Goal: Task Accomplishment & Management: Complete application form

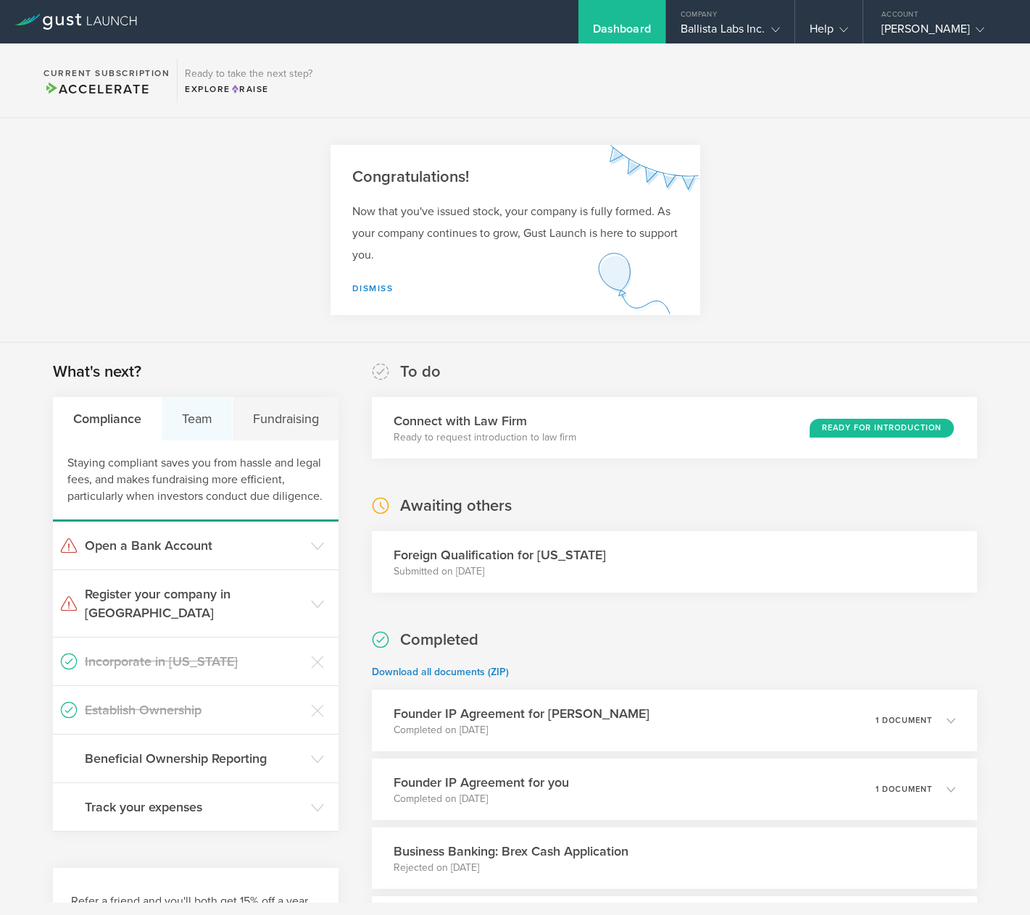
click at [218, 403] on div "Team" at bounding box center [197, 418] width 71 height 43
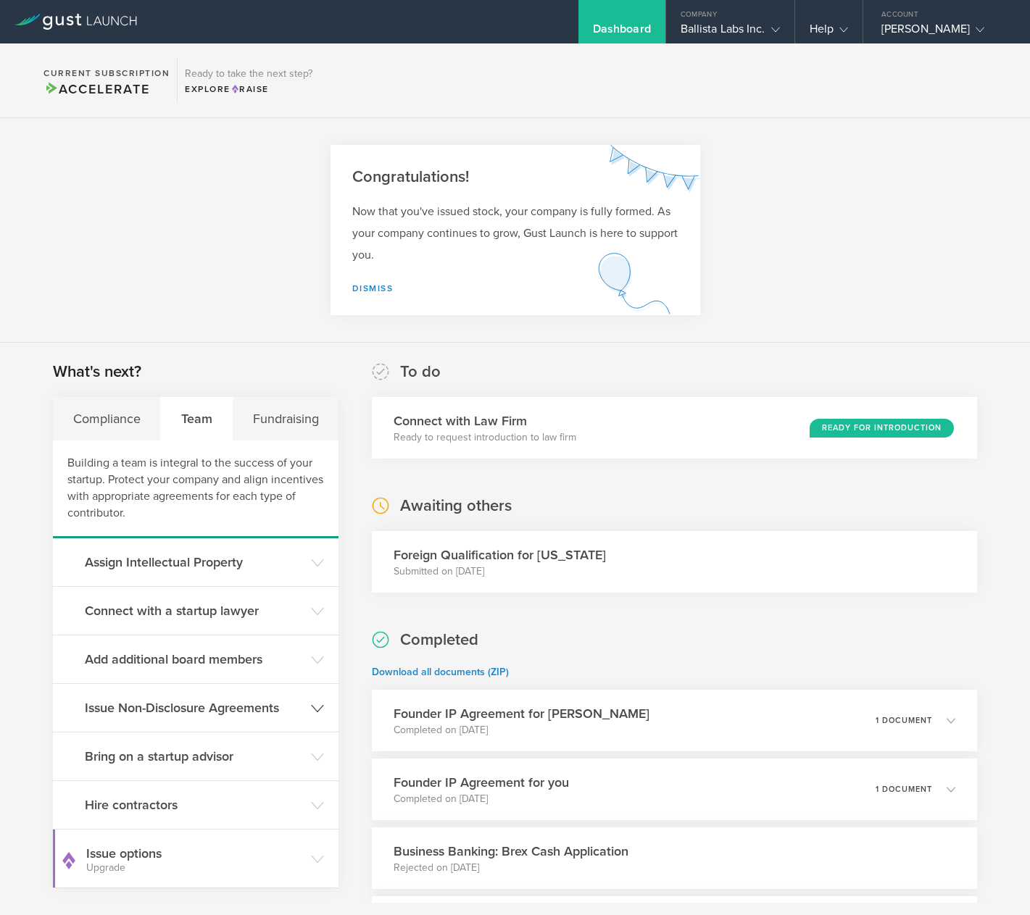
scroll to position [3, 0]
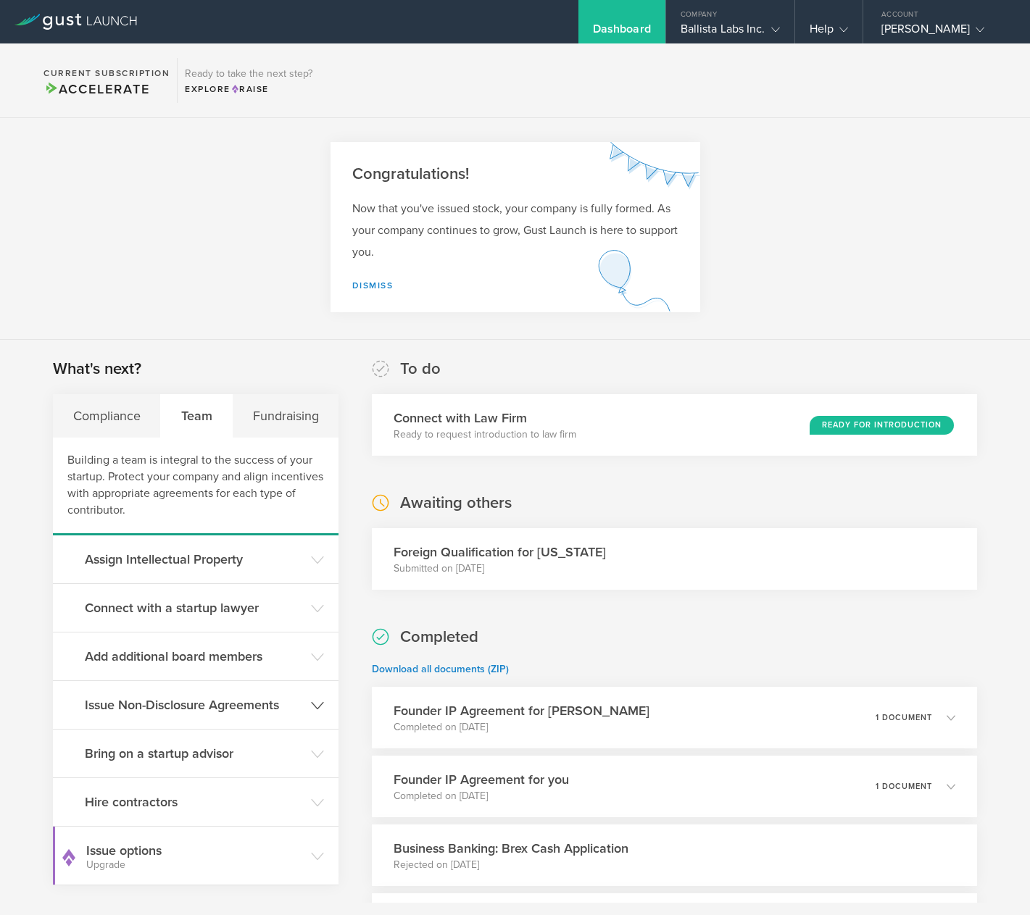
click at [295, 699] on h3 "Issue Non-Disclosure Agreements" at bounding box center [194, 705] width 219 height 19
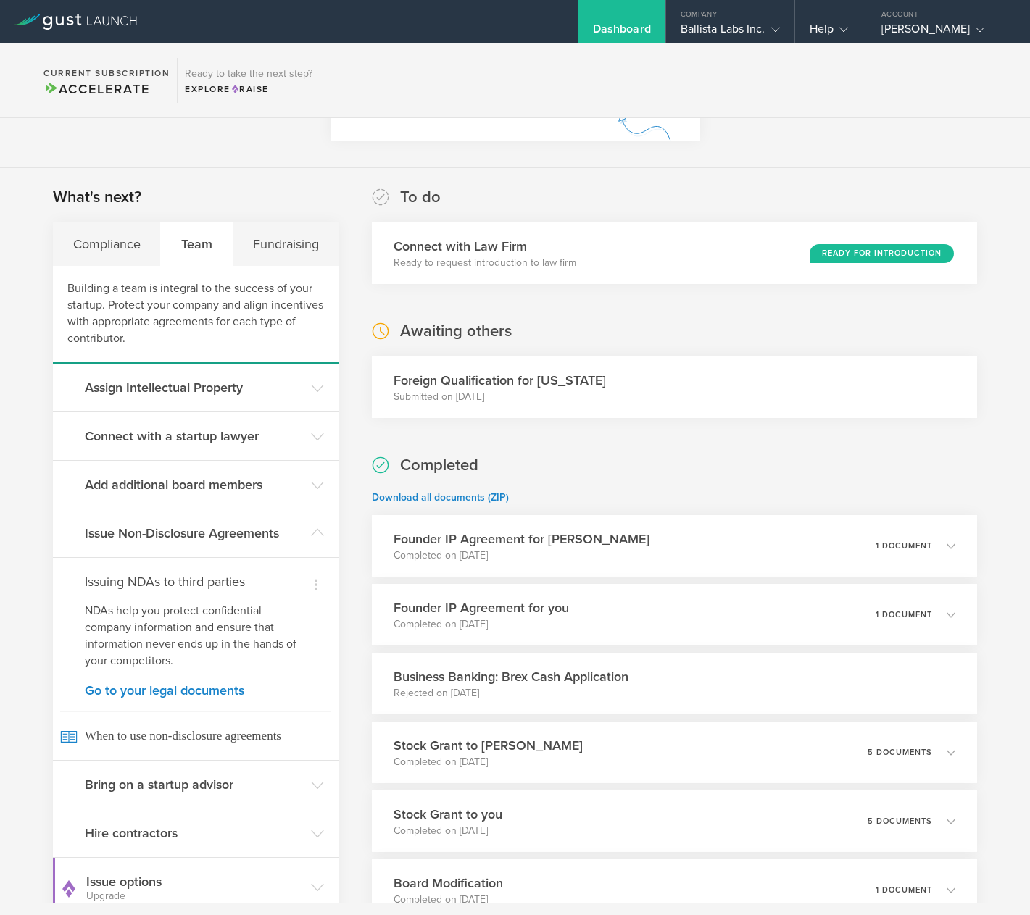
scroll to position [172, 0]
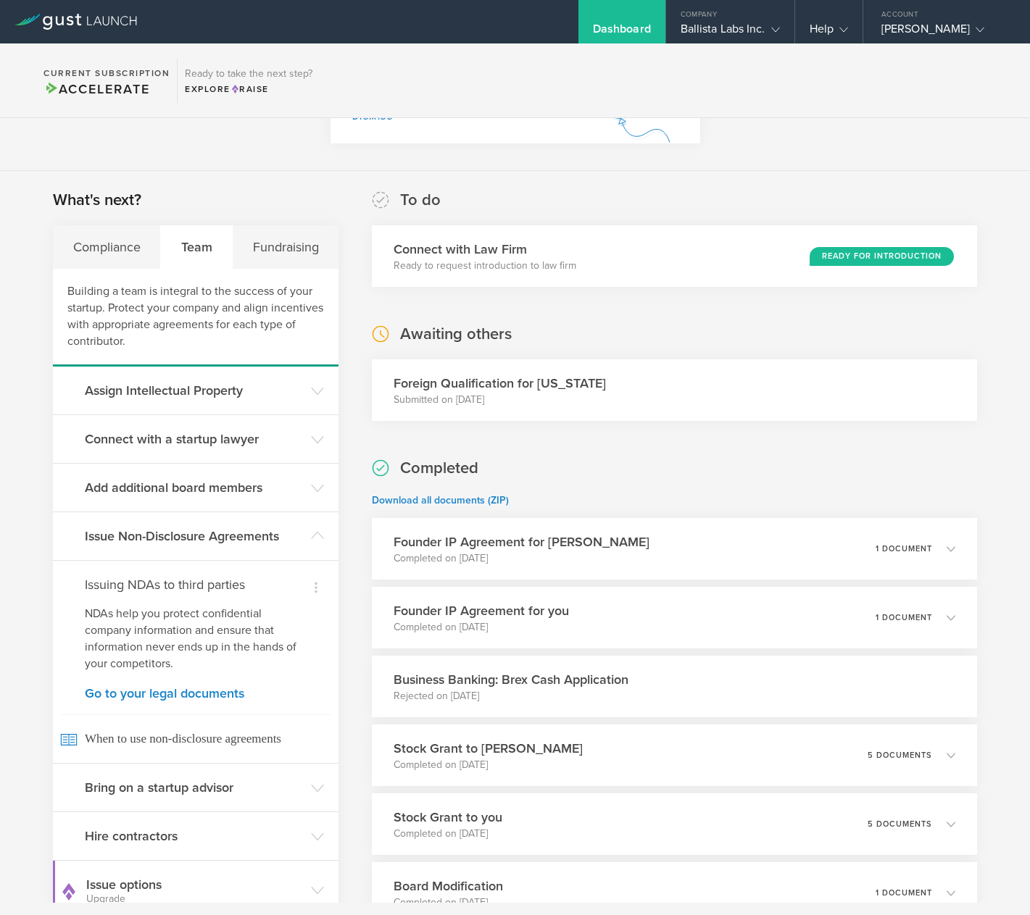
click at [181, 163] on section "Congratulations! Now that you've issued stock, your company is fully formed. As…" at bounding box center [515, 58] width 1030 height 225
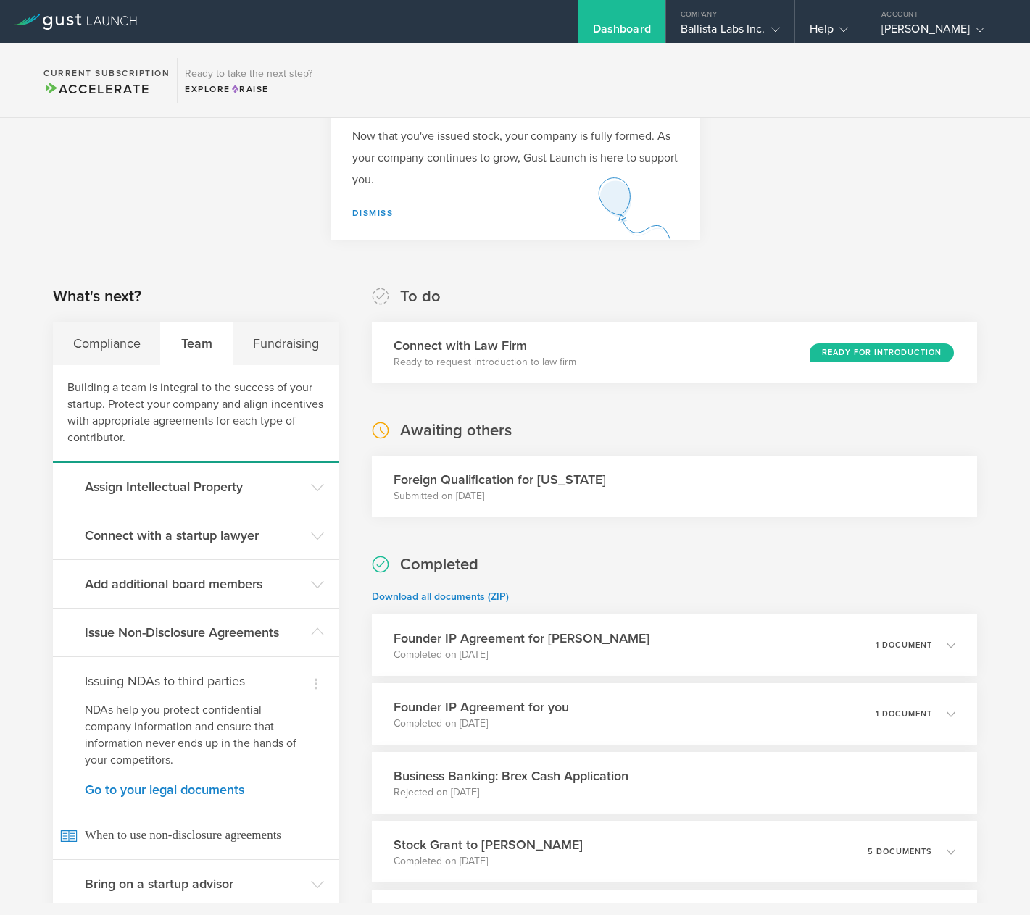
scroll to position [0, 0]
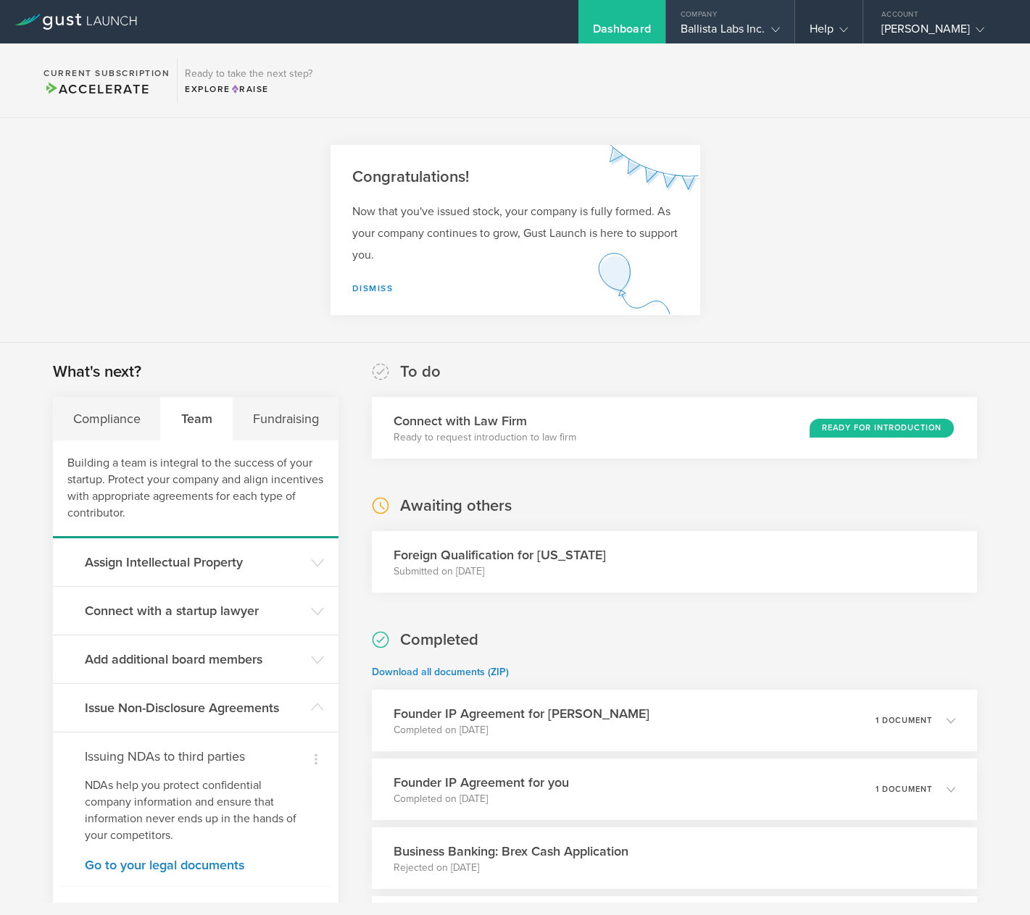
click at [756, 27] on div "Ballista Labs Inc." at bounding box center [729, 33] width 99 height 22
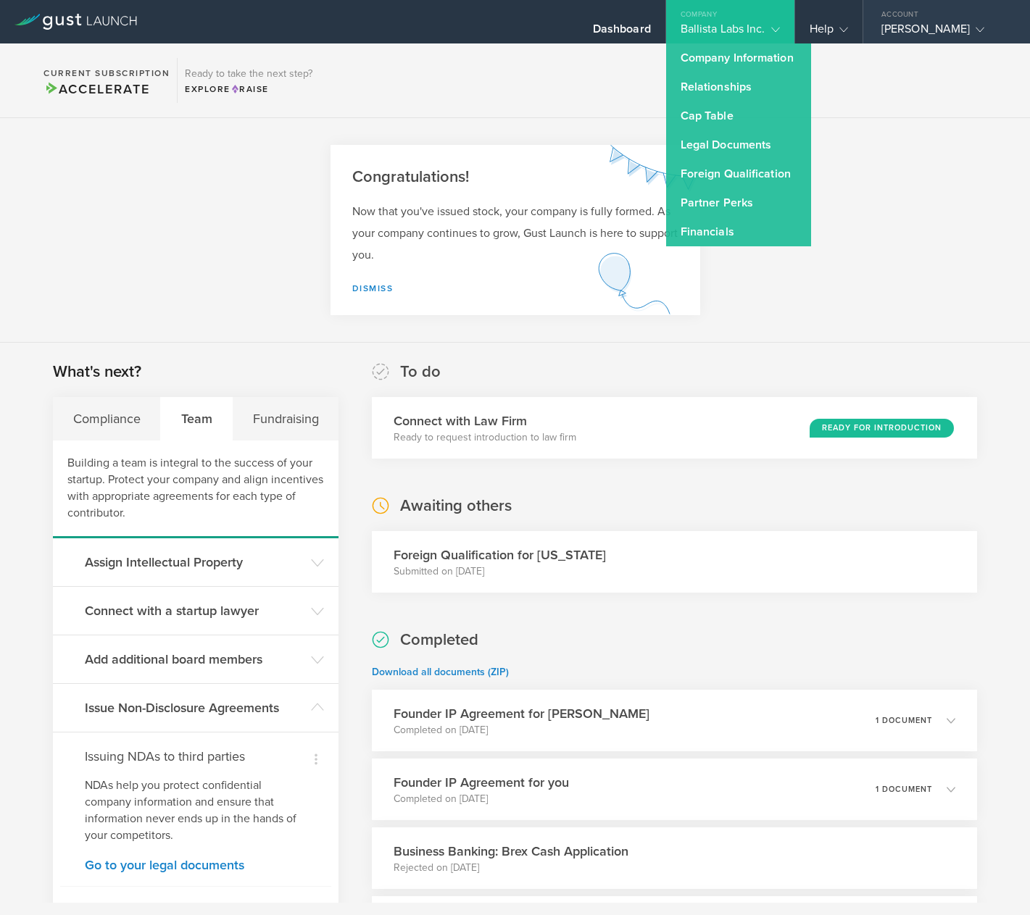
click at [922, 33] on div "[PERSON_NAME]" at bounding box center [942, 33] width 123 height 22
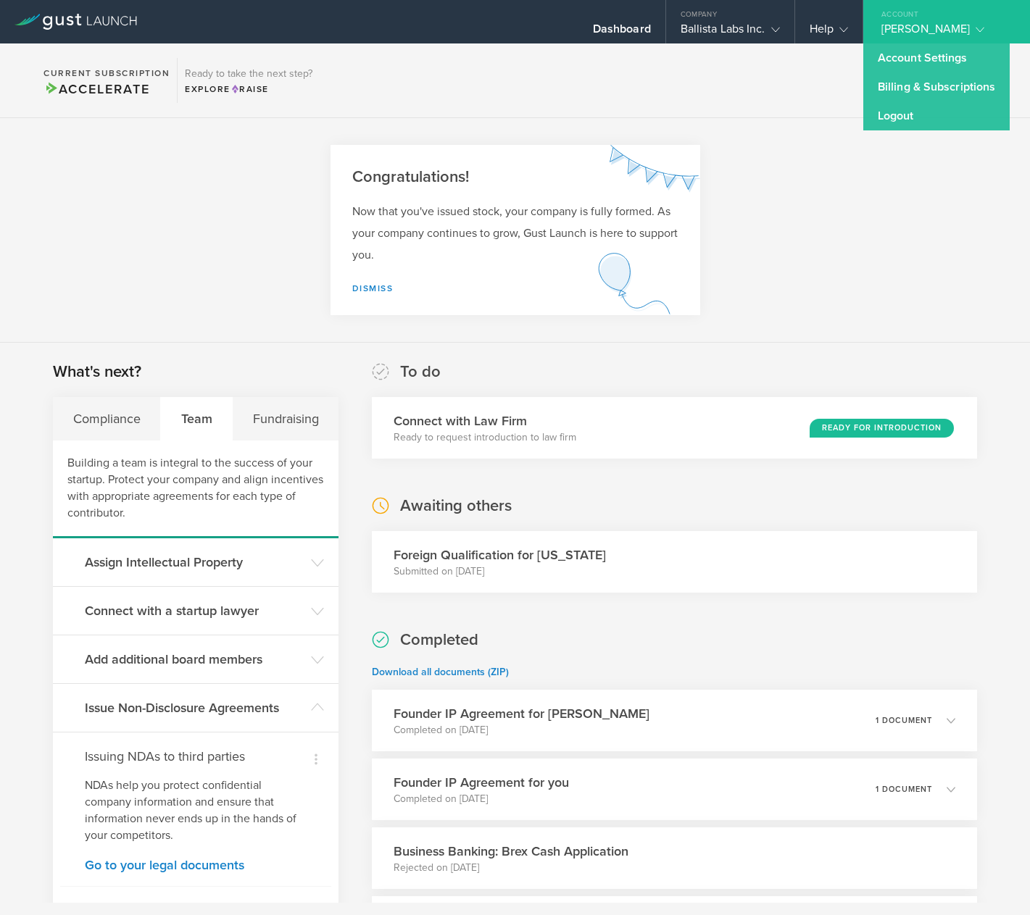
click at [494, 60] on section "Current Subscription Accelerate Ready to take the next step? Explore Raise" at bounding box center [515, 80] width 1030 height 75
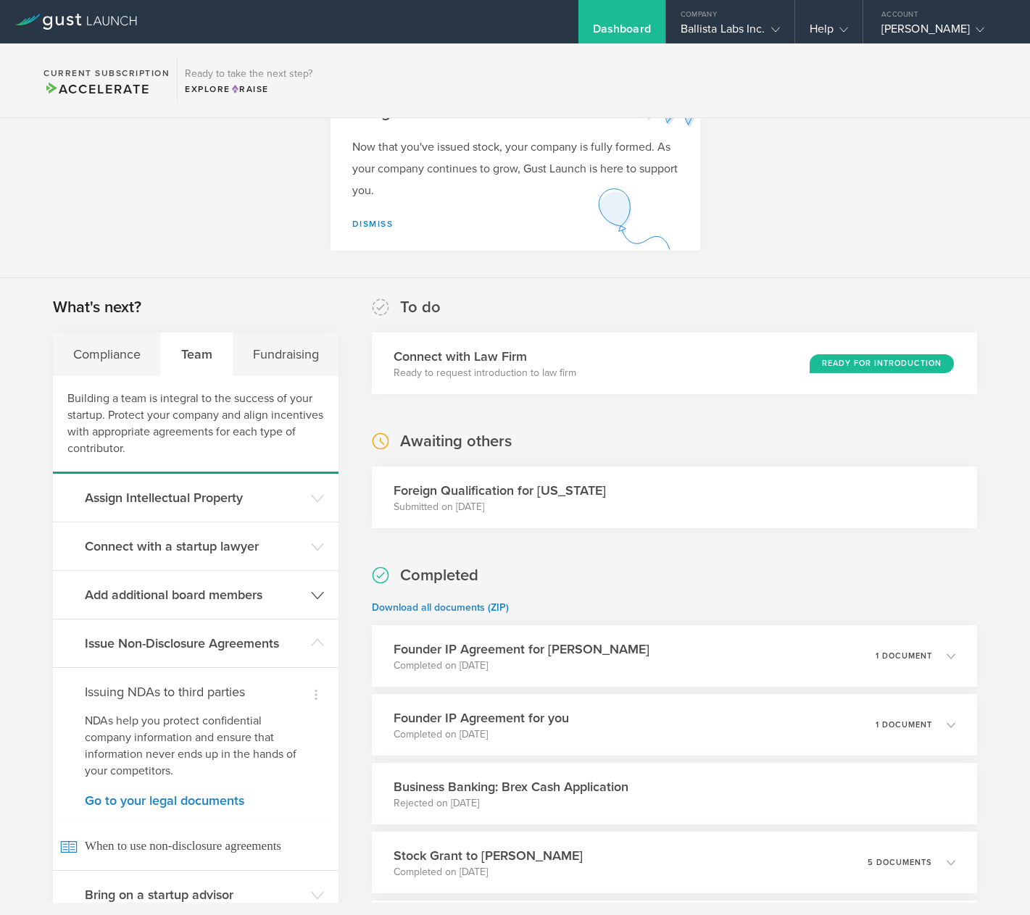
scroll to position [133, 0]
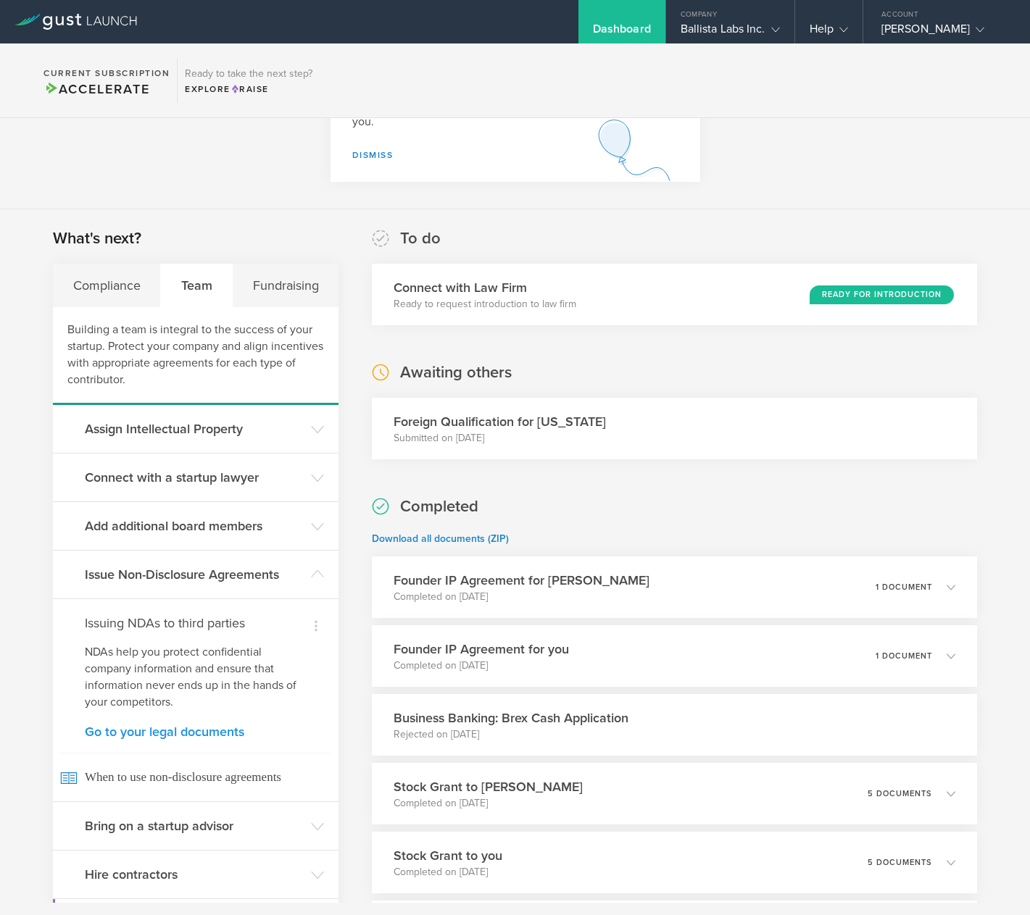
click at [183, 731] on link "Go to your legal documents" at bounding box center [196, 731] width 222 height 13
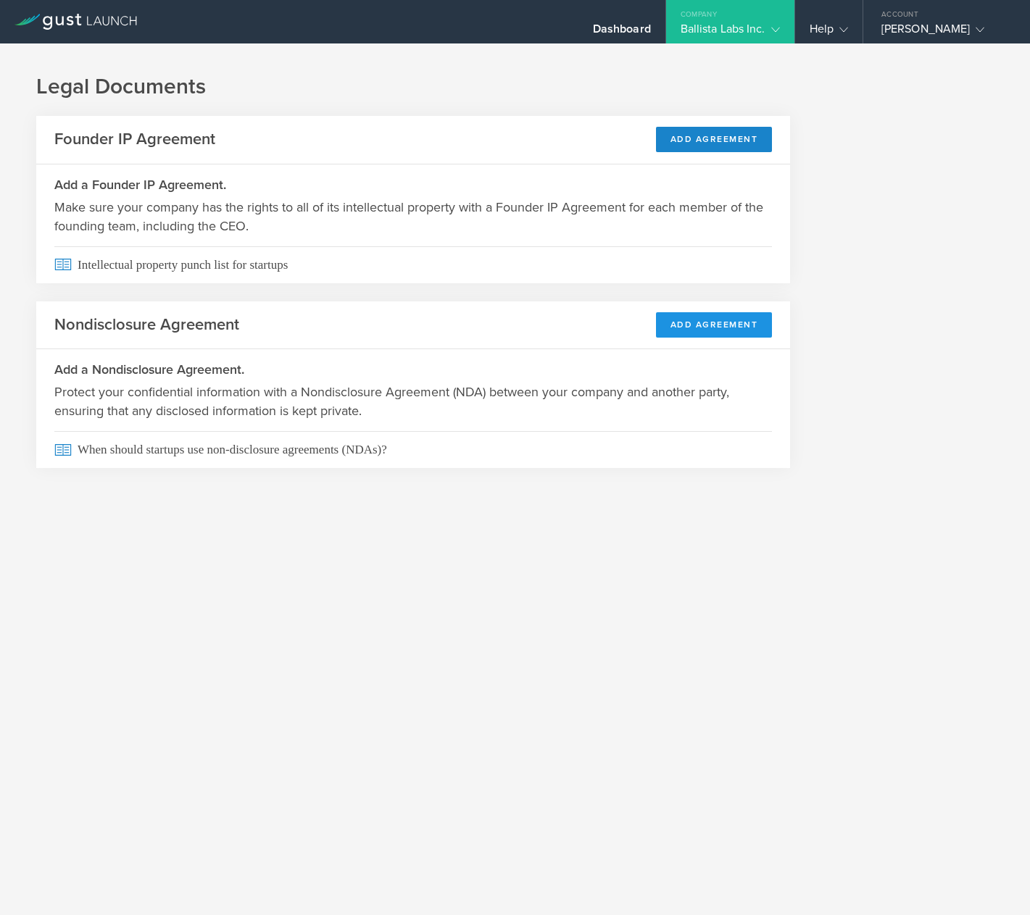
click at [698, 322] on button "Add Agreement" at bounding box center [714, 324] width 117 height 25
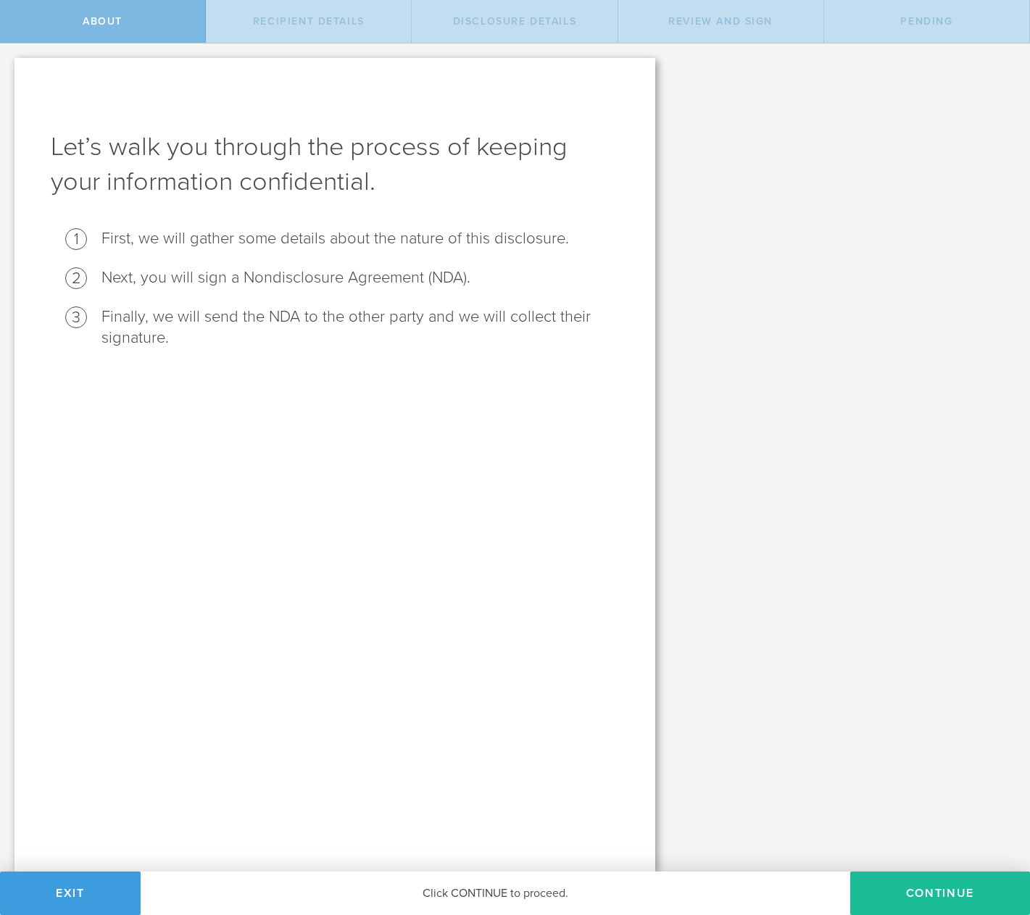
drag, startPoint x: 561, startPoint y: 255, endPoint x: 583, endPoint y: 252, distance: 22.6
click at [561, 254] on ol "First, we will gather some details about the nature of this disclosure. Next, y…" at bounding box center [335, 288] width 568 height 120
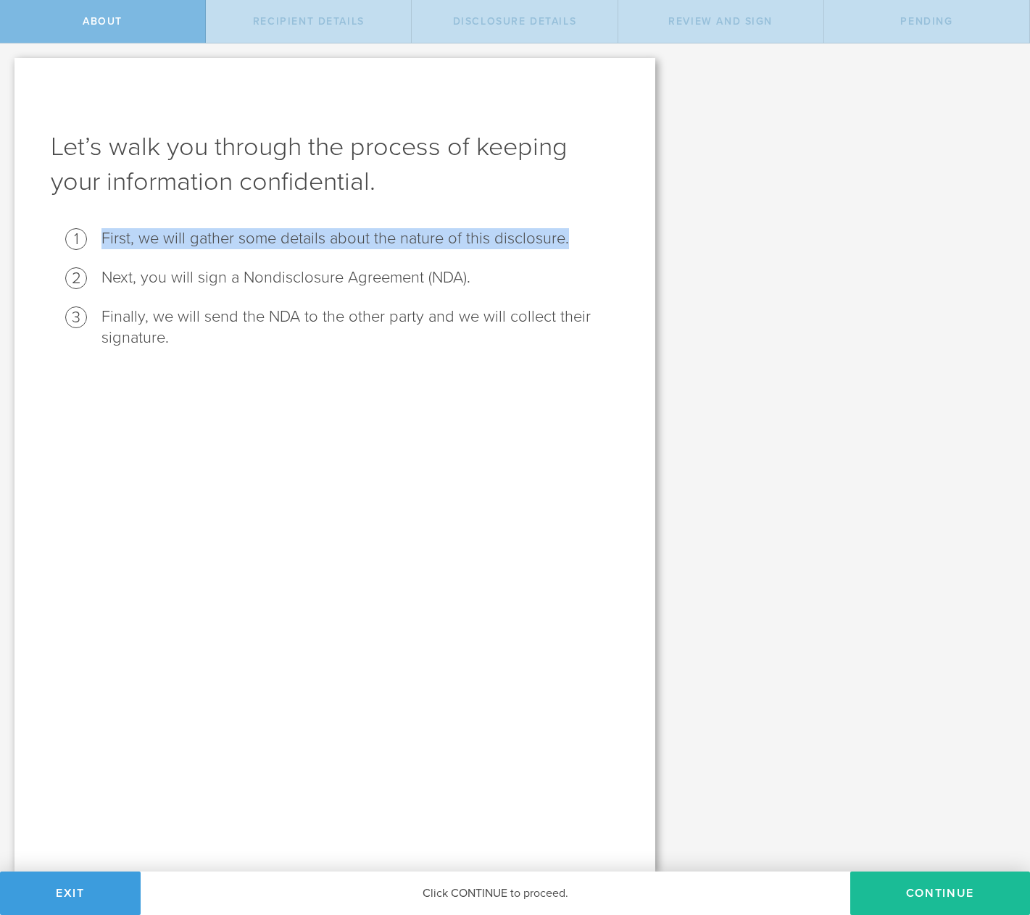
drag, startPoint x: 548, startPoint y: 238, endPoint x: 172, endPoint y: 249, distance: 375.5
click at [51, 237] on ol "First, we will gather some details about the nature of this disclosure. Next, y…" at bounding box center [335, 288] width 568 height 120
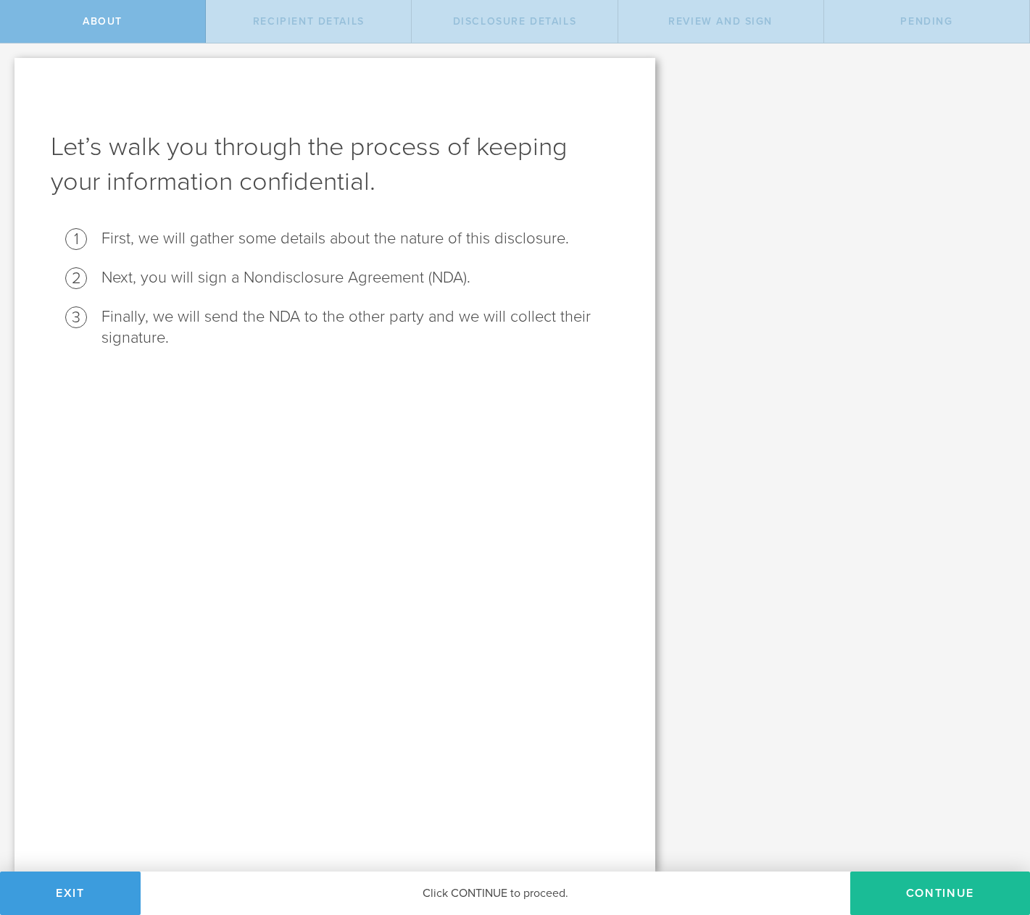
click at [584, 278] on li "Next, you will sign a Nondisclosure Agreement (NDA)." at bounding box center [359, 277] width 517 height 21
drag, startPoint x: 575, startPoint y: 279, endPoint x: 54, endPoint y: 281, distance: 520.3
click at [43, 276] on div "Let’s walk you through the process of keeping your information confidential. Fi…" at bounding box center [334, 465] width 641 height 814
click at [214, 341] on li "Finally, we will send the NDA to the other party and we will collect their sign…" at bounding box center [359, 328] width 517 height 42
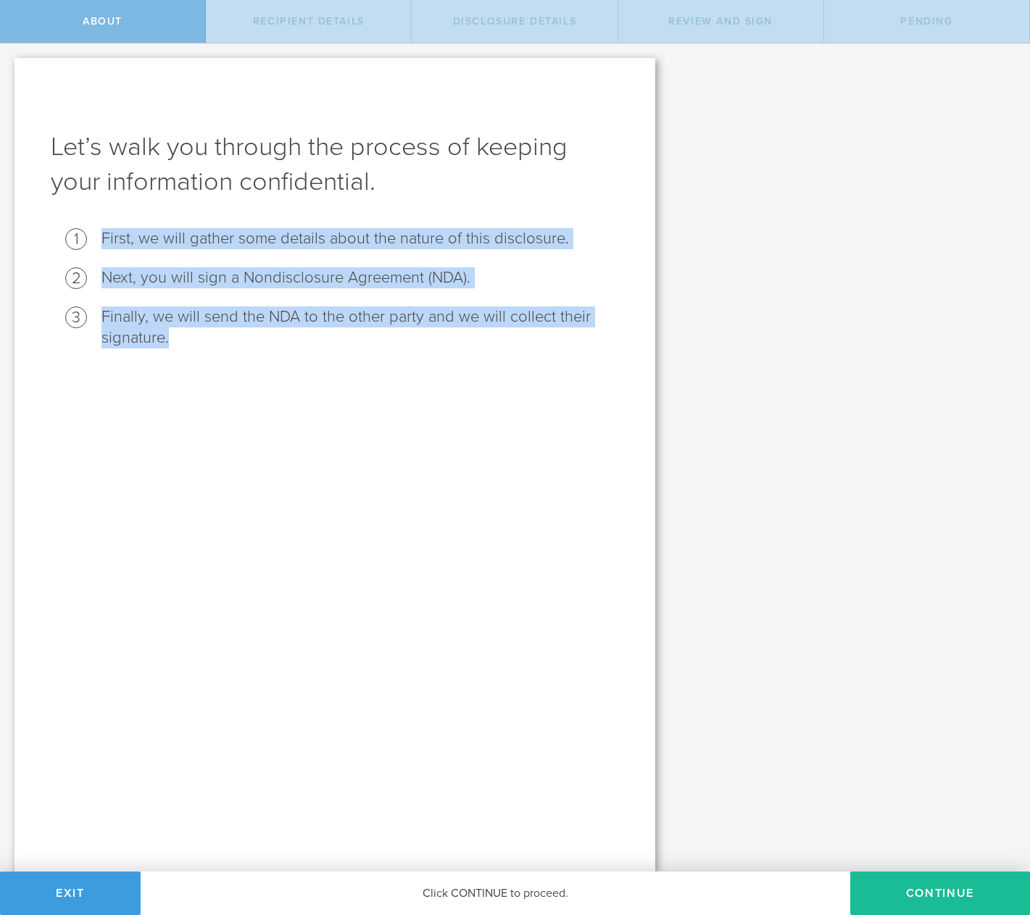
drag, startPoint x: 283, startPoint y: 344, endPoint x: 46, endPoint y: 212, distance: 271.5
click at [46, 212] on div "Let’s walk you through the process of keeping your information confidential. Fi…" at bounding box center [334, 465] width 641 height 814
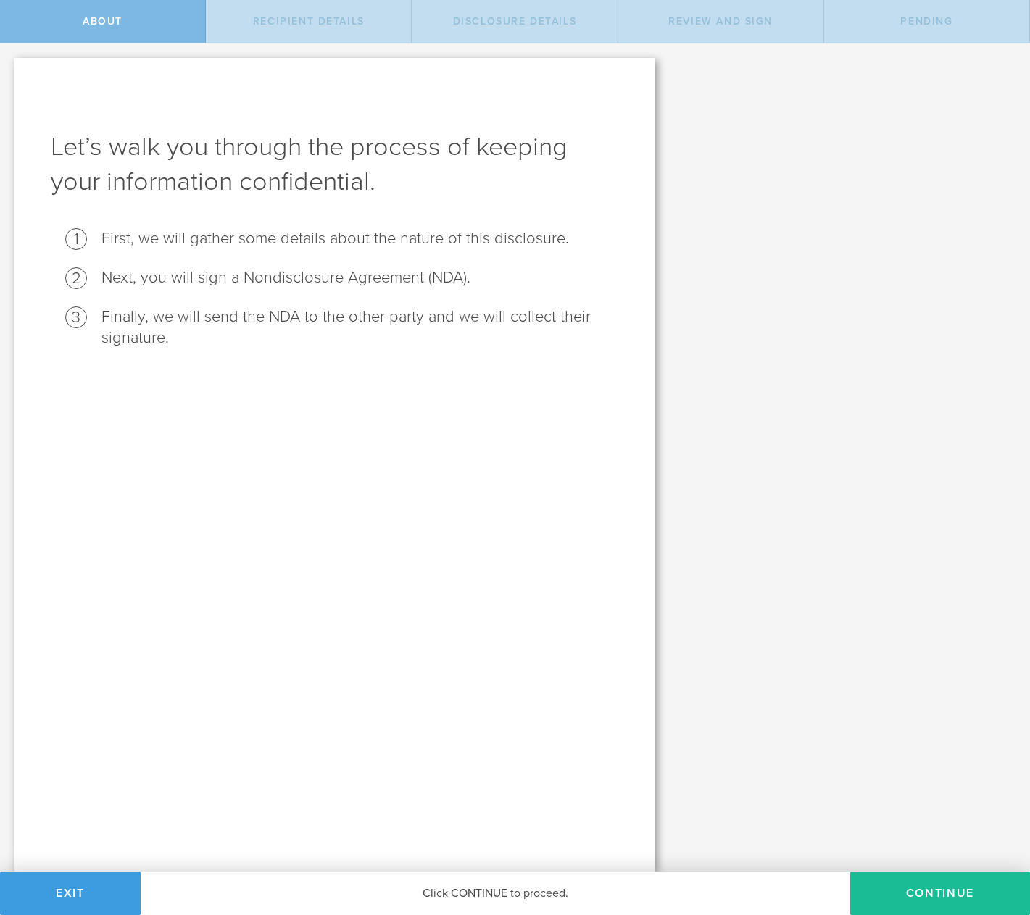
click at [400, 378] on div "Let’s walk you through the process of keeping your information confidential. Fi…" at bounding box center [334, 465] width 641 height 814
click at [945, 895] on button "Continue" at bounding box center [940, 893] width 180 height 43
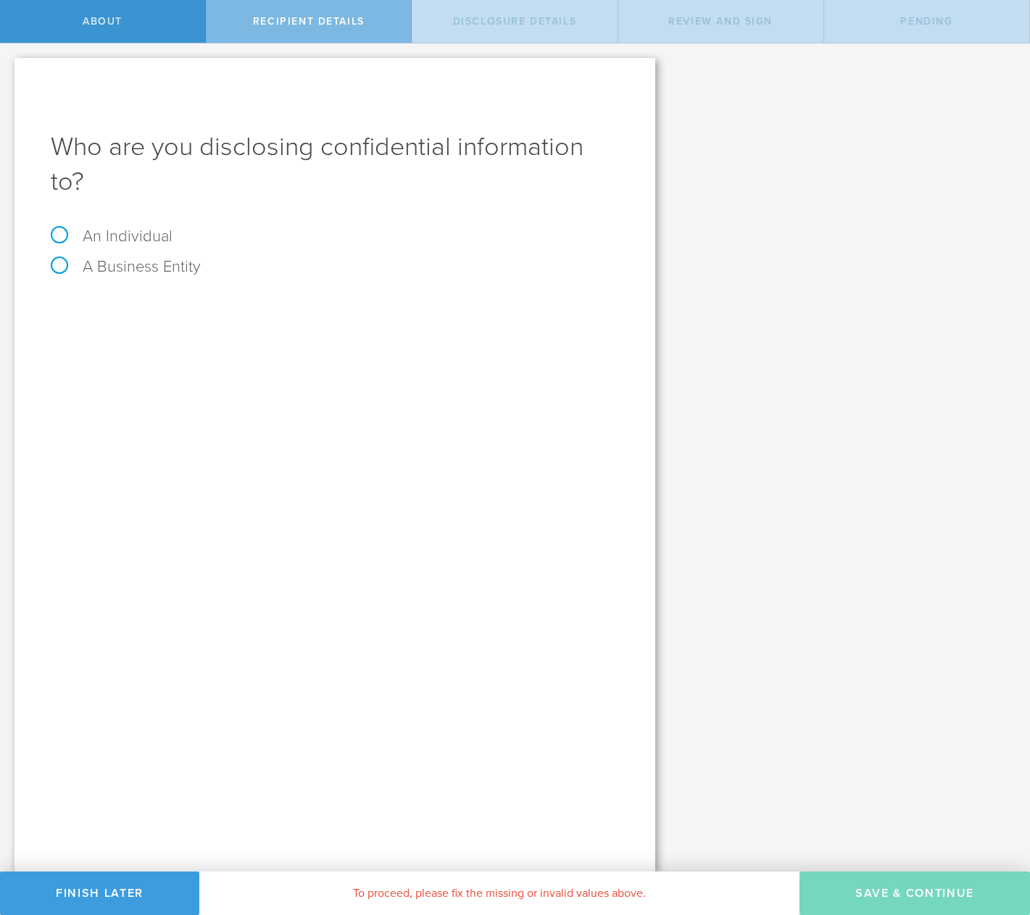
click at [122, 228] on label "An Individual" at bounding box center [112, 236] width 122 height 19
click at [9, 67] on input "An Individual" at bounding box center [4, 54] width 9 height 23
radio input "true"
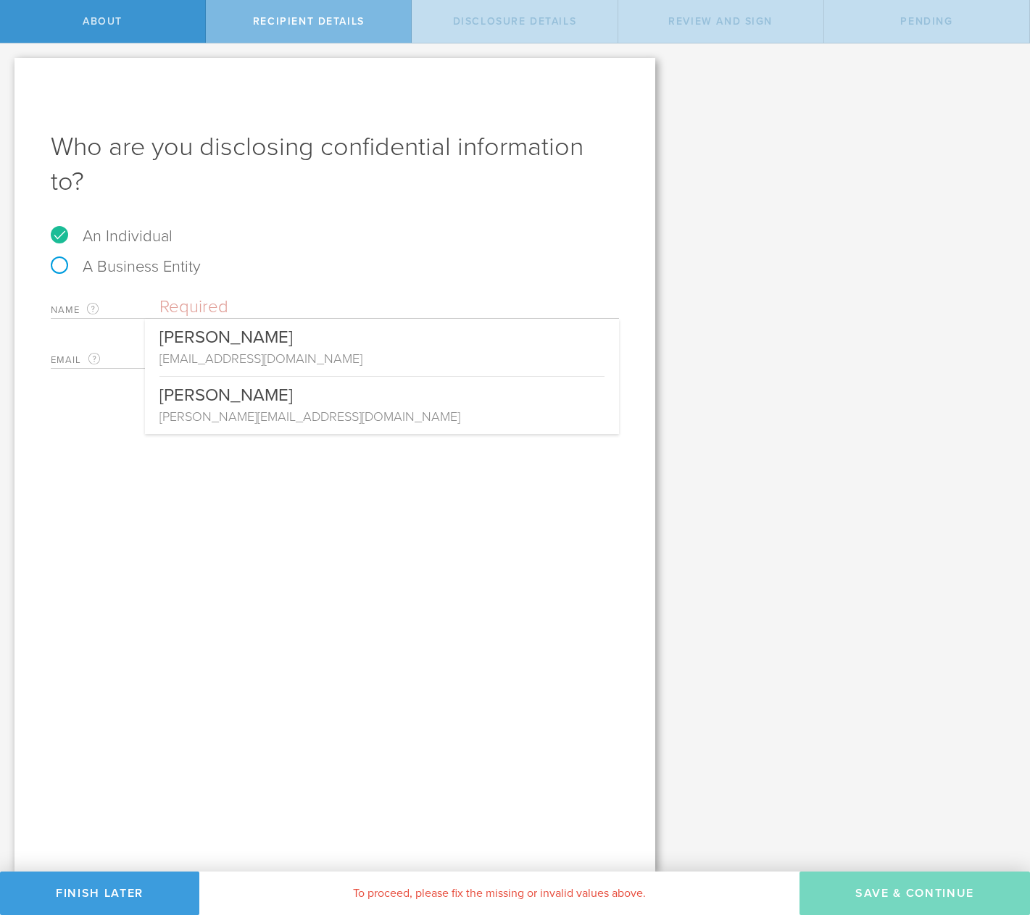
click at [230, 311] on input "text" at bounding box center [388, 307] width 459 height 22
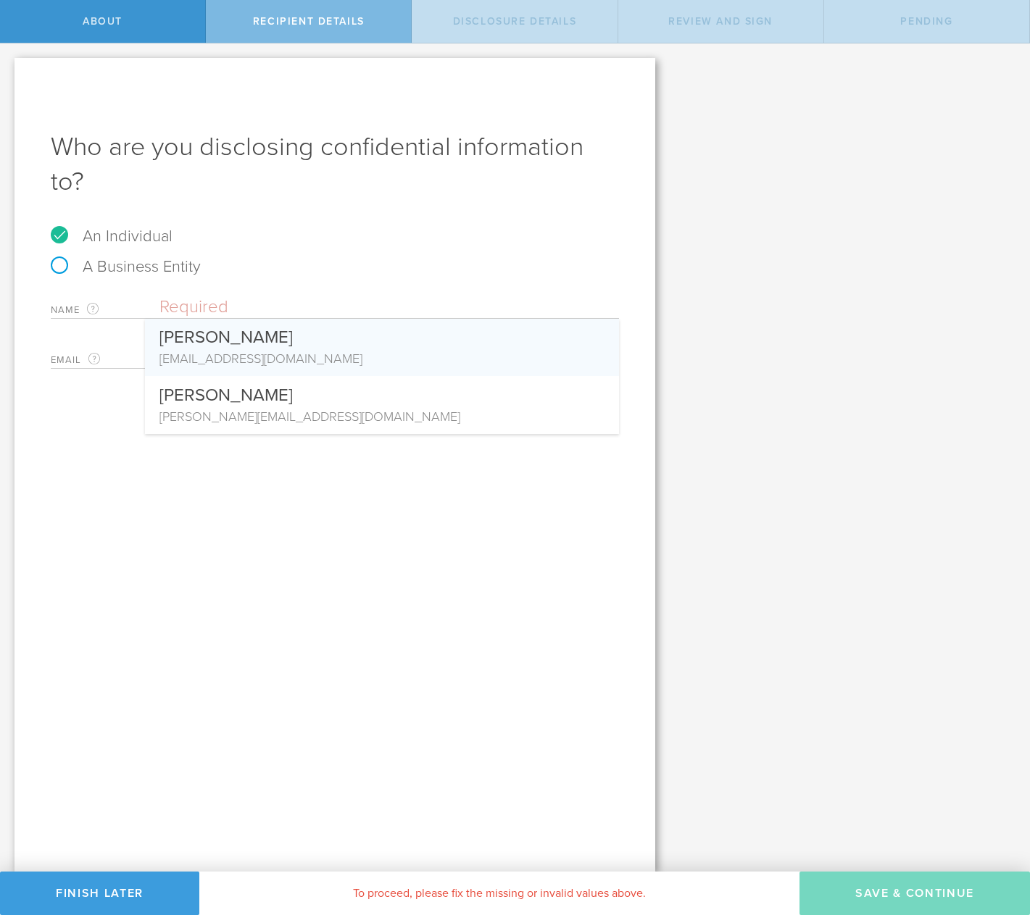
click at [56, 393] on div "Who are you disclosing confidential information to? An Individual A Business En…" at bounding box center [334, 465] width 641 height 814
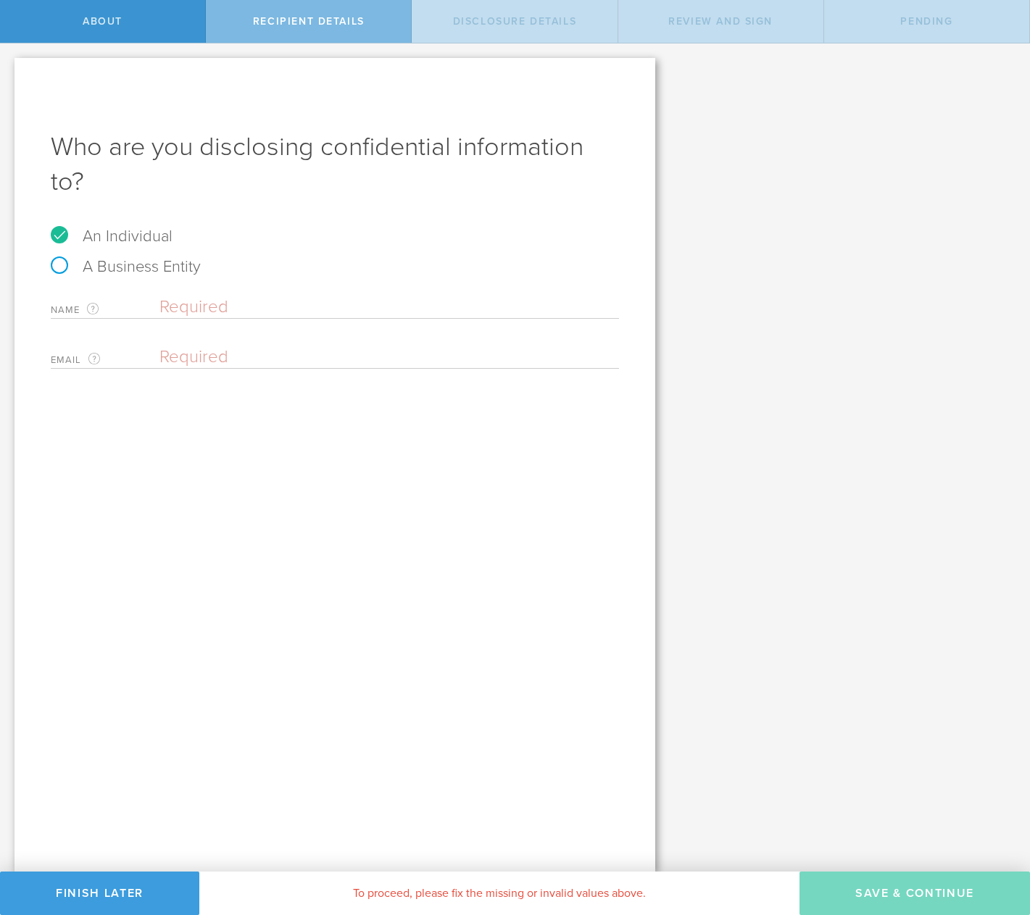
click at [215, 352] on input "email" at bounding box center [385, 357] width 452 height 22
type input "aaronmst@gmail.com"
click at [339, 470] on div "Who are you disclosing confidential information to? An Individual A Business En…" at bounding box center [334, 465] width 641 height 814
drag, startPoint x: 160, startPoint y: 357, endPoint x: 366, endPoint y: 362, distance: 205.9
click at [366, 362] on input "aaronmst@gmail.com" at bounding box center [385, 357] width 452 height 22
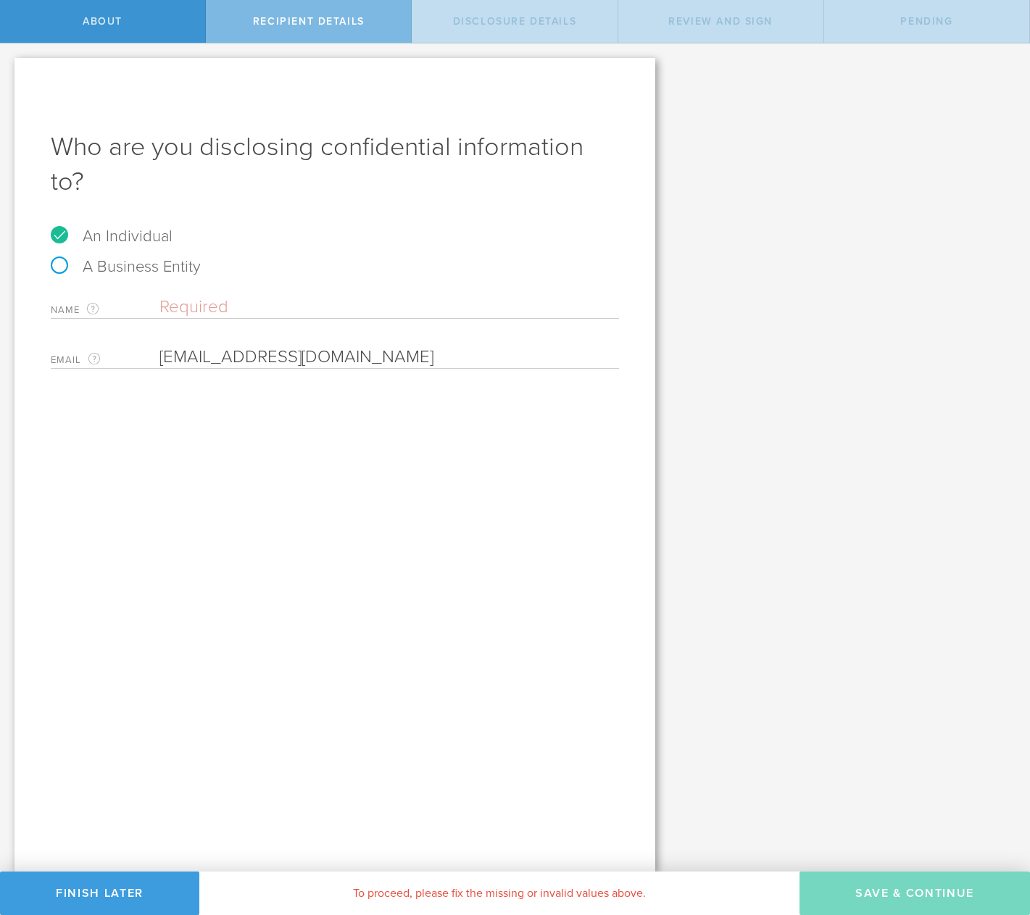
click at [278, 520] on div "Who are you disclosing confidential information to? An Individual A Business En…" at bounding box center [334, 465] width 641 height 814
click at [262, 541] on div "Who are you disclosing confidential information to? An Individual A Business En…" at bounding box center [334, 465] width 641 height 814
click at [262, 504] on div "Who are you disclosing confidential information to? An Individual A Business En…" at bounding box center [334, 465] width 641 height 814
click at [259, 298] on input "text" at bounding box center [388, 307] width 459 height 22
type input "Aaron Scott"
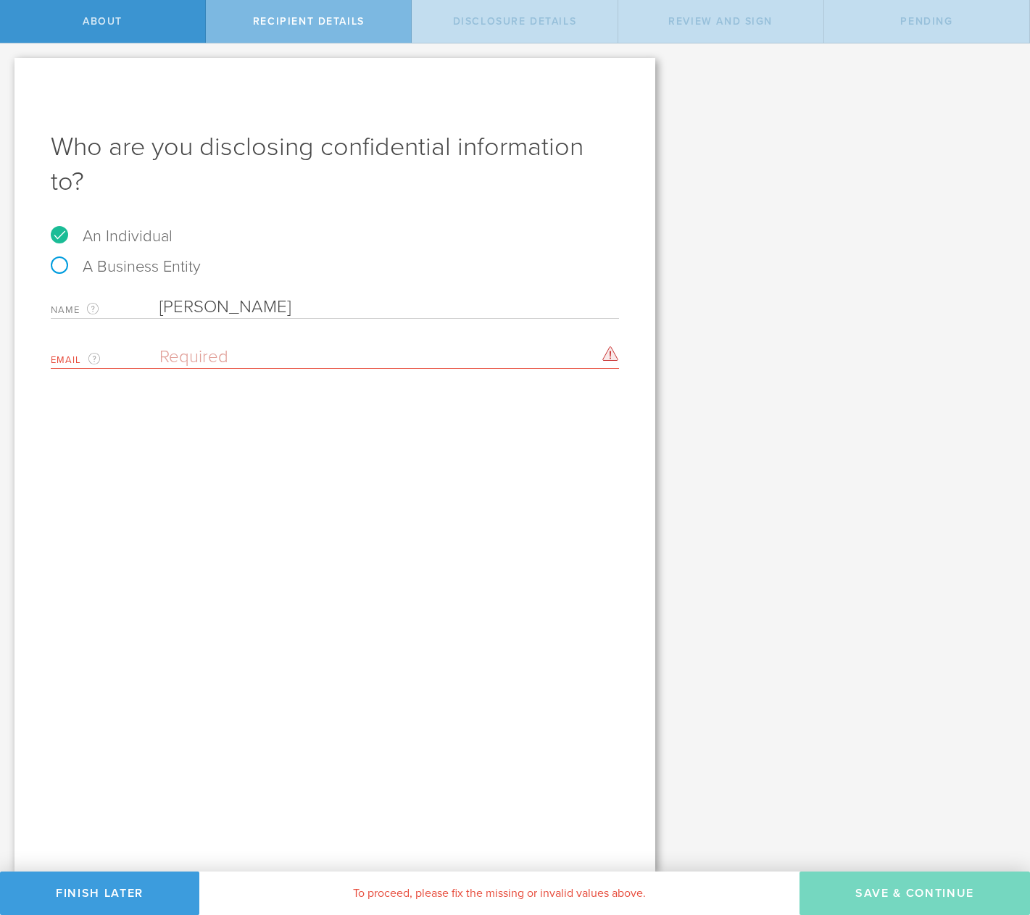
click at [307, 519] on div "Who are you disclosing confidential information to? An Individual A Business En…" at bounding box center [334, 465] width 641 height 814
click at [241, 355] on input "email" at bounding box center [385, 357] width 452 height 22
click at [133, 420] on div "Who are you disclosing confidential information to? An Individual A Business En…" at bounding box center [334, 465] width 641 height 814
click at [186, 370] on div "Who are you disclosing confidential information to? An Individual A Business En…" at bounding box center [334, 465] width 641 height 814
click at [182, 346] on input "email" at bounding box center [385, 357] width 452 height 22
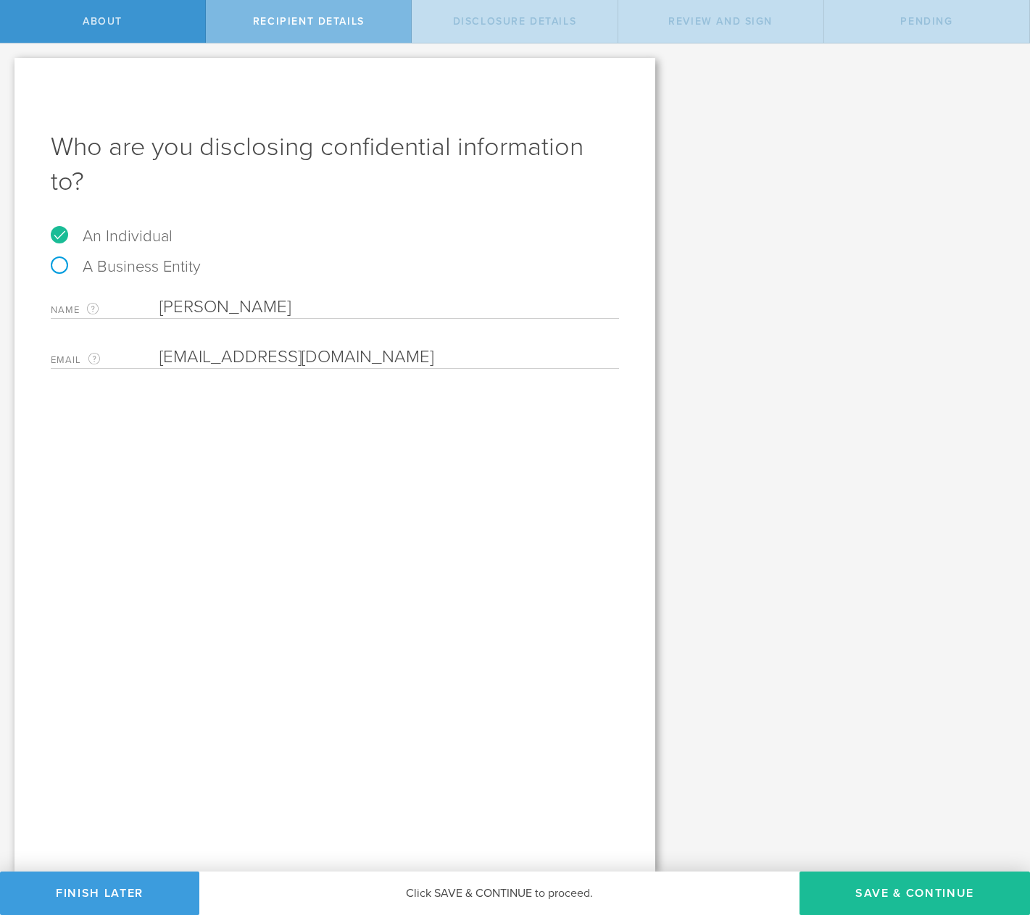
type input "aaronmst@gmail.com"
click at [264, 431] on div "Who are you disclosing confidential information to? An Individual A Business En…" at bounding box center [334, 465] width 641 height 814
click at [206, 356] on input "aaronmst@gmail.com" at bounding box center [385, 357] width 452 height 22
click at [461, 507] on div "Who are you disclosing confidential information to? An Individual A Business En…" at bounding box center [334, 465] width 641 height 814
click at [887, 889] on button "Save & Continue" at bounding box center [914, 893] width 230 height 43
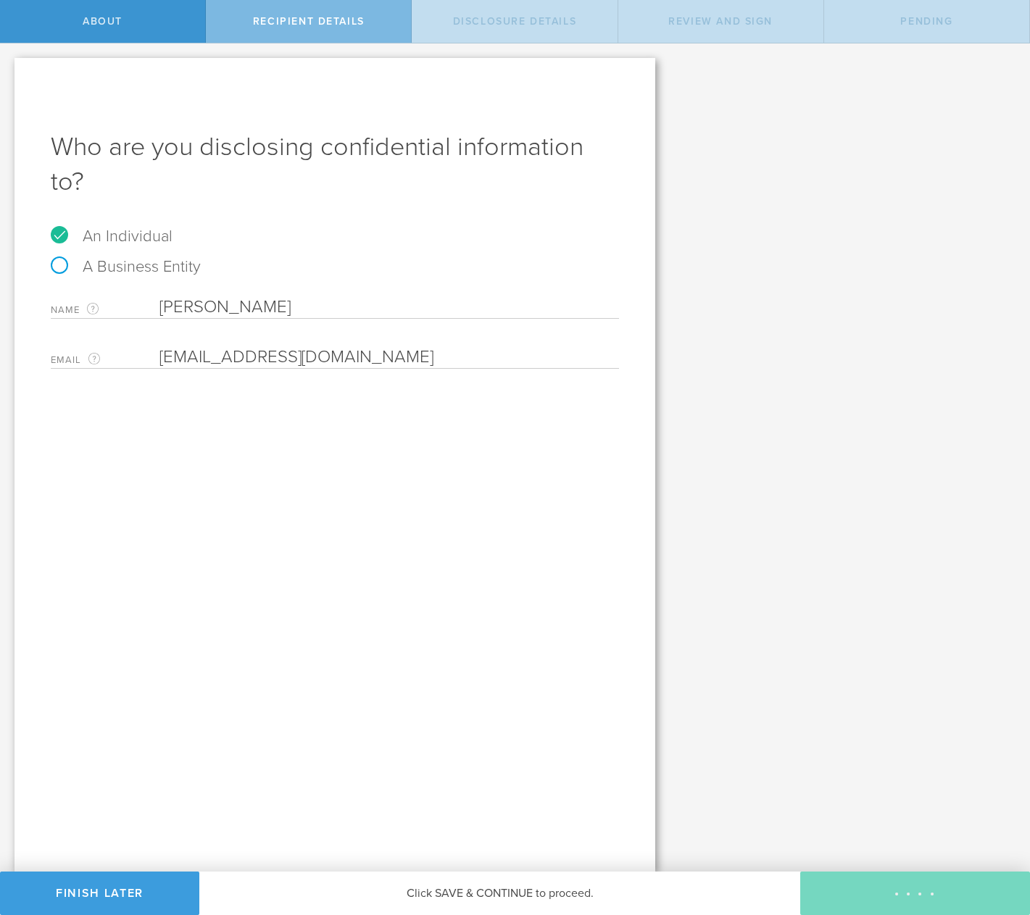
select select "string:5 years"
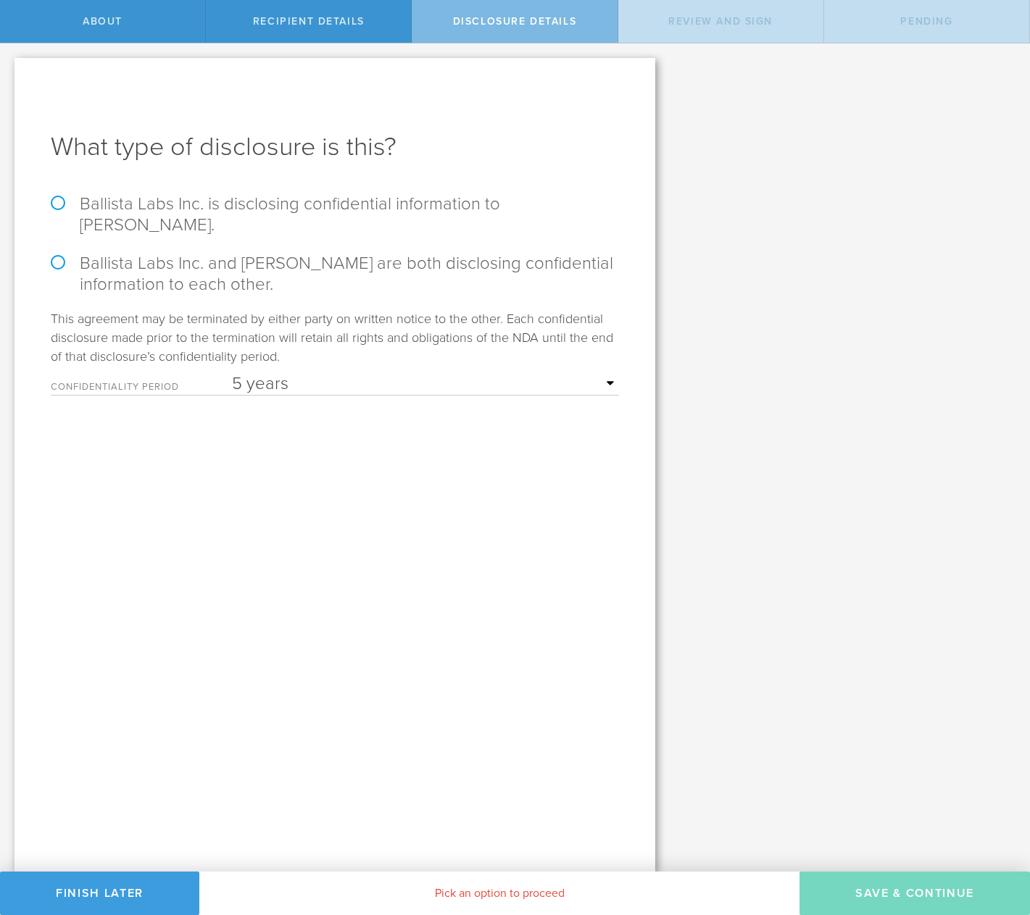
click at [200, 209] on label "Ballista Labs Inc. is disclosing confidential information to Aaron Scott." at bounding box center [335, 214] width 568 height 42
click at [64, 197] on label "Ballista Labs Inc. is disclosing confidential information to Aaron Scott." at bounding box center [335, 214] width 568 height 42
click at [9, 74] on input "Ballista Labs Inc. is disclosing confidential information to Aaron Scott." at bounding box center [4, 58] width 9 height 30
radio input "true"
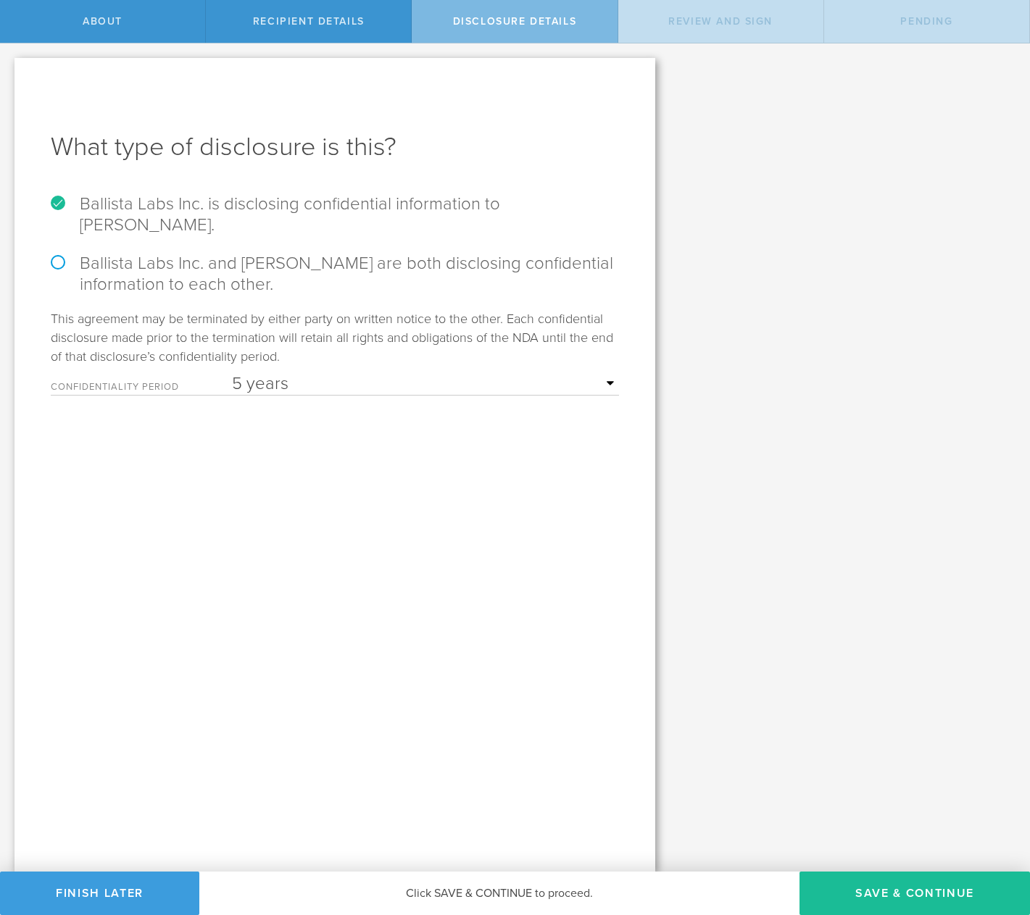
click at [331, 550] on div "What type of disclosure is this? Ballista Labs Inc. is disclosing confidential …" at bounding box center [334, 465] width 641 height 814
drag, startPoint x: 322, startPoint y: 524, endPoint x: 279, endPoint y: 409, distance: 122.5
click at [322, 524] on div "What type of disclosure is this? Ballista Labs Inc. is disclosing confidential …" at bounding box center [334, 465] width 641 height 814
click at [278, 373] on select "1 year 2 years 3 years 4 years 5 years" at bounding box center [425, 384] width 387 height 22
drag, startPoint x: 303, startPoint y: 530, endPoint x: 304, endPoint y: 522, distance: 7.3
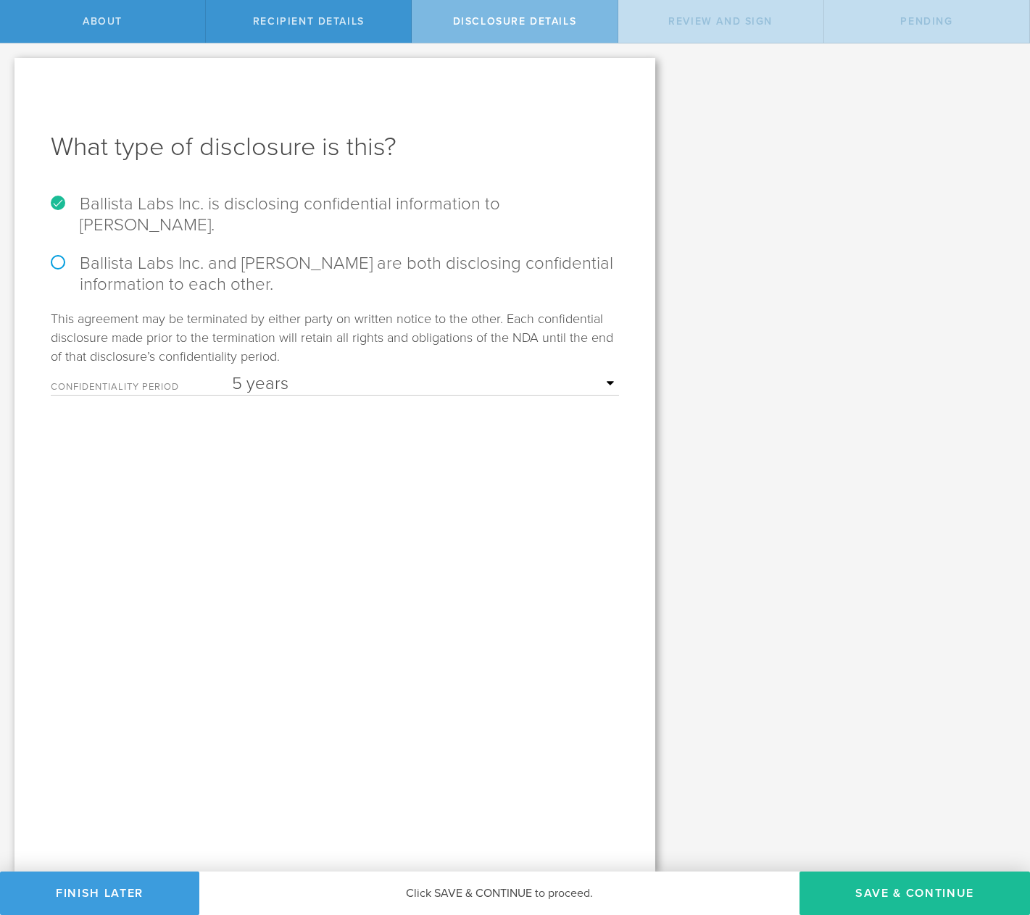
click at [303, 525] on div "What type of disclosure is this? Ballista Labs Inc. is disclosing confidential …" at bounding box center [334, 465] width 641 height 814
click at [300, 512] on div "What type of disclosure is this? Ballista Labs Inc. is disclosing confidential …" at bounding box center [334, 465] width 641 height 814
click at [278, 342] on div "This agreement may be terminated by either party on written notice to the other…" at bounding box center [335, 352] width 568 height 86
click at [281, 373] on select "1 year 2 years 3 years 4 years 5 years" at bounding box center [425, 384] width 387 height 22
click at [232, 373] on select "1 year 2 years 3 years 4 years 5 years" at bounding box center [425, 384] width 387 height 22
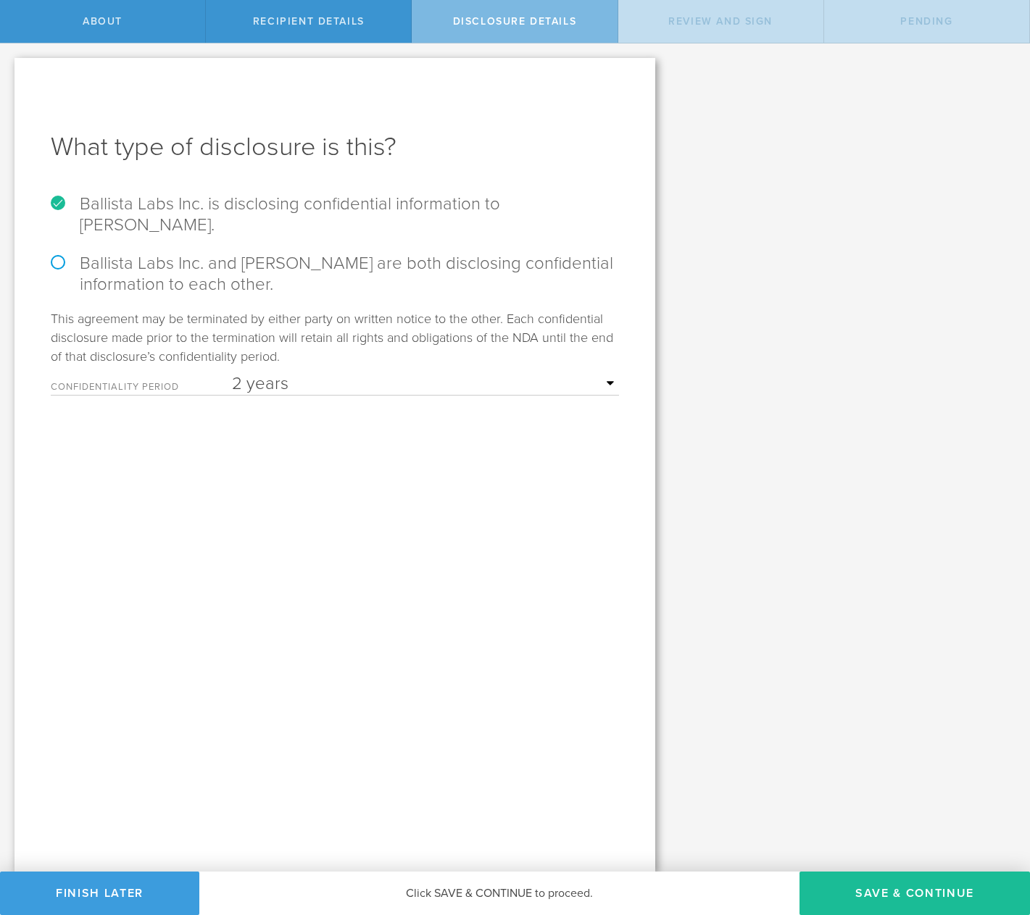
click at [286, 373] on select "1 year 2 years 3 years 4 years 5 years" at bounding box center [425, 384] width 387 height 22
select select "string:5 years"
click at [232, 373] on select "1 year 2 years 3 years 4 years 5 years" at bounding box center [425, 384] width 387 height 22
click at [247, 490] on div "What type of disclosure is this? Ballista Labs Inc. is disclosing confidential …" at bounding box center [334, 465] width 641 height 814
click at [246, 488] on div "What type of disclosure is this? Ballista Labs Inc. is disclosing confidential …" at bounding box center [334, 465] width 641 height 814
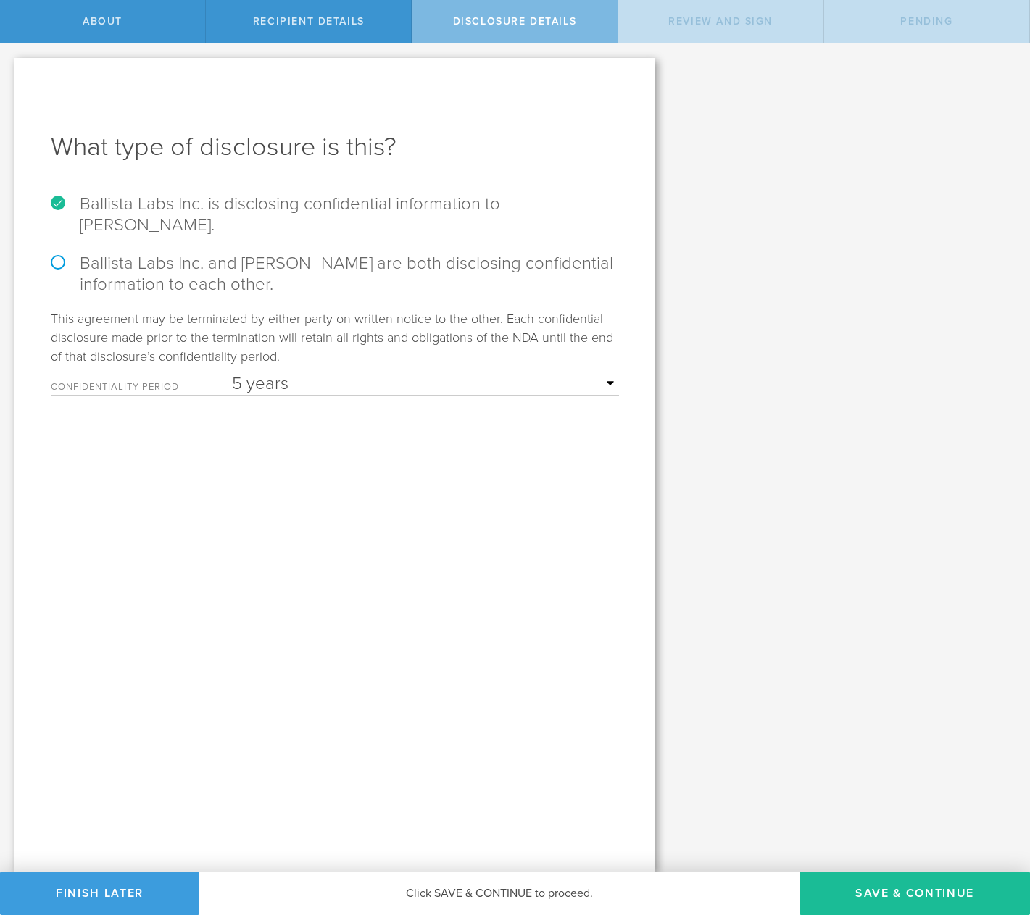
click at [261, 513] on div "What type of disclosure is this? Ballista Labs Inc. is disclosing confidential …" at bounding box center [334, 465] width 641 height 814
click at [401, 130] on h1 "What type of disclosure is this?" at bounding box center [335, 147] width 568 height 35
click at [322, 646] on div "What type of disclosure is this? Ballista Labs Inc. is disclosing confidential …" at bounding box center [334, 465] width 641 height 814
click at [945, 895] on button "Save & Continue" at bounding box center [914, 893] width 230 height 43
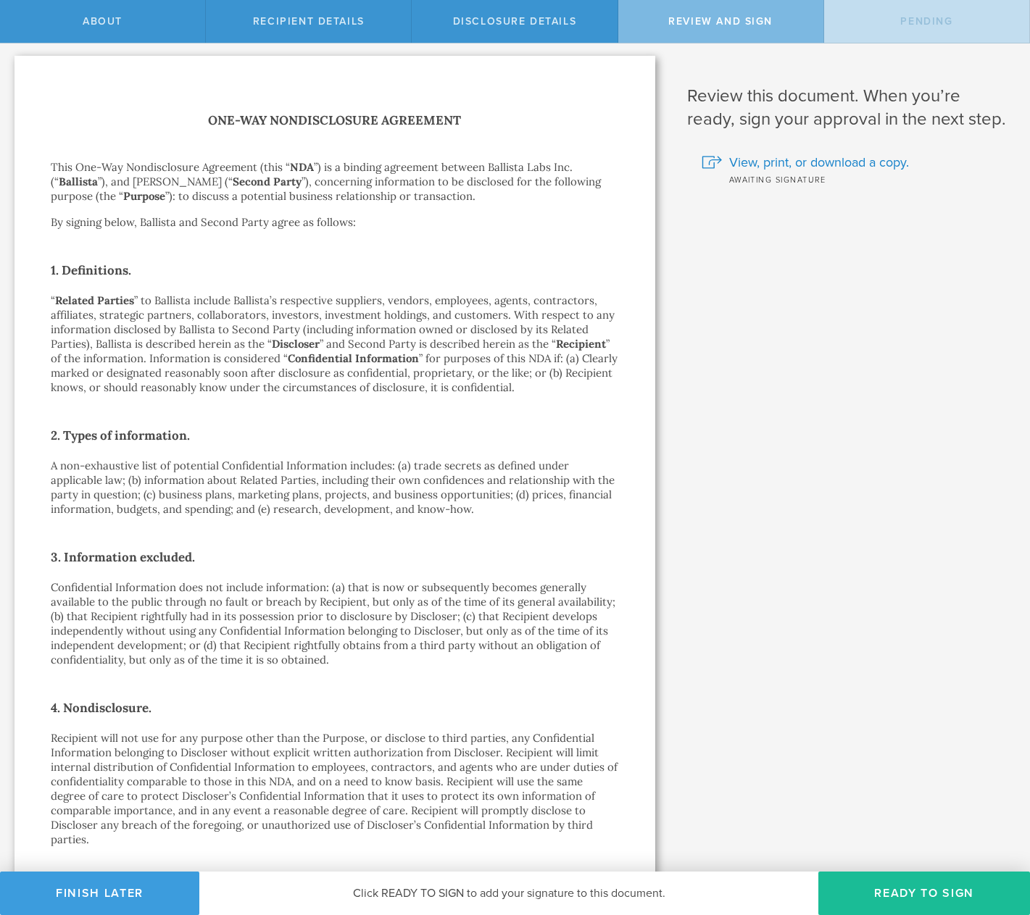
scroll to position [3, 0]
click at [572, 386] on p "“ Related Parties ” to Ballista include Ballista’s respective suppliers, vendor…" at bounding box center [335, 343] width 568 height 101
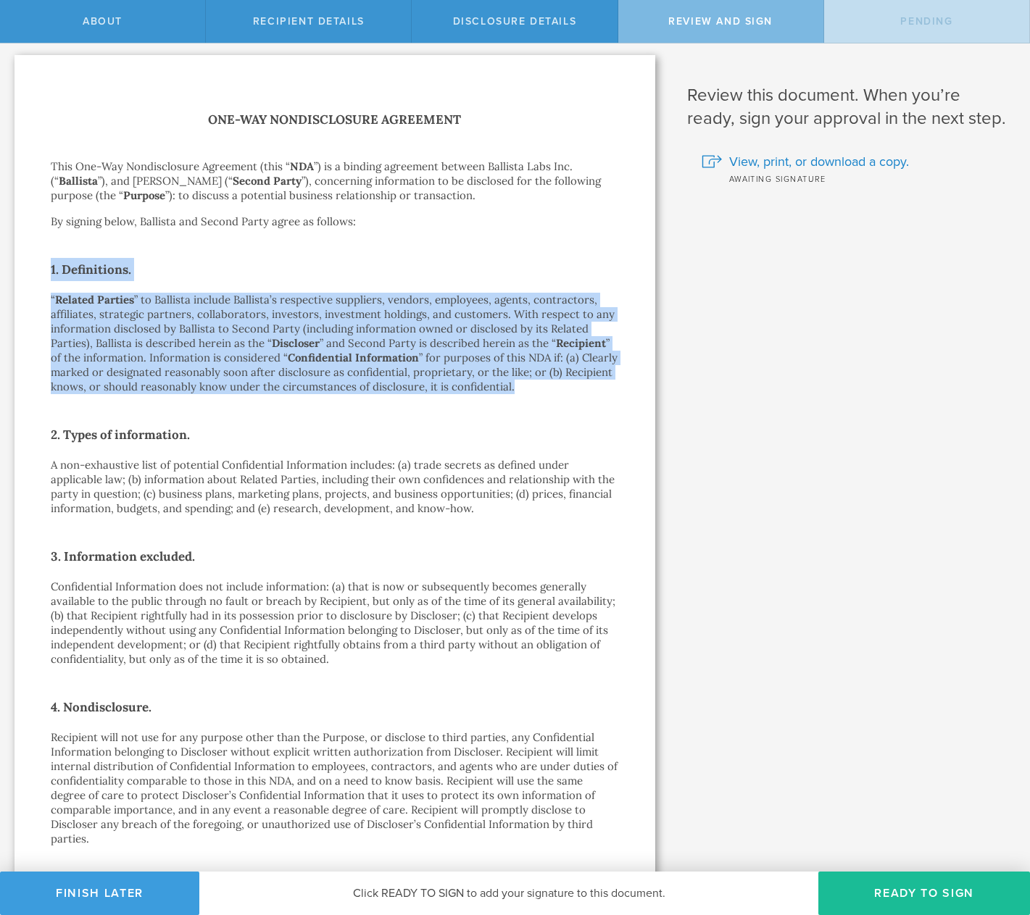
drag, startPoint x: 581, startPoint y: 389, endPoint x: 40, endPoint y: 261, distance: 556.3
click at [40, 261] on div "One-Way Nondisclosure Agreement This One-Way Nondisclosure Agreement (this “ ND…" at bounding box center [334, 895] width 641 height 1680
drag, startPoint x: 41, startPoint y: 264, endPoint x: 594, endPoint y: 385, distance: 566.1
click at [595, 385] on div "One-Way Nondisclosure Agreement This One-Way Nondisclosure Agreement (this “ ND…" at bounding box center [334, 895] width 641 height 1680
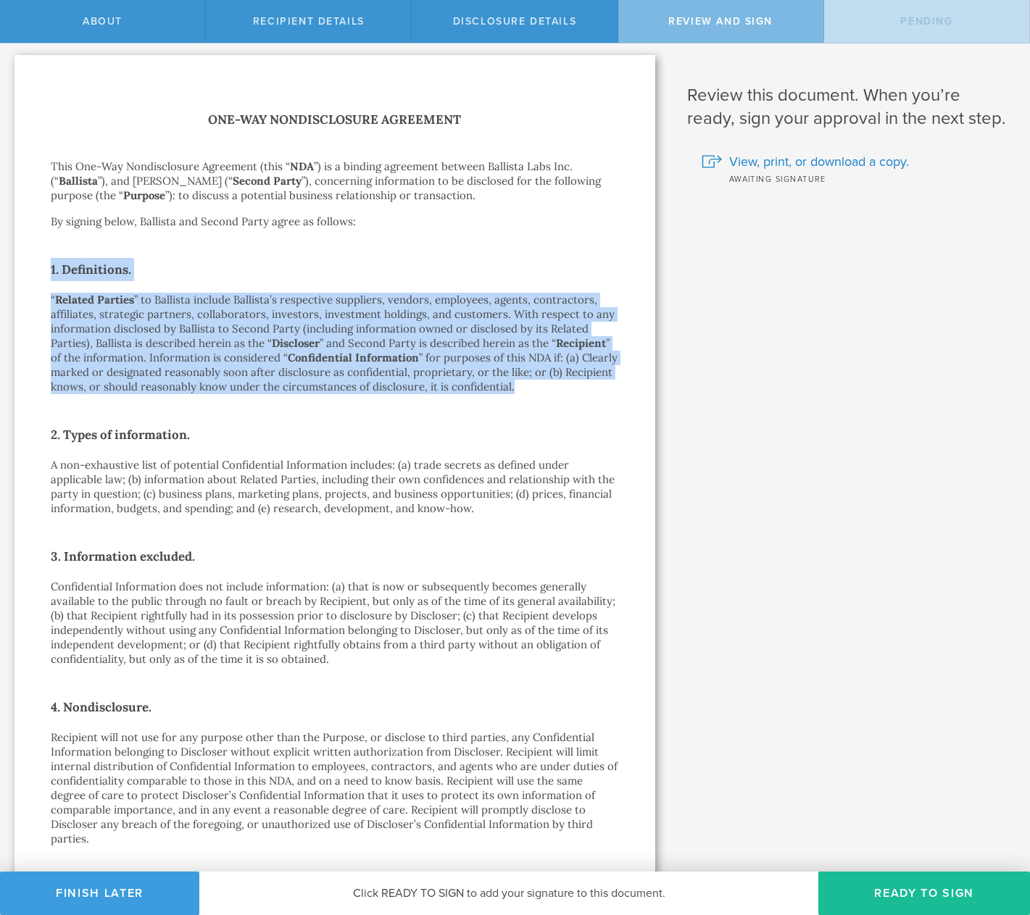
click at [594, 385] on p "“ Related Parties ” to Ballista include Ballista’s respective suppliers, vendor…" at bounding box center [335, 343] width 568 height 101
drag, startPoint x: 562, startPoint y: 381, endPoint x: 24, endPoint y: 250, distance: 553.4
click at [24, 250] on div "One-Way Nondisclosure Agreement This One-Way Nondisclosure Agreement (this “ ND…" at bounding box center [334, 895] width 641 height 1680
drag, startPoint x: 317, startPoint y: 249, endPoint x: 372, endPoint y: 236, distance: 57.5
click at [317, 249] on div "One-Way Nondisclosure Agreement This One-Way Nondisclosure Agreement (this “ ND…" at bounding box center [335, 895] width 568 height 1572
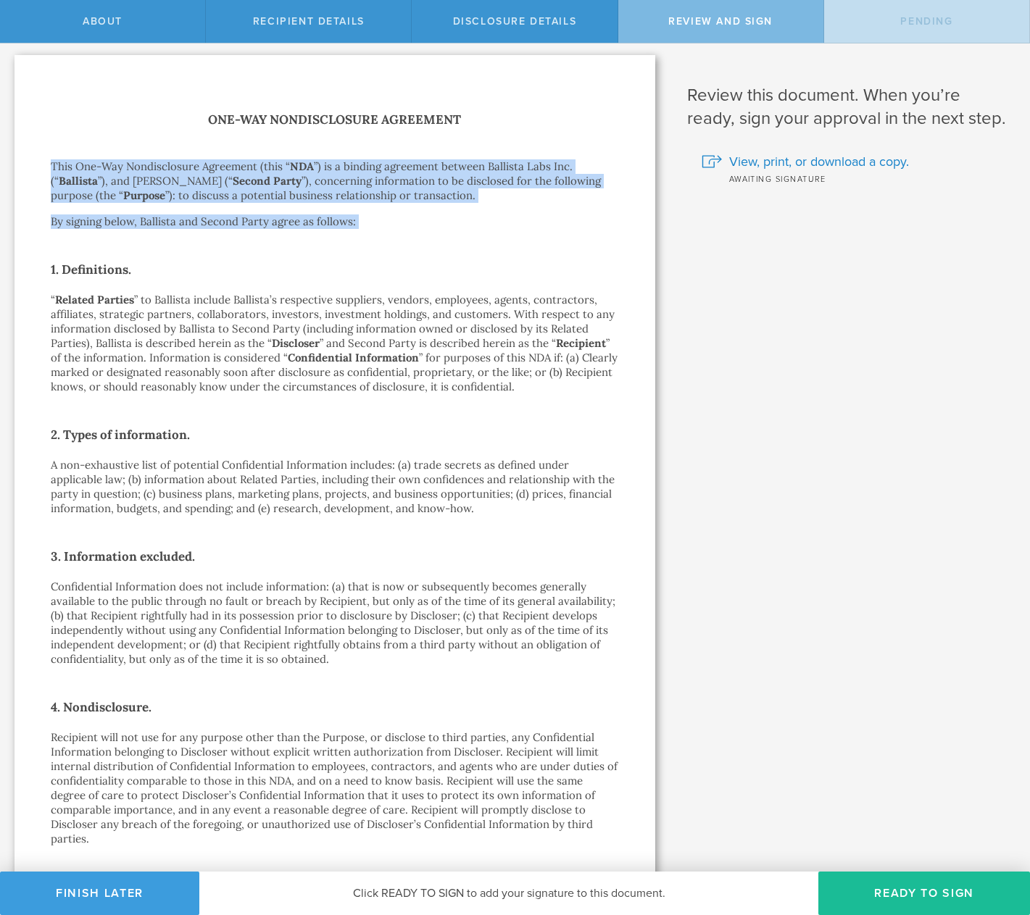
drag, startPoint x: 408, startPoint y: 230, endPoint x: 32, endPoint y: 143, distance: 386.2
click at [32, 142] on div "One-Way Nondisclosure Agreement This One-Way Nondisclosure Agreement (this “ ND…" at bounding box center [334, 895] width 641 height 1680
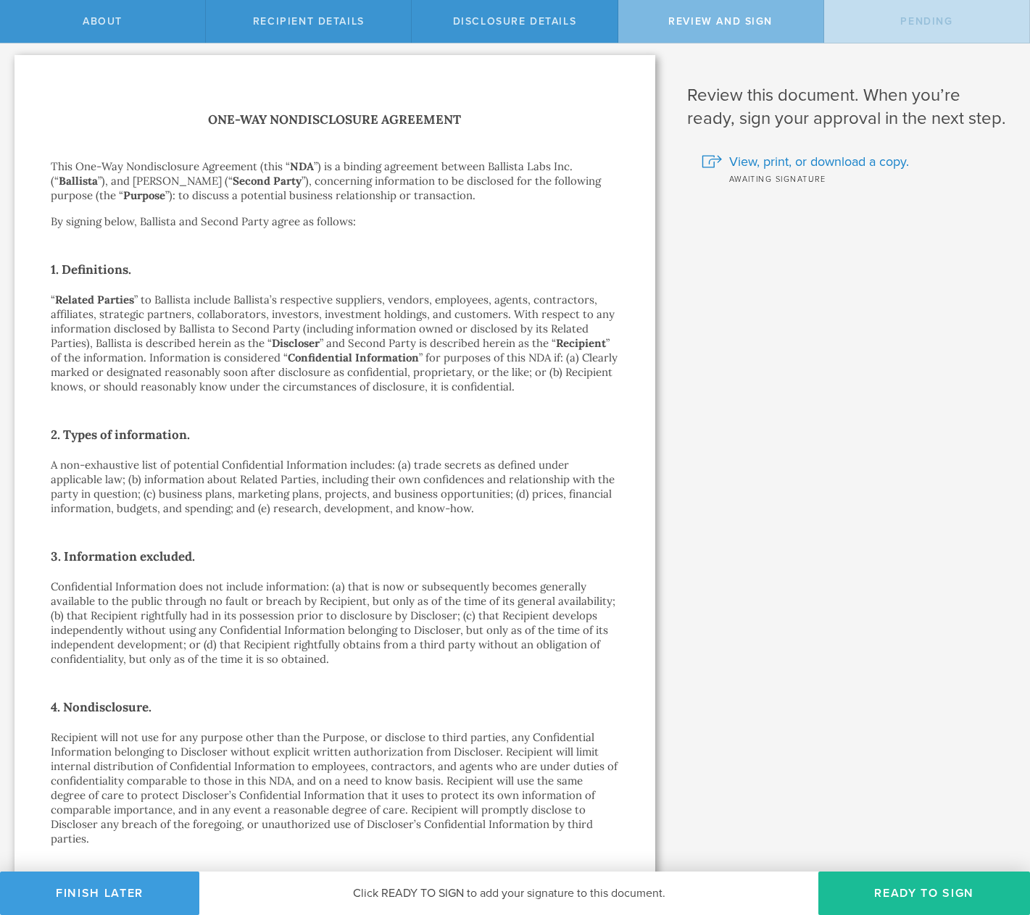
click at [33, 144] on div "One-Way Nondisclosure Agreement This One-Way Nondisclosure Agreement (this “ ND…" at bounding box center [334, 895] width 641 height 1680
click at [377, 229] on div "One-Way Nondisclosure Agreement This One-Way Nondisclosure Agreement (this “ ND…" at bounding box center [335, 895] width 568 height 1572
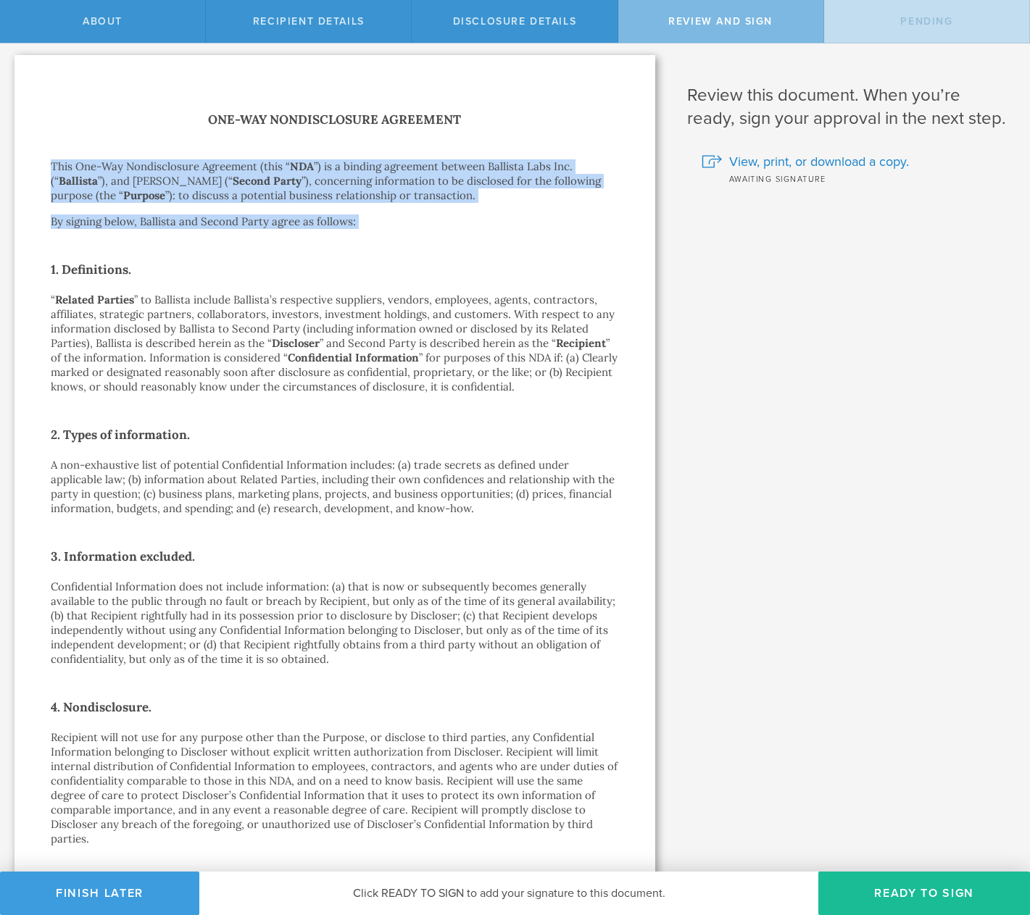
drag, startPoint x: 399, startPoint y: 238, endPoint x: 61, endPoint y: 153, distance: 349.0
click at [61, 153] on div "One-Way Nondisclosure Agreement This One-Way Nondisclosure Agreement (this “ ND…" at bounding box center [335, 895] width 568 height 1572
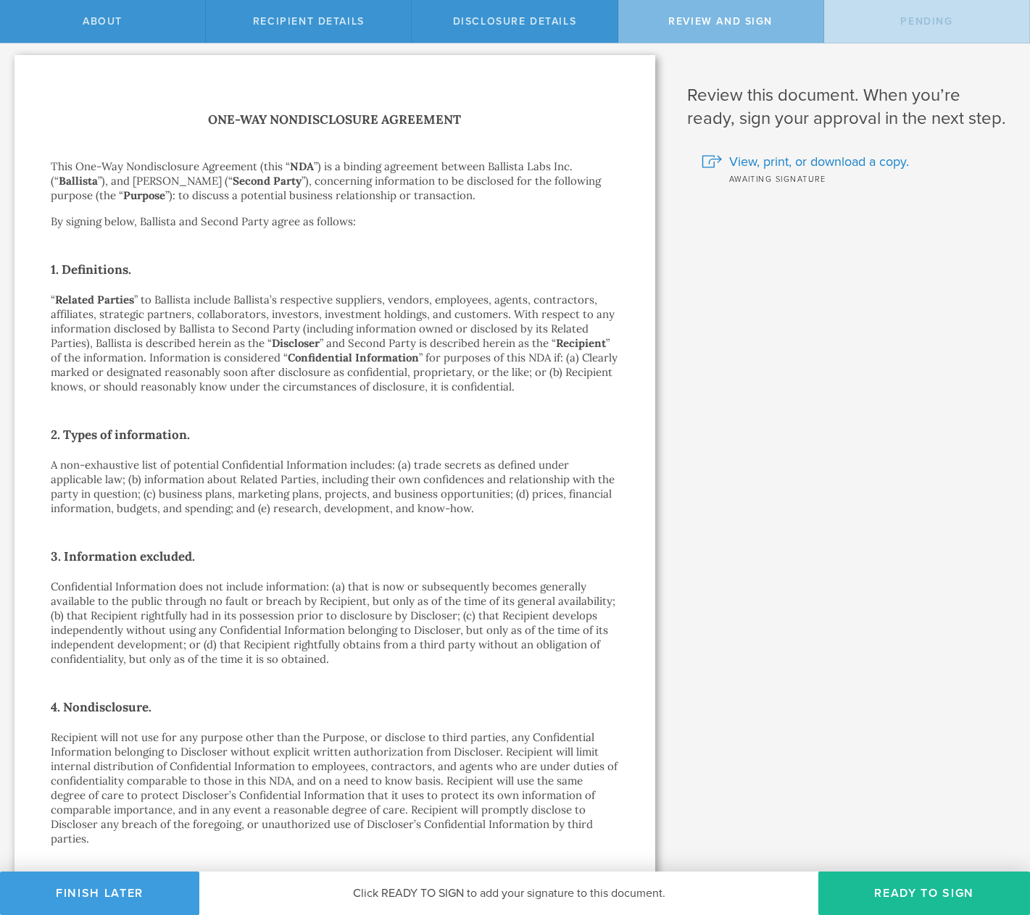
click at [456, 231] on div "One-Way Nondisclosure Agreement This One-Way Nondisclosure Agreement (this “ ND…" at bounding box center [335, 895] width 568 height 1572
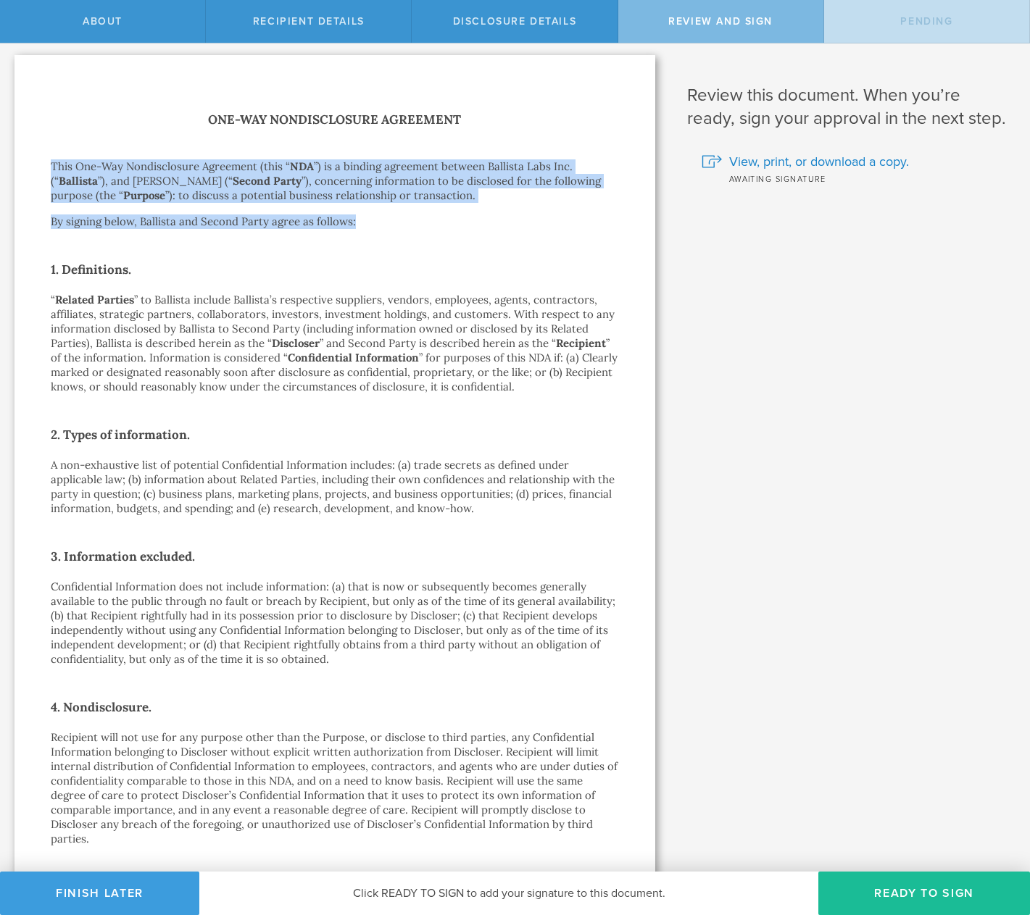
drag, startPoint x: 376, startPoint y: 210, endPoint x: 17, endPoint y: 143, distance: 365.7
click at [17, 143] on div "One-Way Nondisclosure Agreement This One-Way Nondisclosure Agreement (this “ ND…" at bounding box center [334, 895] width 641 height 1680
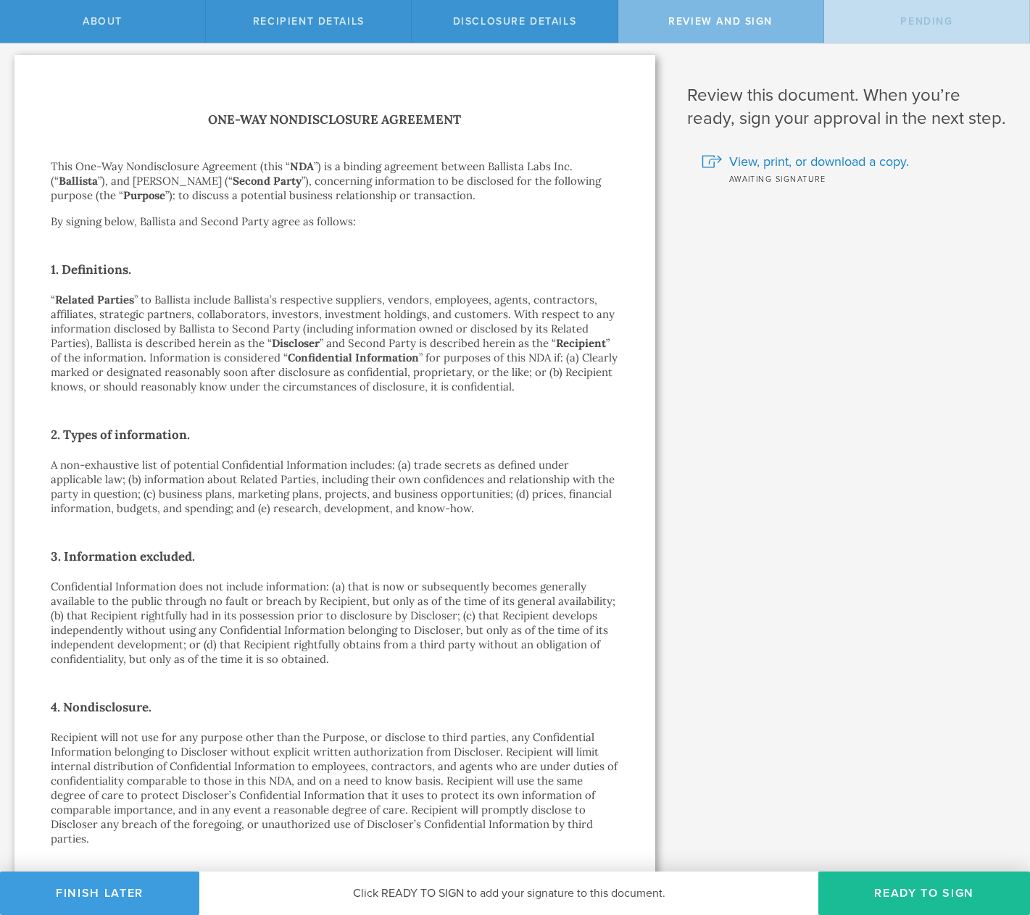
click at [69, 151] on div "One-Way Nondisclosure Agreement This One-Way Nondisclosure Agreement (this “ ND…" at bounding box center [335, 895] width 568 height 1572
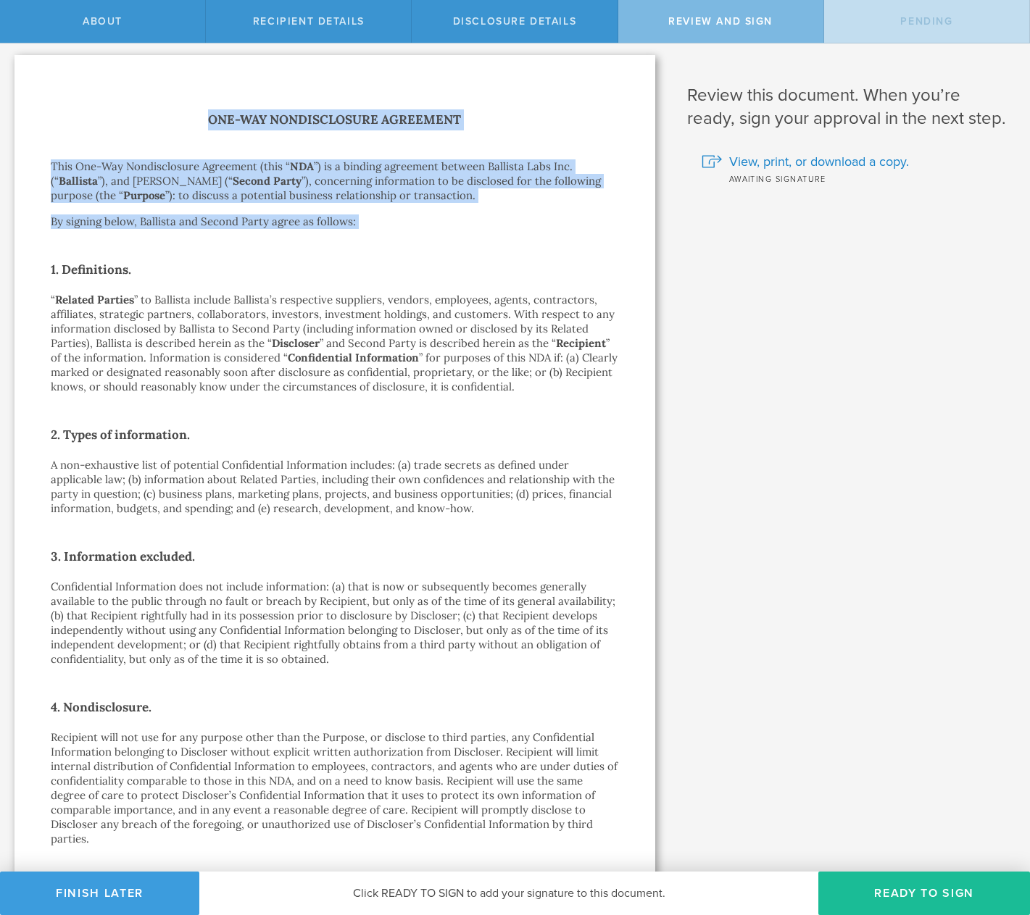
drag, startPoint x: 52, startPoint y: 109, endPoint x: 474, endPoint y: 253, distance: 445.7
click at [474, 253] on div "One-Way Nondisclosure Agreement This One-Way Nondisclosure Agreement (this “ ND…" at bounding box center [335, 895] width 568 height 1572
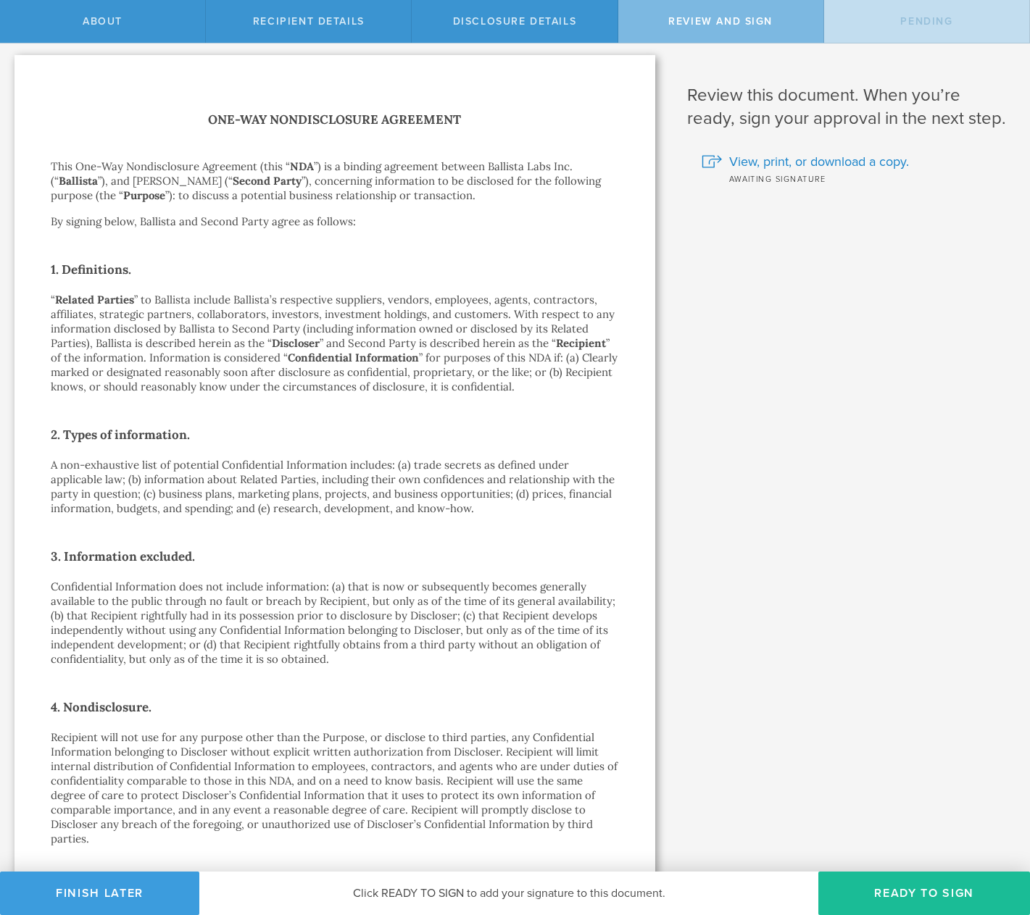
click at [456, 239] on div "One-Way Nondisclosure Agreement This One-Way Nondisclosure Agreement (this “ ND…" at bounding box center [335, 895] width 568 height 1572
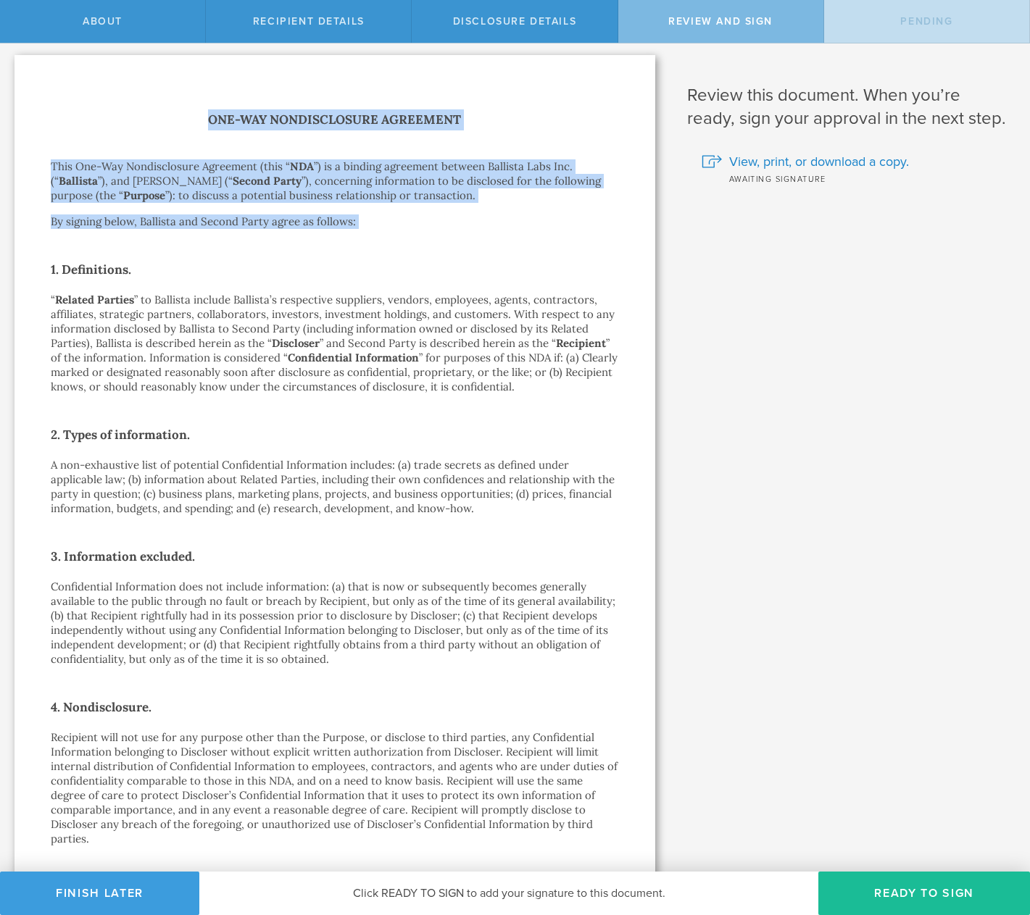
drag, startPoint x: 433, startPoint y: 232, endPoint x: 157, endPoint y: 101, distance: 305.7
click at [157, 101] on div "One-Way Nondisclosure Agreement This One-Way Nondisclosure Agreement (this “ ND…" at bounding box center [334, 895] width 641 height 1680
click at [166, 121] on h1 "One-Way Nondisclosure Agreement" at bounding box center [335, 119] width 568 height 21
drag, startPoint x: 421, startPoint y: 247, endPoint x: 198, endPoint y: 108, distance: 263.0
click at [198, 107] on div "One-Way Nondisclosure Agreement This One-Way Nondisclosure Agreement (this “ ND…" at bounding box center [334, 895] width 641 height 1680
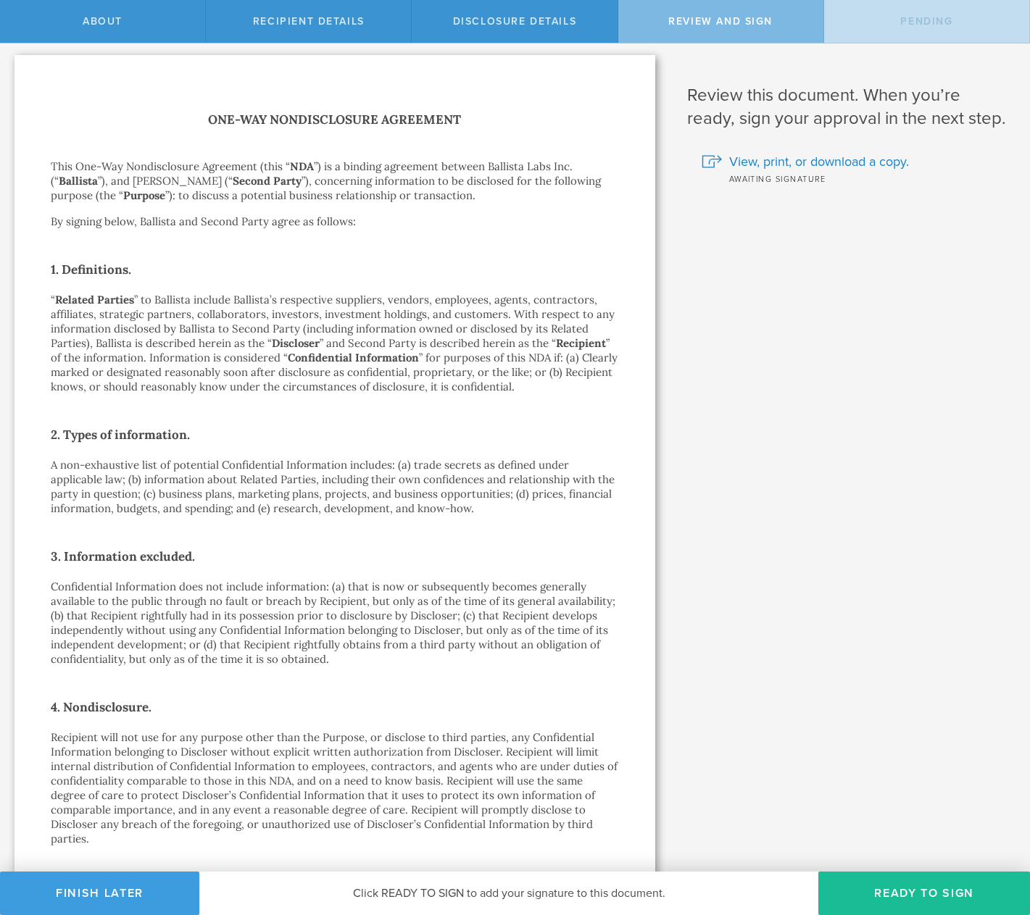
click at [197, 108] on div "One-Way Nondisclosure Agreement This One-Way Nondisclosure Agreement (this “ ND…" at bounding box center [334, 895] width 641 height 1680
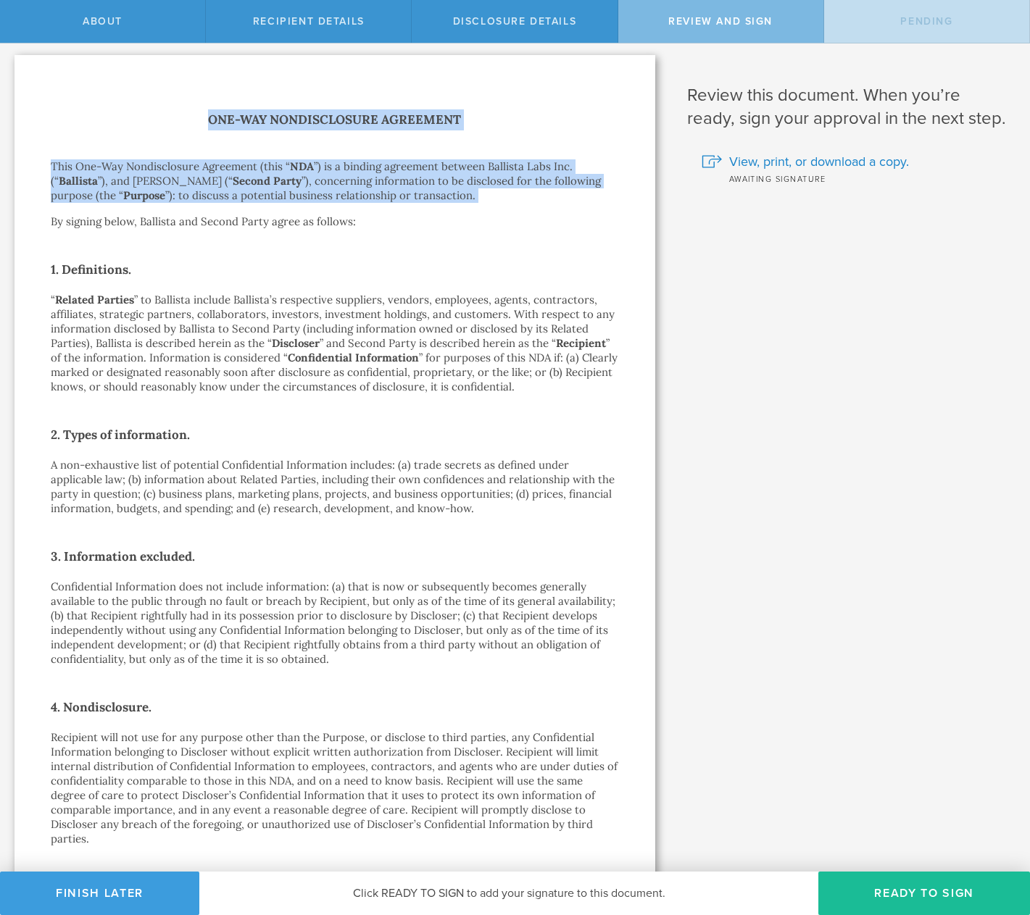
drag, startPoint x: 175, startPoint y: 113, endPoint x: 446, endPoint y: 214, distance: 289.8
click at [446, 214] on div "One-Way Nondisclosure Agreement This One-Way Nondisclosure Agreement (this “ ND…" at bounding box center [334, 895] width 641 height 1680
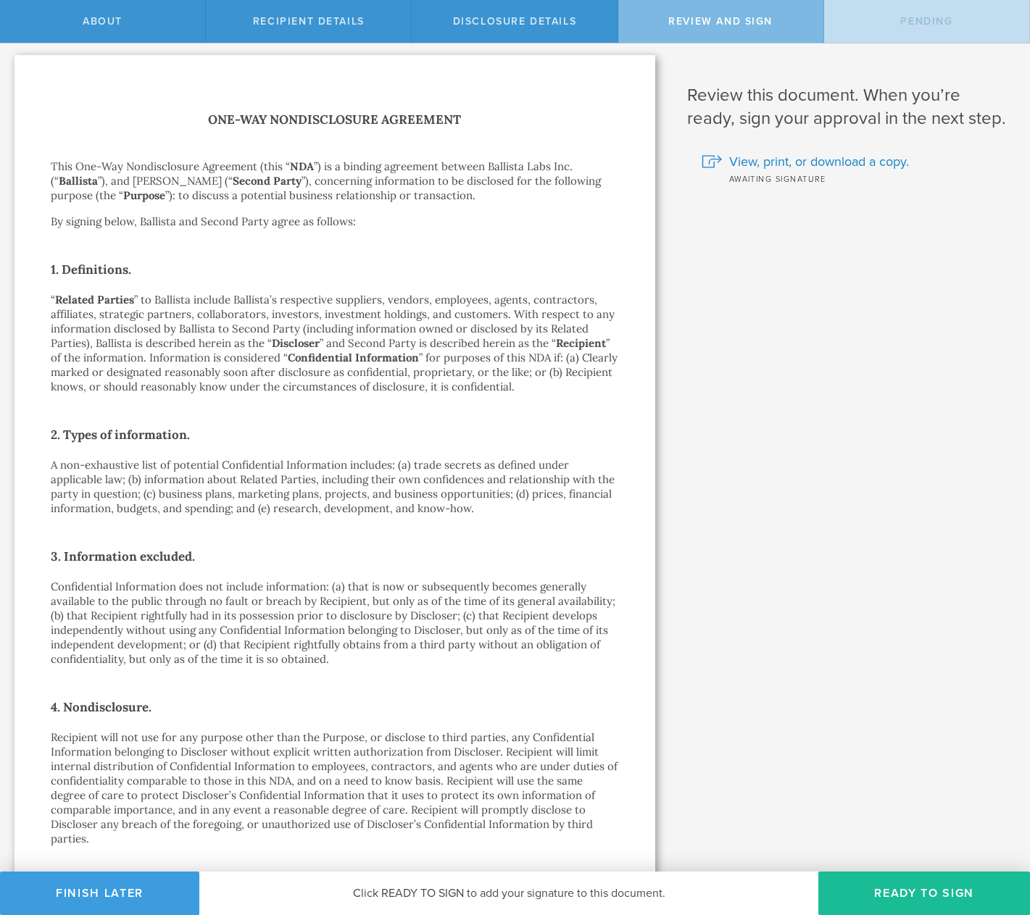
drag, startPoint x: 425, startPoint y: 223, endPoint x: 413, endPoint y: 226, distance: 12.7
click at [425, 223] on p "By signing below, Ballista and Second Party agree as follows:" at bounding box center [335, 221] width 568 height 14
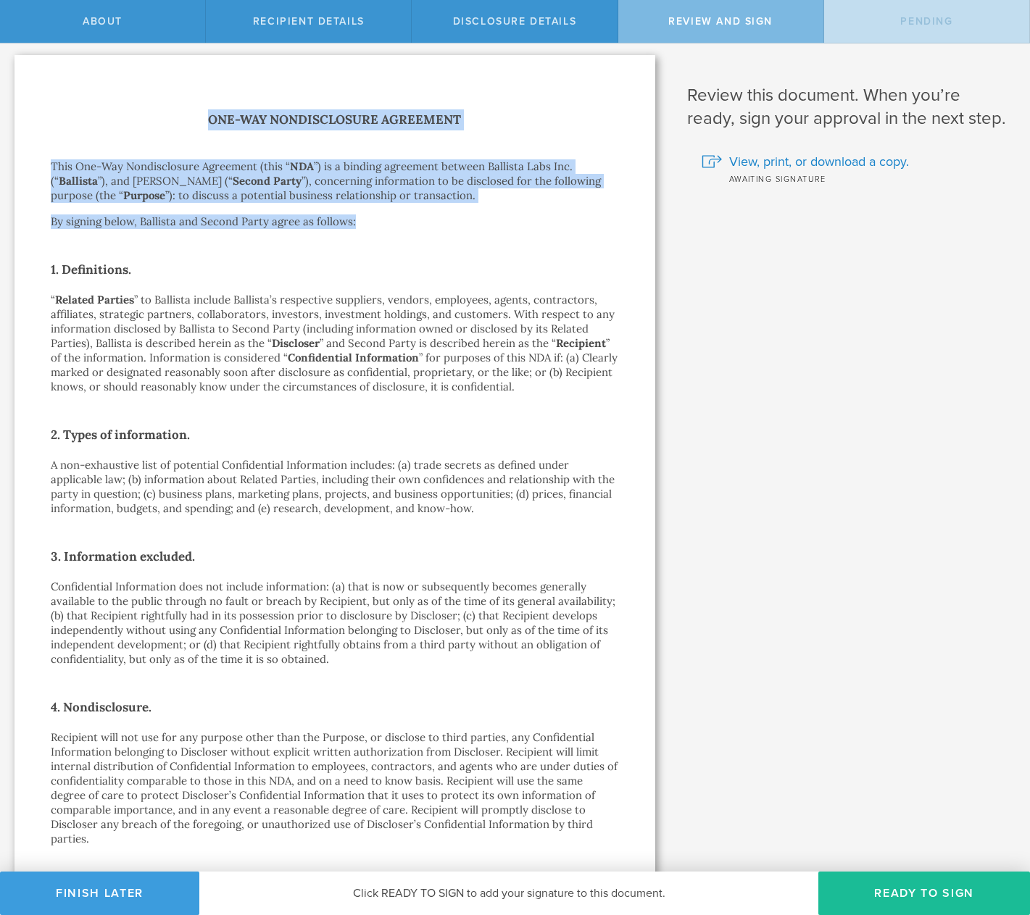
drag, startPoint x: 413, startPoint y: 226, endPoint x: 170, endPoint y: 117, distance: 266.6
click at [170, 117] on div "One-Way Nondisclosure Agreement This One-Way Nondisclosure Agreement (this “ ND…" at bounding box center [335, 895] width 568 height 1572
click at [170, 117] on h1 "One-Way Nondisclosure Agreement" at bounding box center [335, 119] width 568 height 21
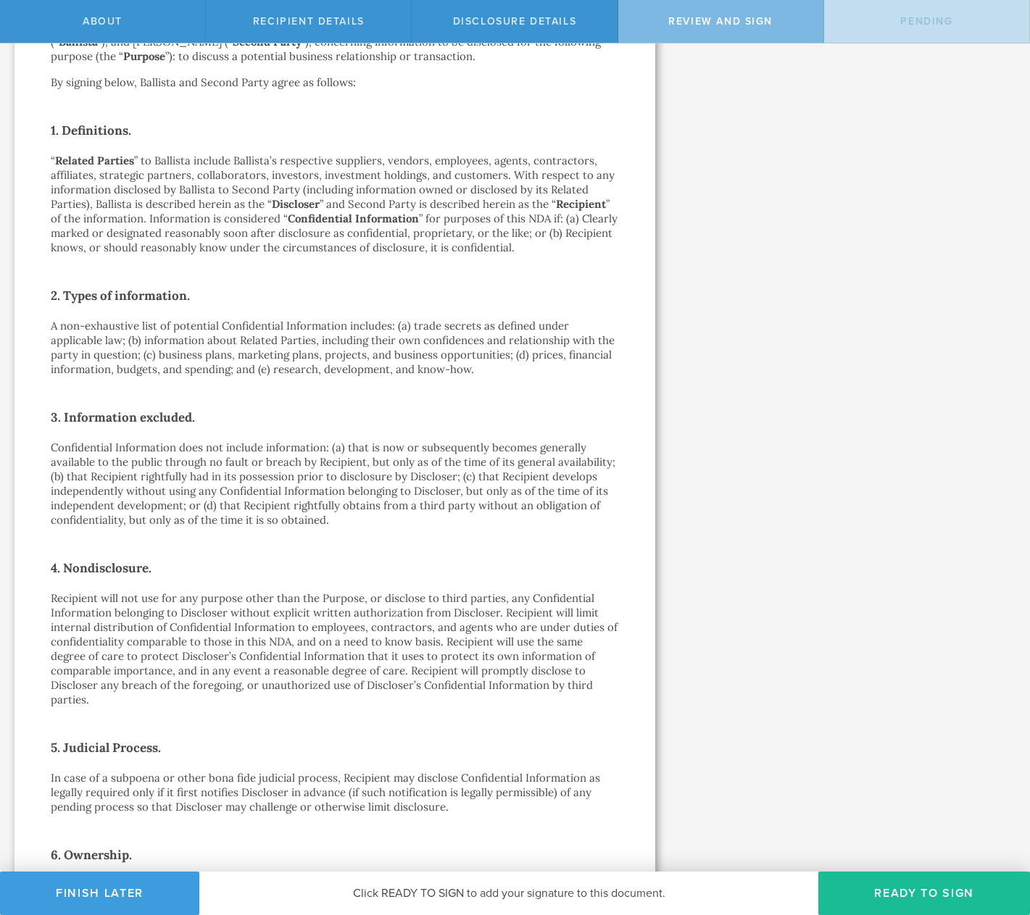
scroll to position [205, 0]
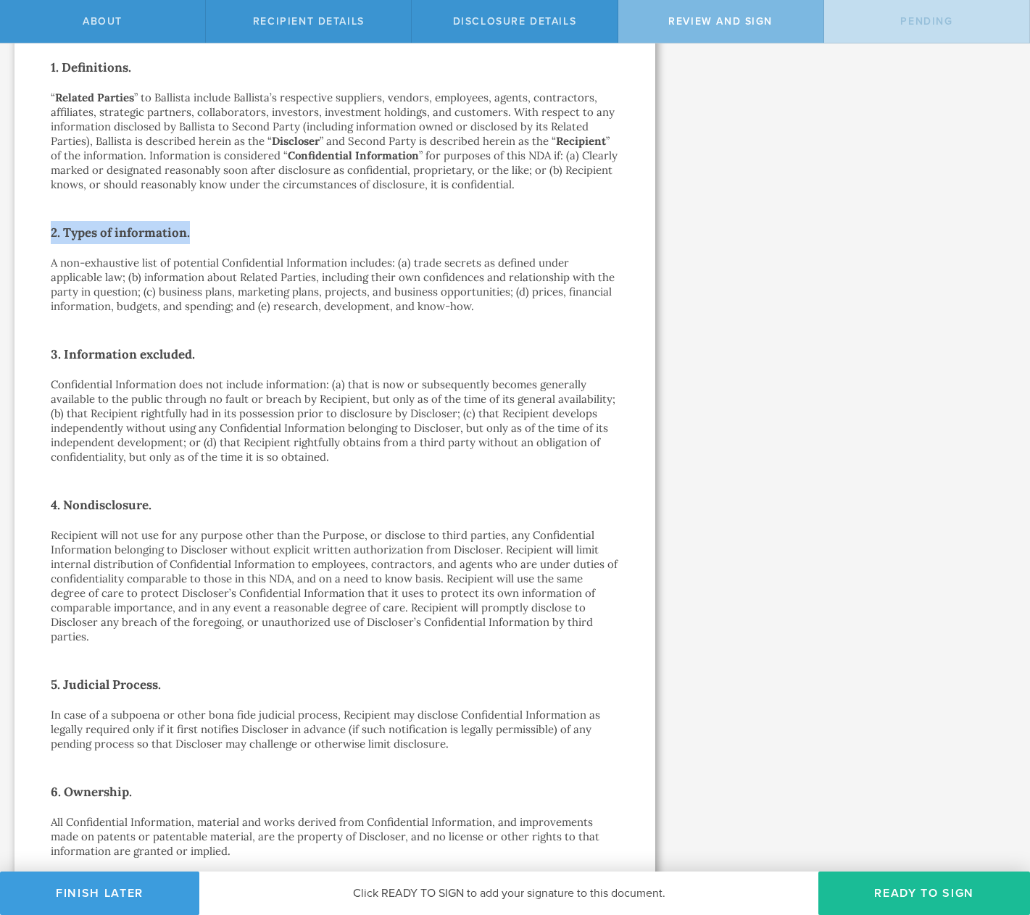
drag, startPoint x: 223, startPoint y: 233, endPoint x: 157, endPoint y: 225, distance: 66.4
click at [37, 217] on div "One-Way Nondisclosure Agreement This One-Way Nondisclosure Agreement (this “ ND…" at bounding box center [334, 693] width 641 height 1680
click at [316, 229] on h2 "2. Types of information." at bounding box center [335, 232] width 568 height 23
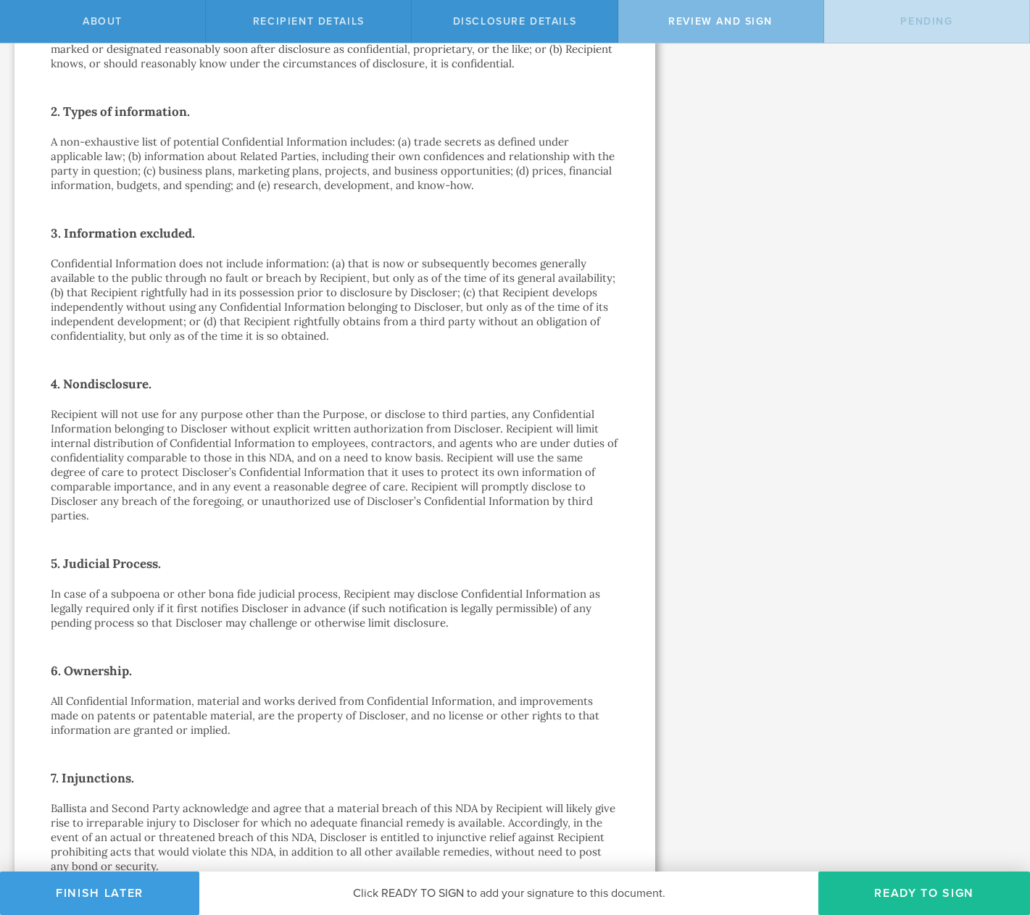
scroll to position [327, 0]
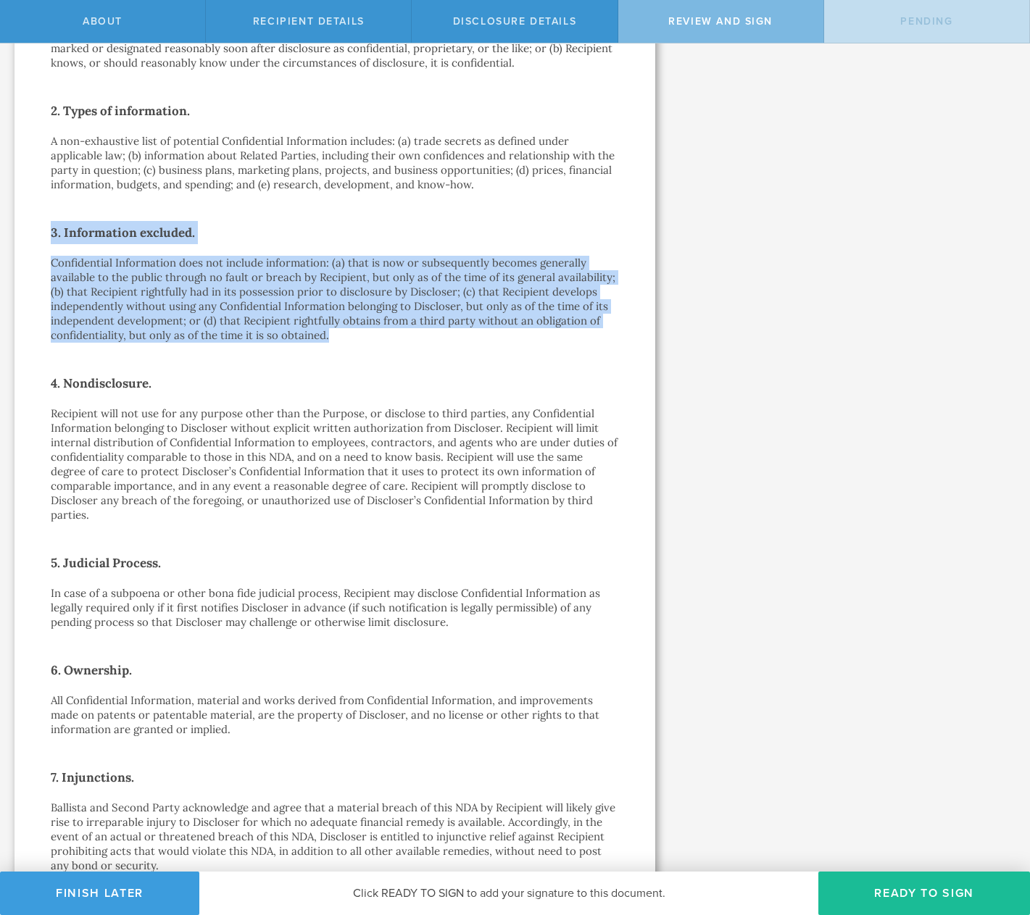
drag, startPoint x: 382, startPoint y: 341, endPoint x: 43, endPoint y: 230, distance: 356.8
click at [43, 230] on div "One-Way Nondisclosure Agreement This One-Way Nondisclosure Agreement (this “ ND…" at bounding box center [334, 571] width 641 height 1680
drag, startPoint x: 43, startPoint y: 228, endPoint x: 364, endPoint y: 343, distance: 341.1
click at [364, 343] on div "One-Way Nondisclosure Agreement This One-Way Nondisclosure Agreement (this “ ND…" at bounding box center [334, 571] width 641 height 1680
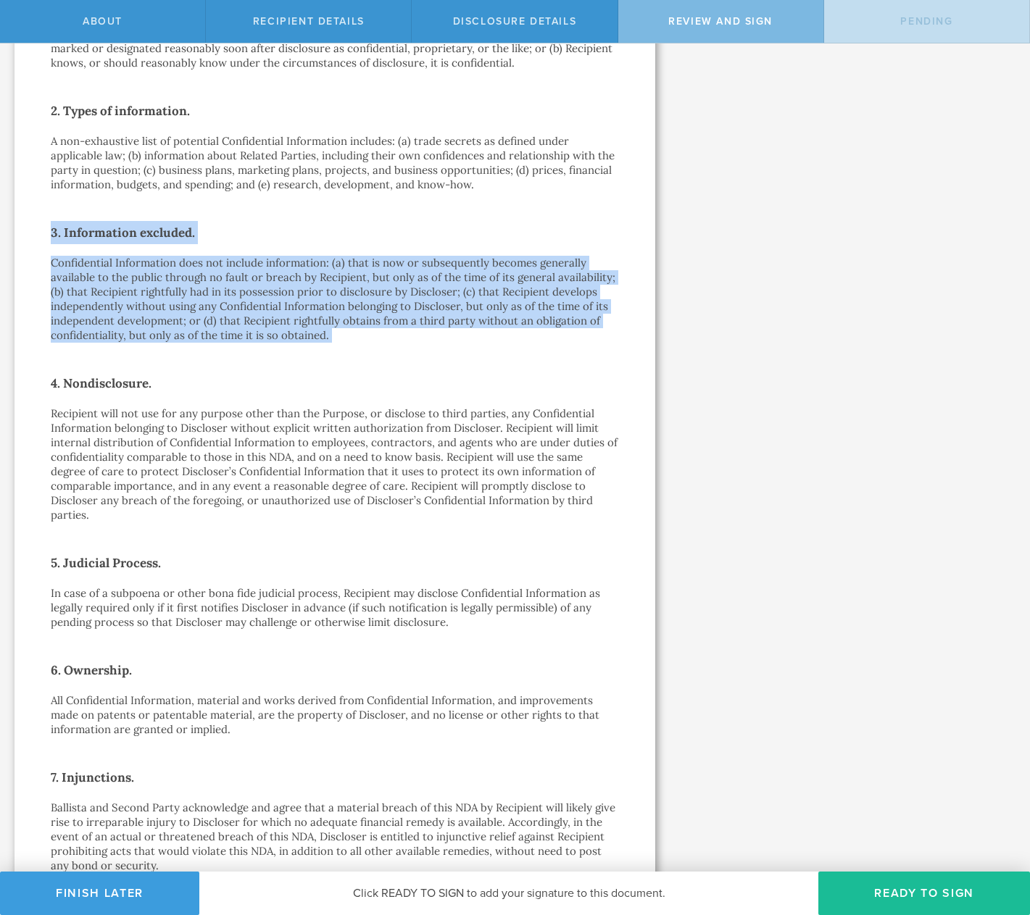
click at [364, 343] on div "One-Way Nondisclosure Agreement This One-Way Nondisclosure Agreement (this “ ND…" at bounding box center [335, 572] width 568 height 1572
drag, startPoint x: 362, startPoint y: 339, endPoint x: 44, endPoint y: 264, distance: 326.7
click at [44, 265] on div "One-Way Nondisclosure Agreement This One-Way Nondisclosure Agreement (this “ ND…" at bounding box center [334, 571] width 641 height 1680
click at [41, 262] on div "One-Way Nondisclosure Agreement This One-Way Nondisclosure Agreement (this “ ND…" at bounding box center [334, 571] width 641 height 1680
drag, startPoint x: 37, startPoint y: 257, endPoint x: 339, endPoint y: 333, distance: 311.4
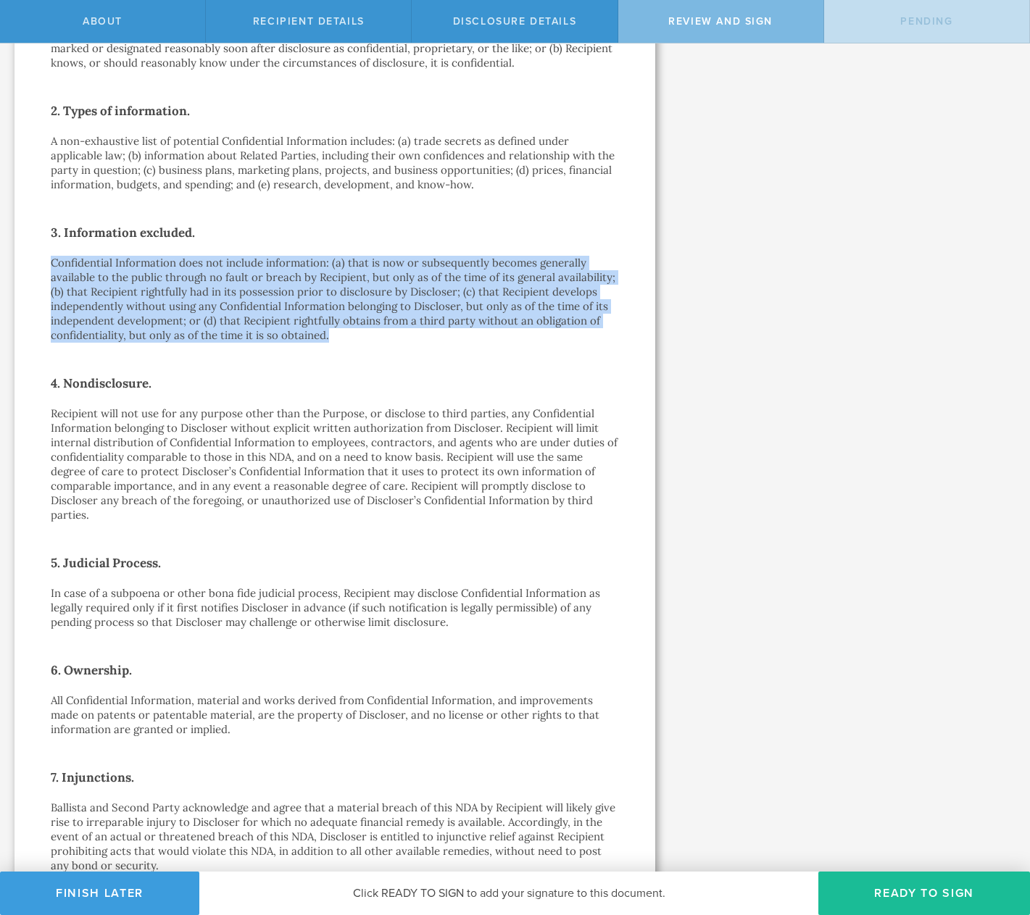
click at [339, 333] on div "One-Way Nondisclosure Agreement This One-Way Nondisclosure Agreement (this “ ND…" at bounding box center [334, 571] width 641 height 1680
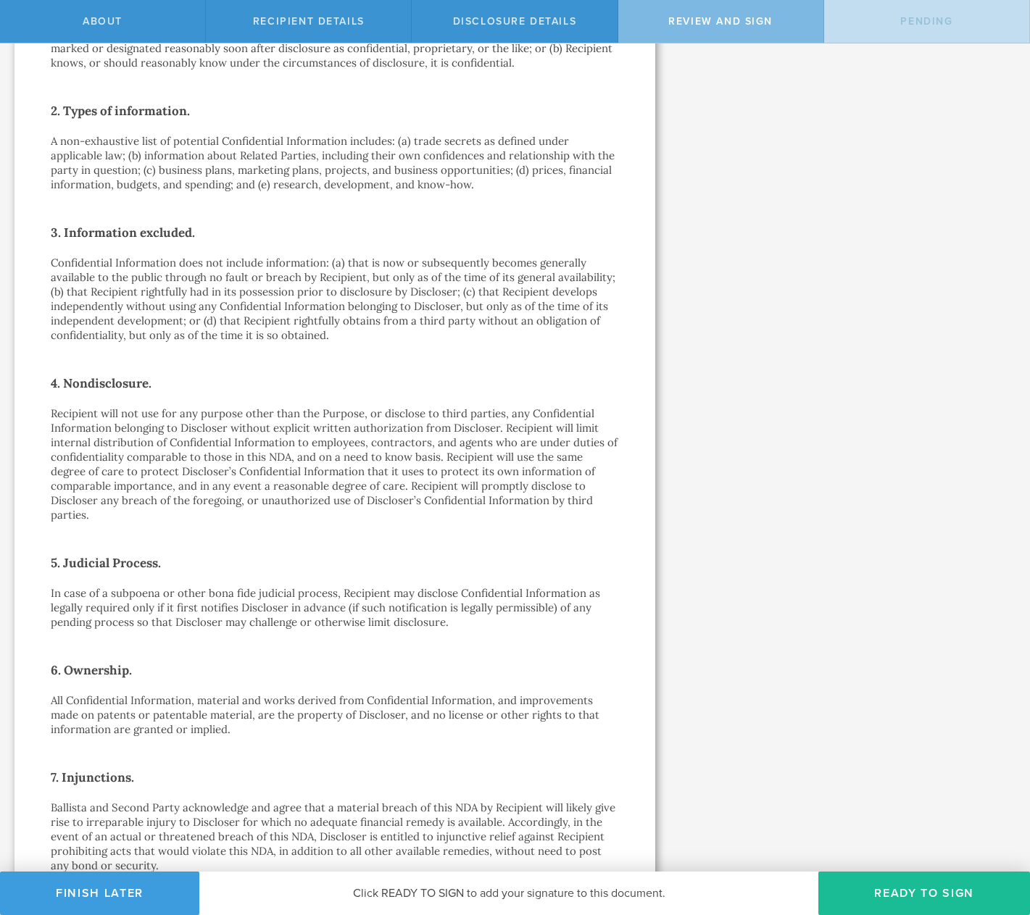
drag, startPoint x: 339, startPoint y: 333, endPoint x: 299, endPoint y: 317, distance: 42.7
click at [339, 333] on p "Confidential Information does not include information: (a) that is now or subse…" at bounding box center [335, 299] width 568 height 87
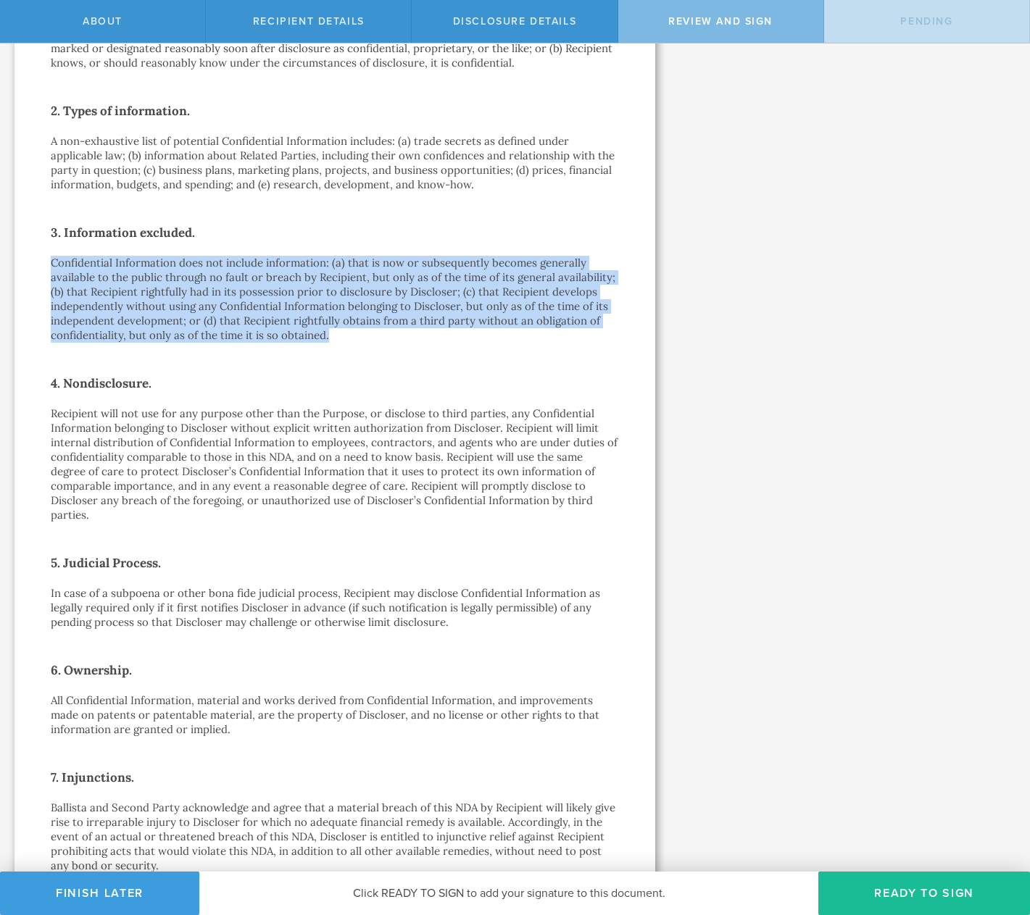
drag, startPoint x: 299, startPoint y: 317, endPoint x: 45, endPoint y: 258, distance: 261.2
click at [45, 258] on div "One-Way Nondisclosure Agreement This One-Way Nondisclosure Agreement (this “ ND…" at bounding box center [334, 571] width 641 height 1680
drag, startPoint x: 42, startPoint y: 259, endPoint x: 472, endPoint y: 348, distance: 438.8
click at [475, 348] on div "One-Way Nondisclosure Agreement This One-Way Nondisclosure Agreement (this “ ND…" at bounding box center [334, 571] width 641 height 1680
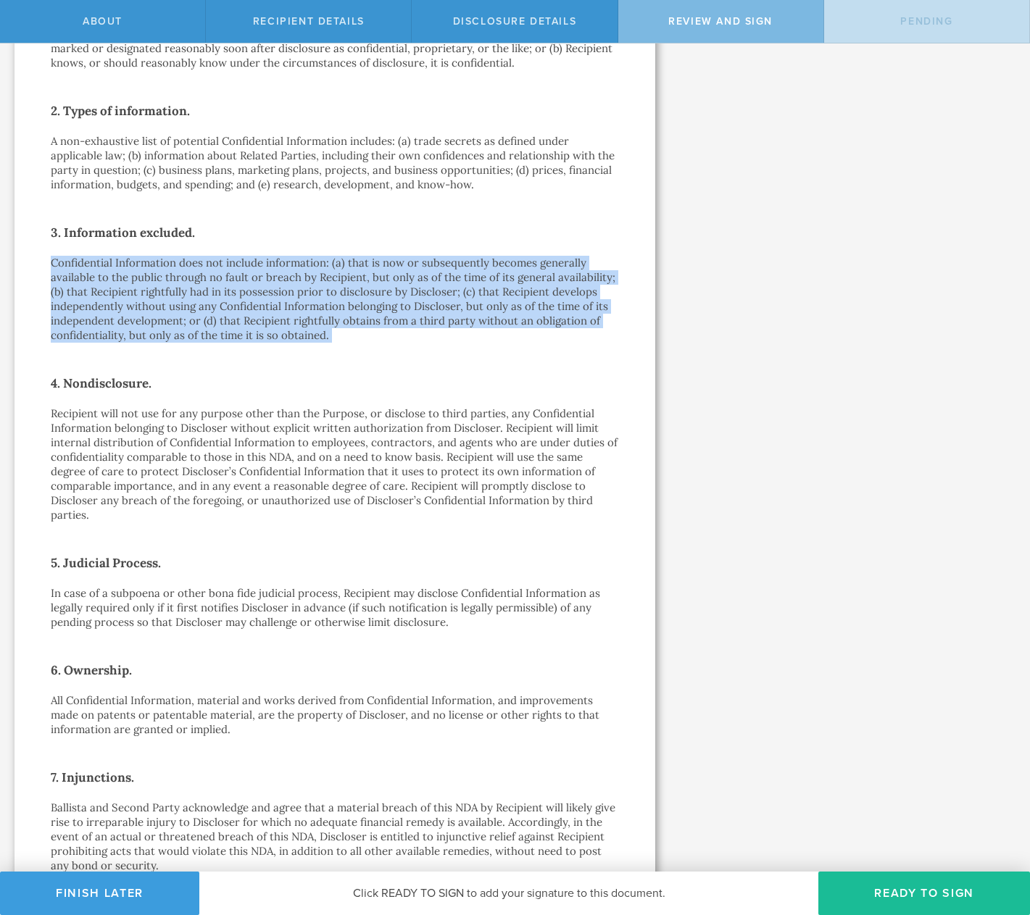
click at [451, 343] on div "One-Way Nondisclosure Agreement This One-Way Nondisclosure Agreement (this “ ND…" at bounding box center [335, 572] width 568 height 1572
drag, startPoint x: 438, startPoint y: 340, endPoint x: 37, endPoint y: 257, distance: 410.0
click at [37, 257] on div "One-Way Nondisclosure Agreement This One-Way Nondisclosure Agreement (this “ ND…" at bounding box center [334, 571] width 641 height 1680
drag, startPoint x: 38, startPoint y: 260, endPoint x: 364, endPoint y: 326, distance: 332.7
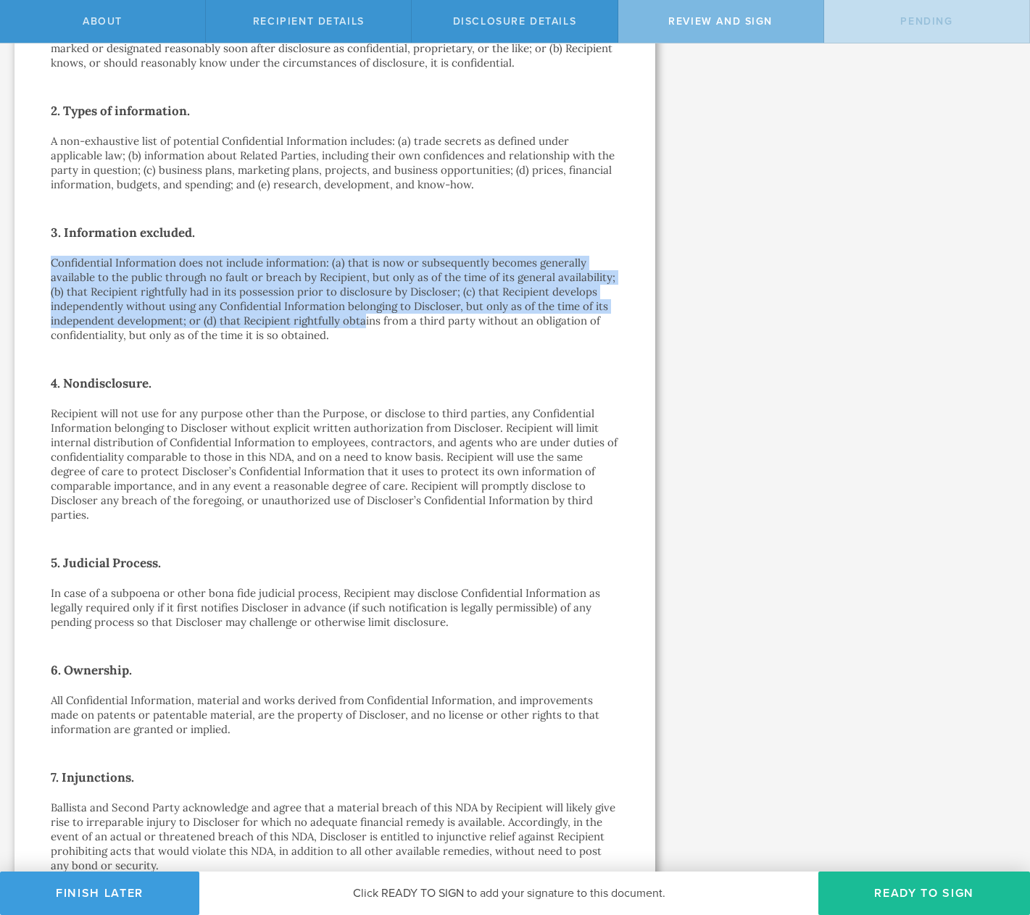
click at [364, 326] on div "One-Way Nondisclosure Agreement This One-Way Nondisclosure Agreement (this “ ND…" at bounding box center [334, 571] width 641 height 1680
drag, startPoint x: 364, startPoint y: 326, endPoint x: 359, endPoint y: 334, distance: 9.9
click at [364, 326] on p "Confidential Information does not include information: (a) that is now or subse…" at bounding box center [335, 299] width 568 height 87
drag, startPoint x: 357, startPoint y: 334, endPoint x: 48, endPoint y: 254, distance: 319.7
click at [48, 254] on div "One-Way Nondisclosure Agreement This One-Way Nondisclosure Agreement (this “ ND…" at bounding box center [334, 571] width 641 height 1680
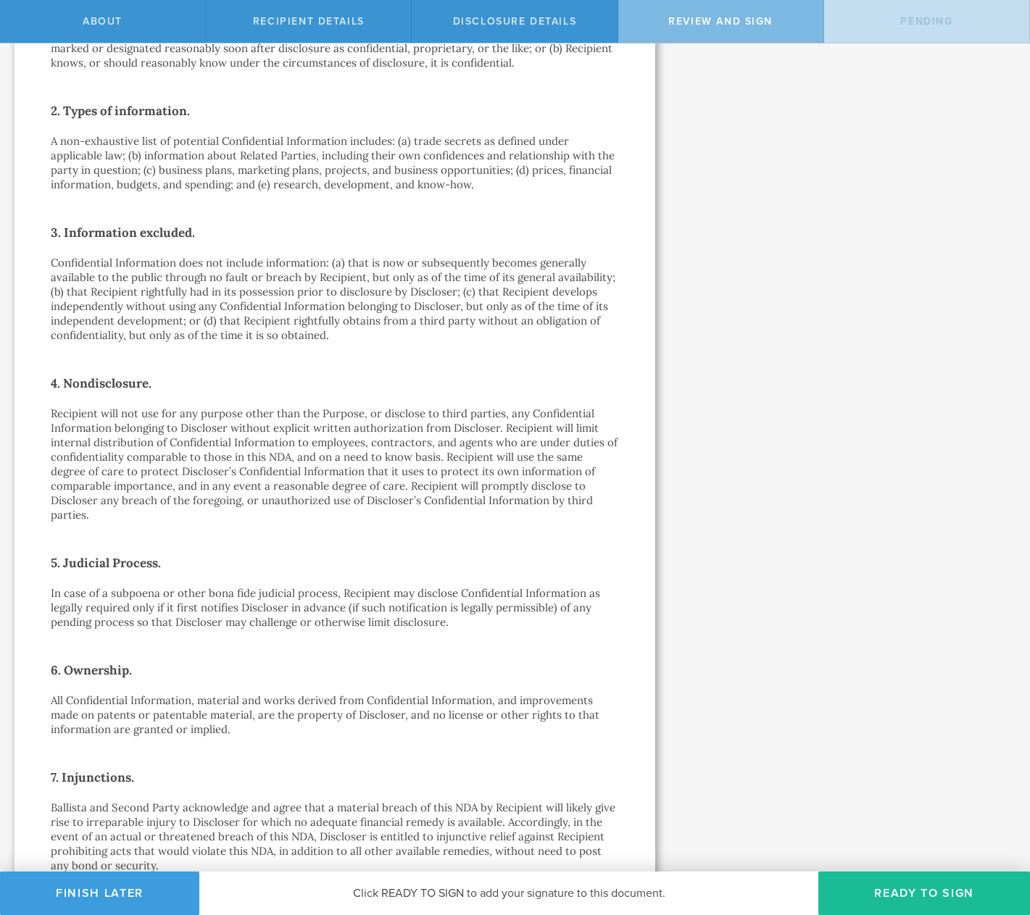
click at [43, 259] on div "One-Way Nondisclosure Agreement This One-Way Nondisclosure Agreement (this “ ND…" at bounding box center [334, 571] width 641 height 1680
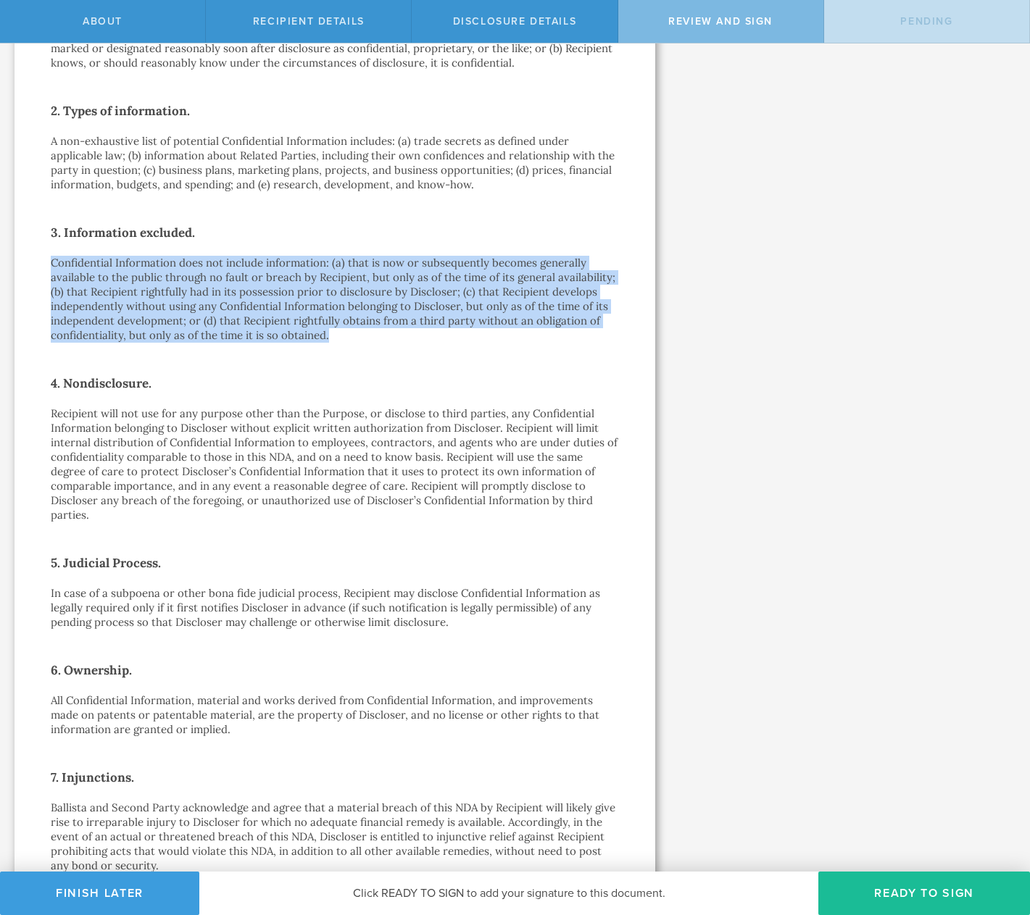
drag, startPoint x: 40, startPoint y: 261, endPoint x: 370, endPoint y: 337, distance: 338.4
click at [370, 337] on div "One-Way Nondisclosure Agreement This One-Way Nondisclosure Agreement (this “ ND…" at bounding box center [334, 571] width 641 height 1680
click at [370, 337] on p "Confidential Information does not include information: (a) that is now or subse…" at bounding box center [335, 299] width 568 height 87
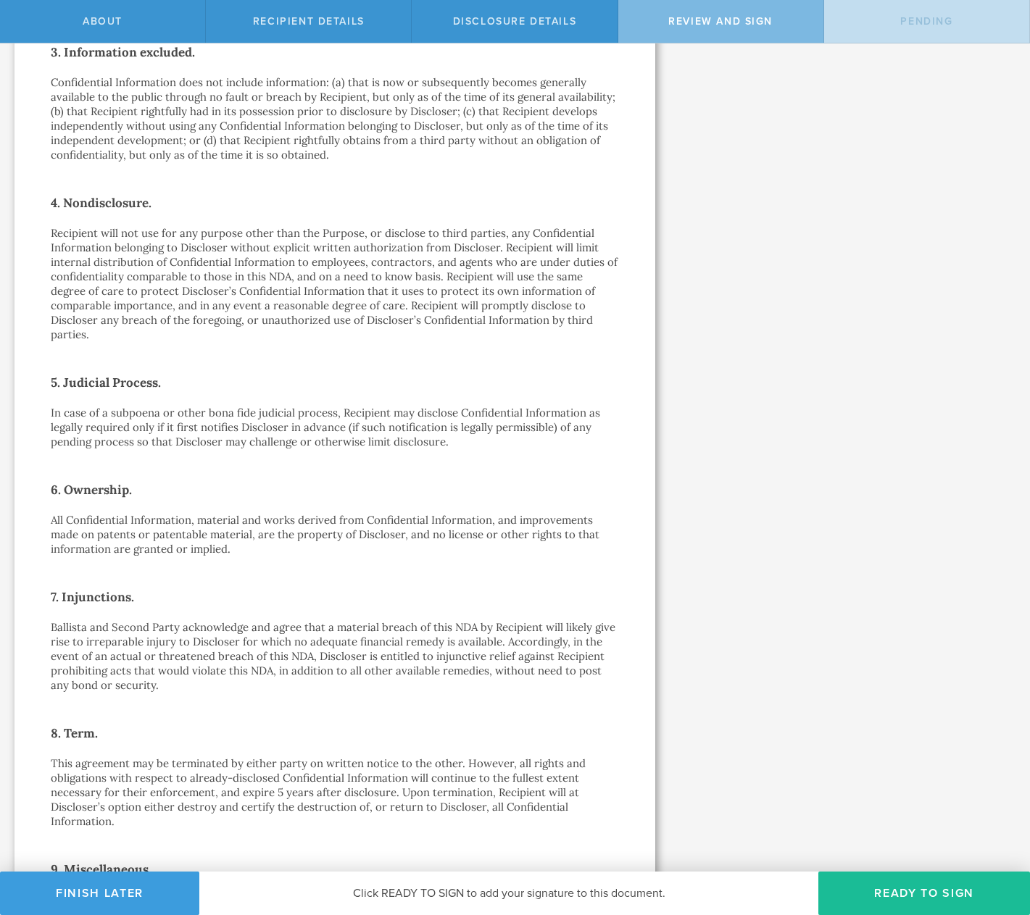
scroll to position [521, 0]
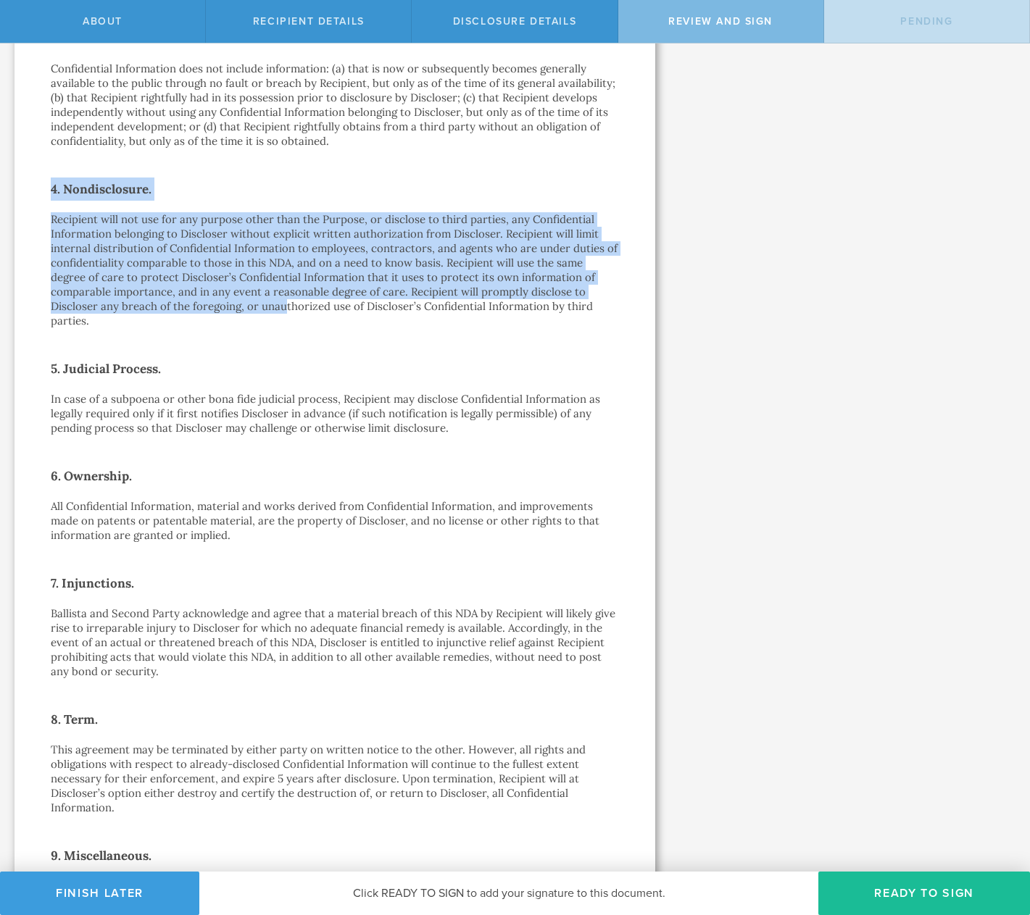
drag, startPoint x: 281, startPoint y: 307, endPoint x: 46, endPoint y: 213, distance: 253.0
click at [11, 196] on div "Let’s walk you through the process of keeping your information confidential. Fi…" at bounding box center [335, 369] width 670 height 1695
click at [53, 216] on p "Recipient will not use for any purpose other than the Purpose, or disclose to t…" at bounding box center [335, 270] width 568 height 116
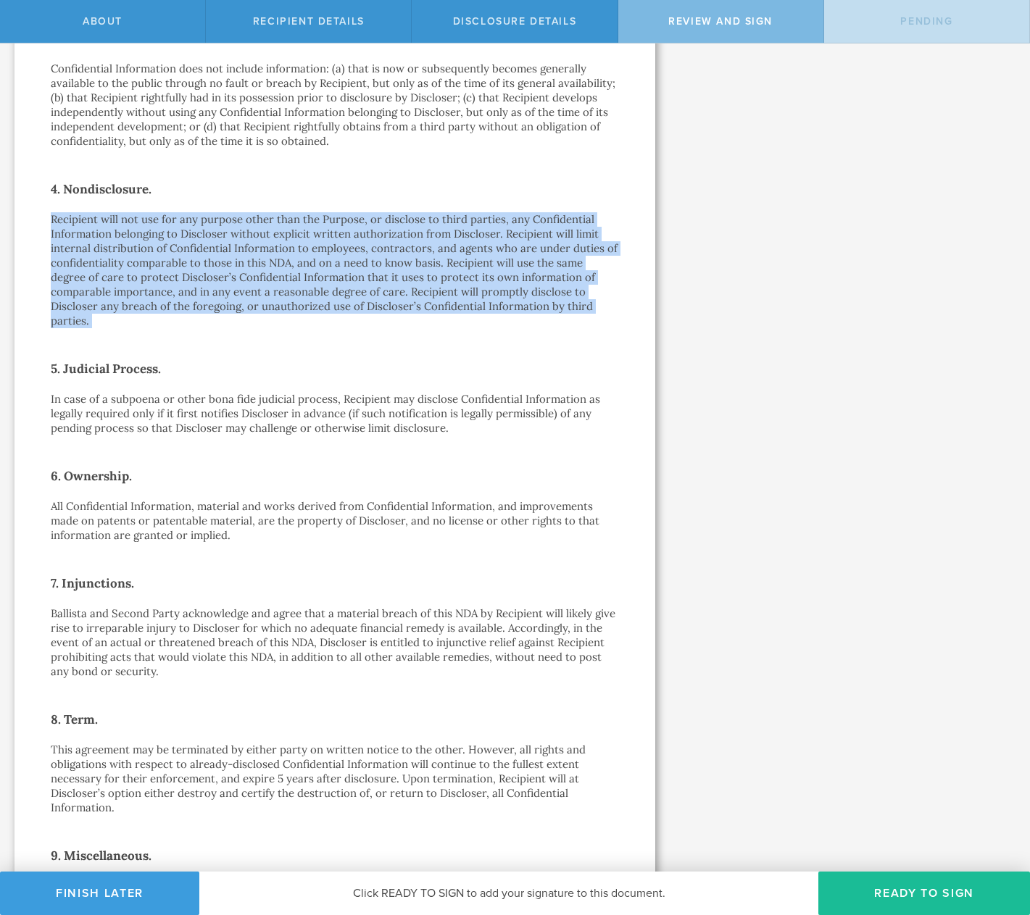
drag, startPoint x: 28, startPoint y: 209, endPoint x: 158, endPoint y: 335, distance: 180.9
click at [158, 335] on div "One-Way Nondisclosure Agreement This One-Way Nondisclosure Agreement (this “ ND…" at bounding box center [334, 377] width 641 height 1680
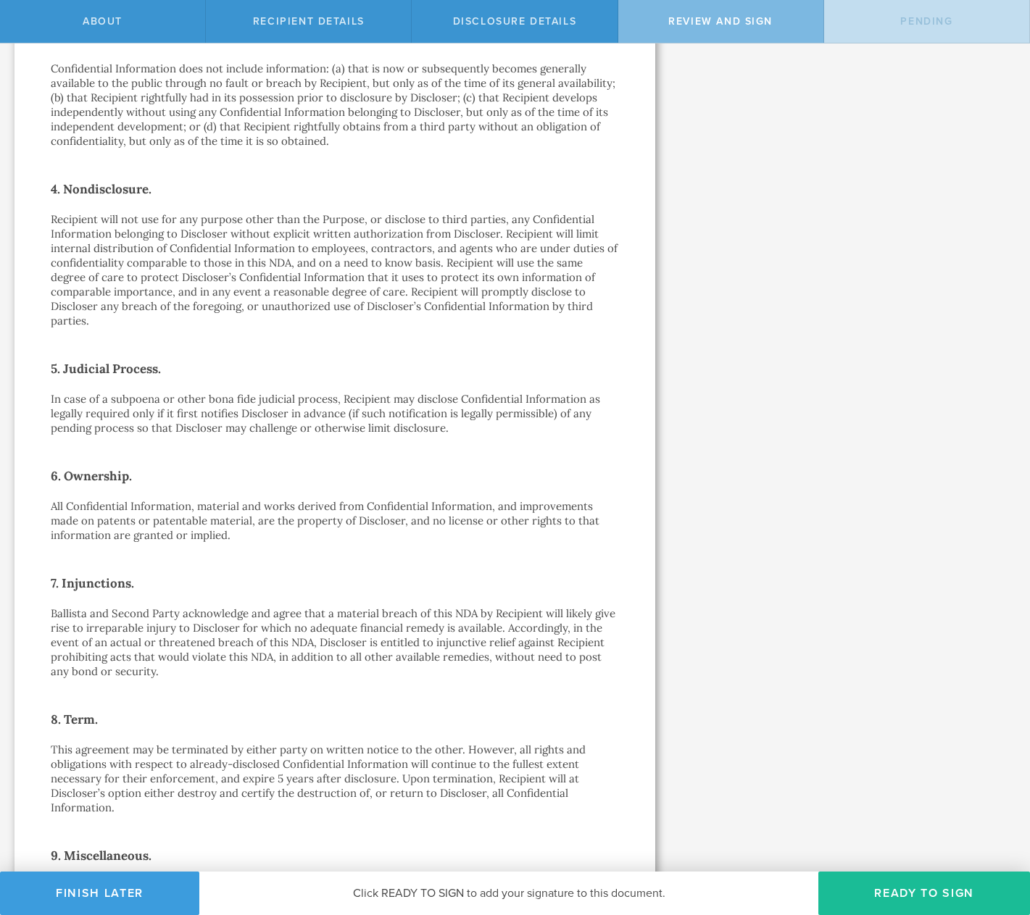
click at [141, 318] on p "Recipient will not use for any purpose other than the Purpose, or disclose to t…" at bounding box center [335, 270] width 568 height 116
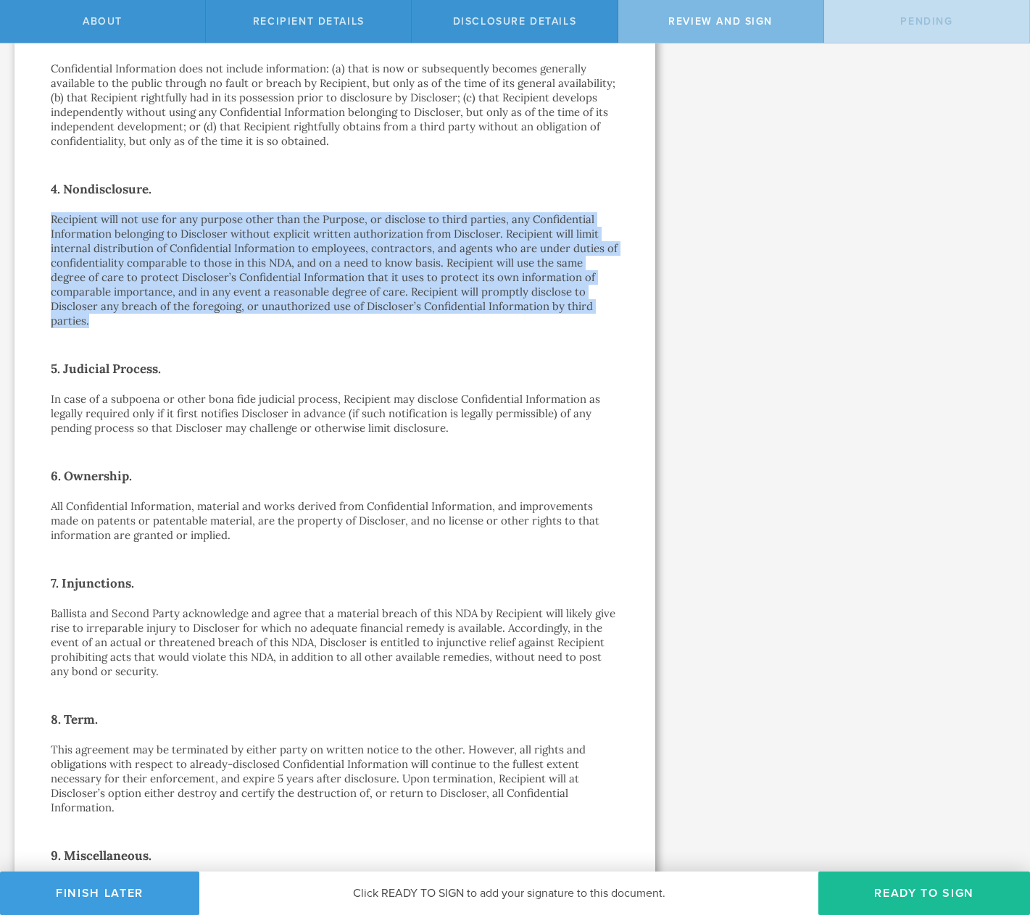
drag, startPoint x: 141, startPoint y: 320, endPoint x: 31, endPoint y: 207, distance: 157.3
click at [31, 207] on div "One-Way Nondisclosure Agreement This One-Way Nondisclosure Agreement (this “ ND…" at bounding box center [334, 377] width 641 height 1680
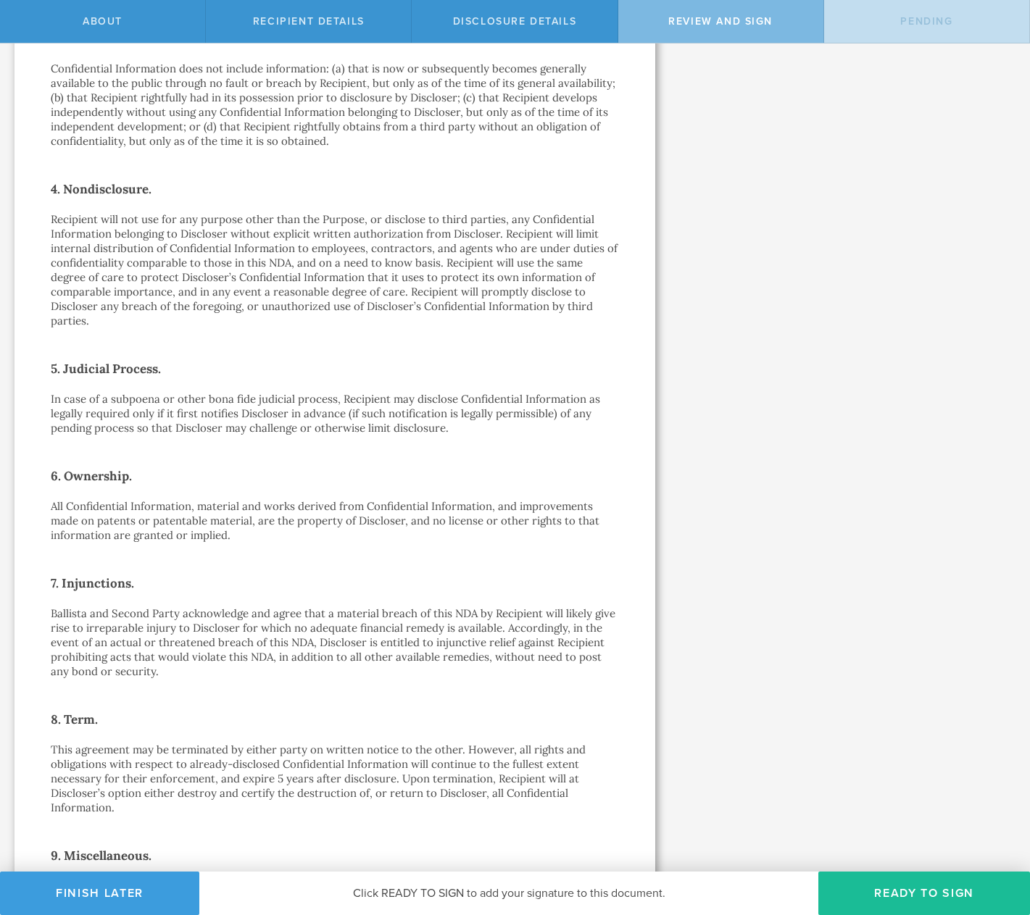
click at [31, 207] on div "One-Way Nondisclosure Agreement This One-Way Nondisclosure Agreement (this “ ND…" at bounding box center [334, 377] width 641 height 1680
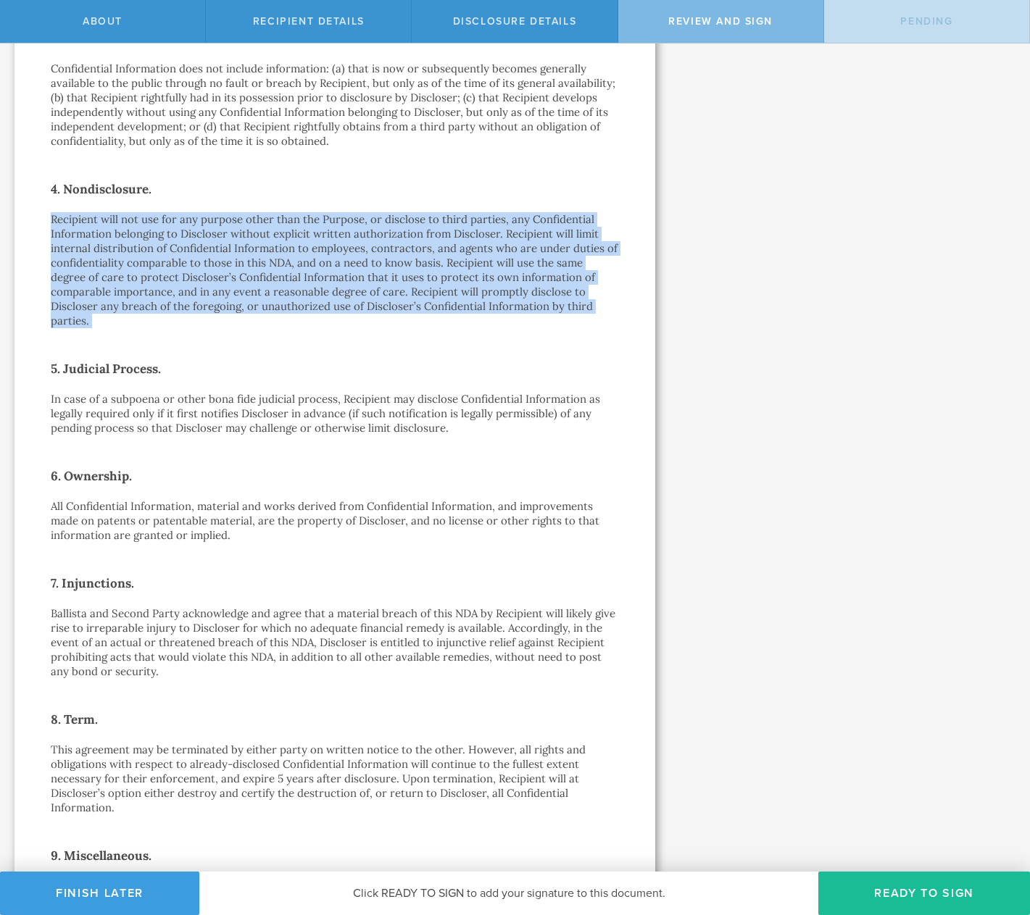
drag, startPoint x: 36, startPoint y: 213, endPoint x: 123, endPoint y: 335, distance: 150.2
click at [130, 346] on div "One-Way Nondisclosure Agreement This One-Way Nondisclosure Agreement (this “ ND…" at bounding box center [334, 377] width 641 height 1680
click at [121, 332] on div "One-Way Nondisclosure Agreement This One-Way Nondisclosure Agreement (this “ ND…" at bounding box center [335, 377] width 568 height 1572
drag
click at [19, 214] on div "One-Way Nondisclosure Agreement This One-Way Nondisclosure Agreement (this “ ND…" at bounding box center [334, 377] width 641 height 1680
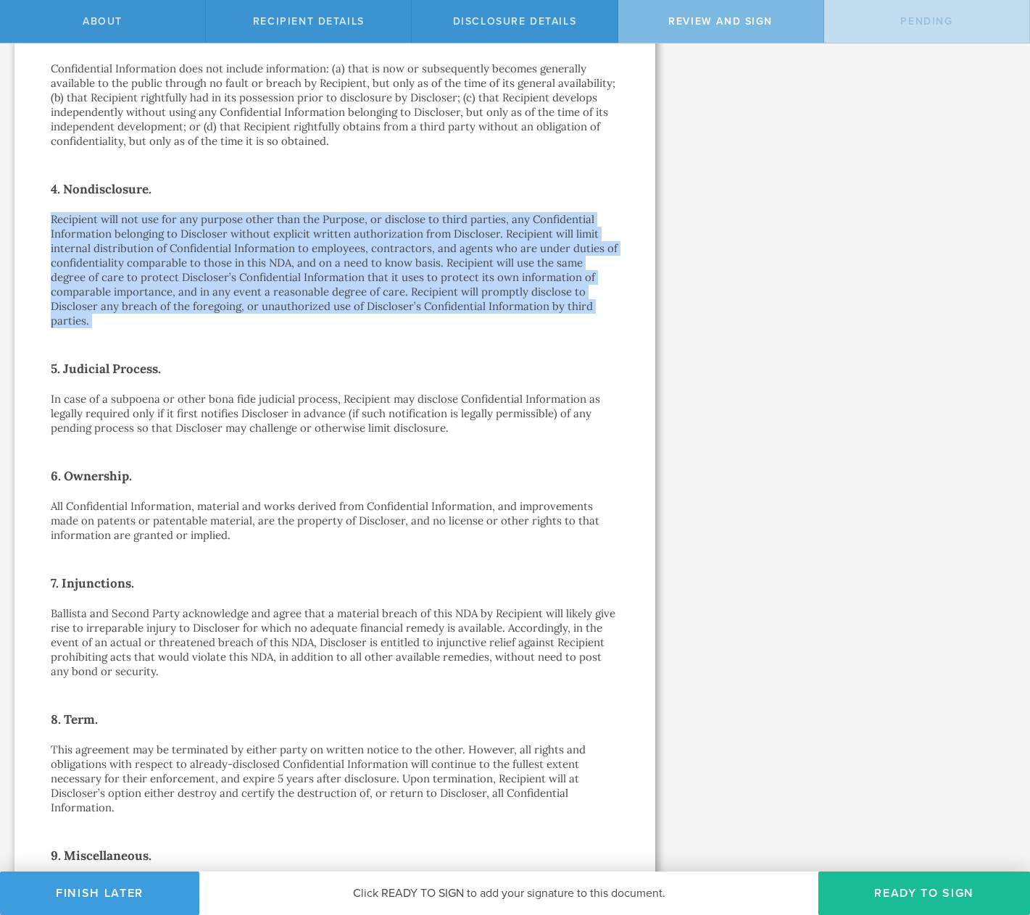
click at [19, 214] on div "One-Way Nondisclosure Agreement This One-Way Nondisclosure Agreement (this “ ND…" at bounding box center [334, 377] width 641 height 1680
click at [128, 333] on div "One-Way Nondisclosure Agreement This One-Way Nondisclosure Agreement (this “ ND…" at bounding box center [334, 377] width 641 height 1680
click at [130, 332] on div "One-Way Nondisclosure Agreement This One-Way Nondisclosure Agreement (this “ ND…" at bounding box center [335, 377] width 568 height 1572
click at [21, 199] on div "One-Way Nondisclosure Agreement This One-Way Nondisclosure Agreement (this “ ND…" at bounding box center [334, 377] width 641 height 1680
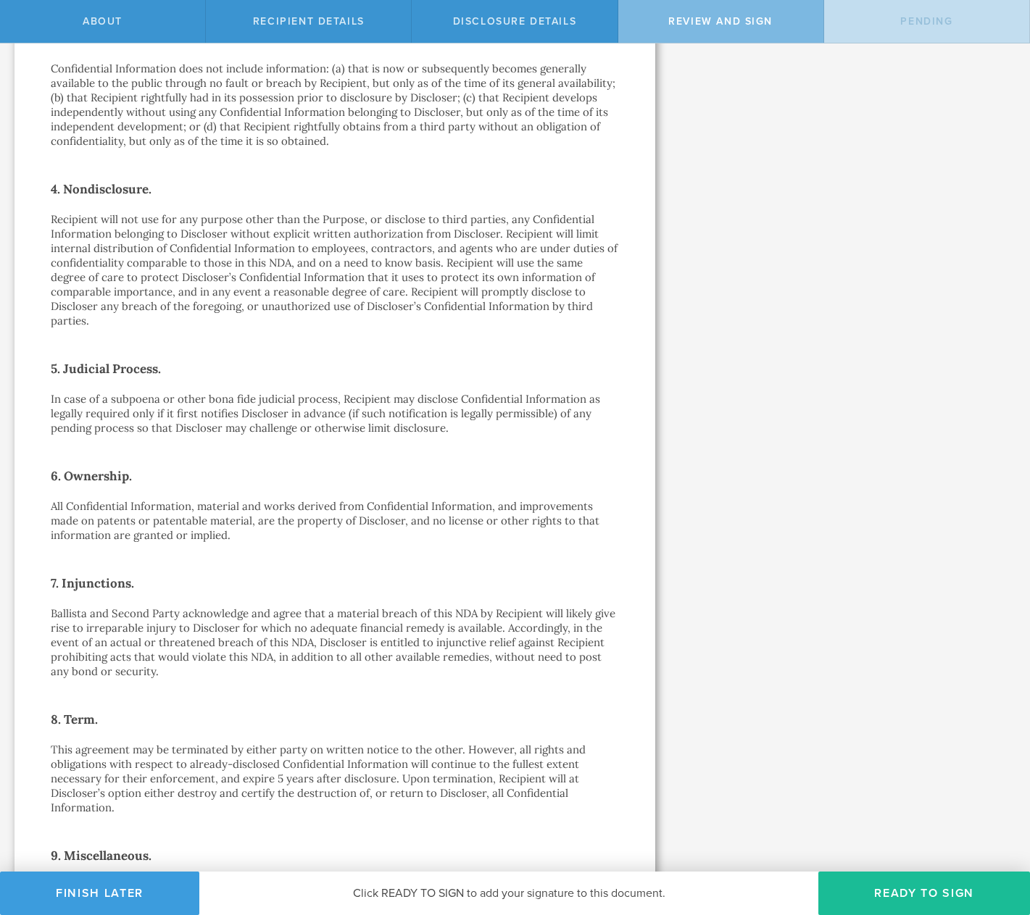
click at [21, 200] on div "One-Way Nondisclosure Agreement This One-Way Nondisclosure Agreement (this “ ND…" at bounding box center [334, 377] width 641 height 1680
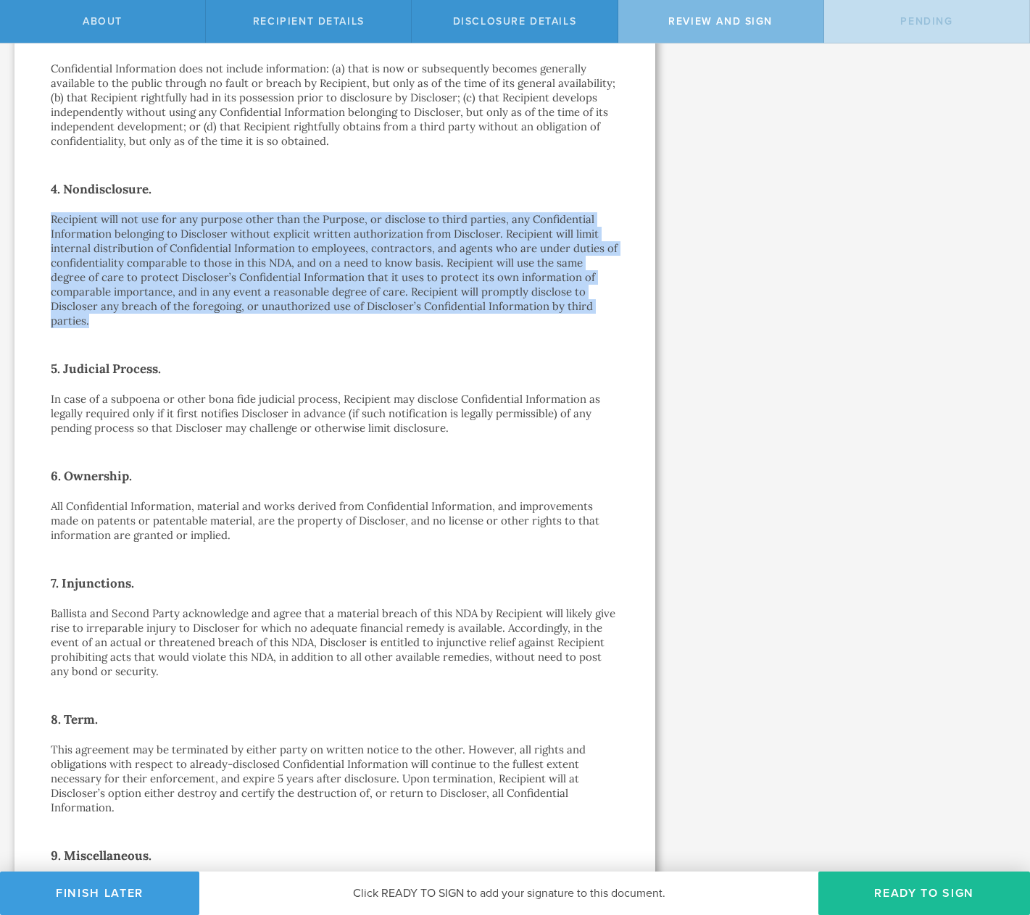
click at [138, 331] on div "One-Way Nondisclosure Agreement This One-Way Nondisclosure Agreement (this “ ND…" at bounding box center [334, 377] width 641 height 1680
click at [141, 333] on div "One-Way Nondisclosure Agreement This One-Way Nondisclosure Agreement (this “ ND…" at bounding box center [335, 377] width 568 height 1572
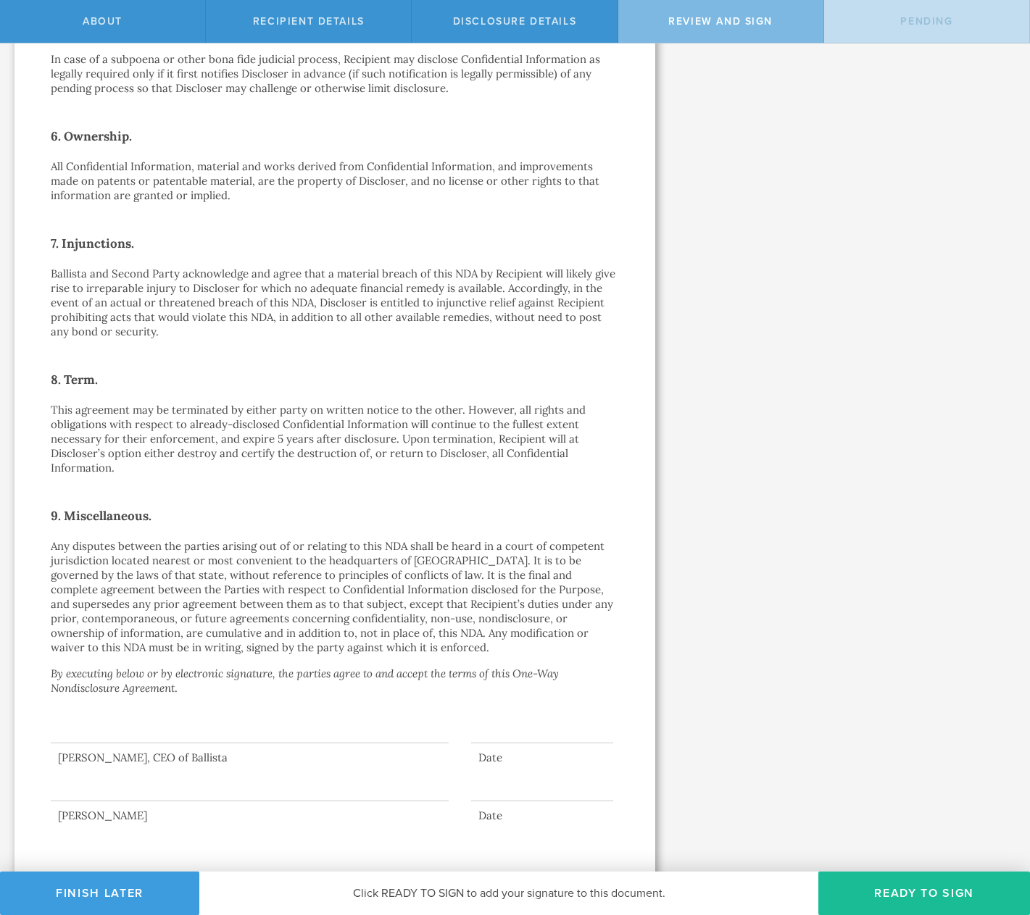
scroll to position [867, 0]
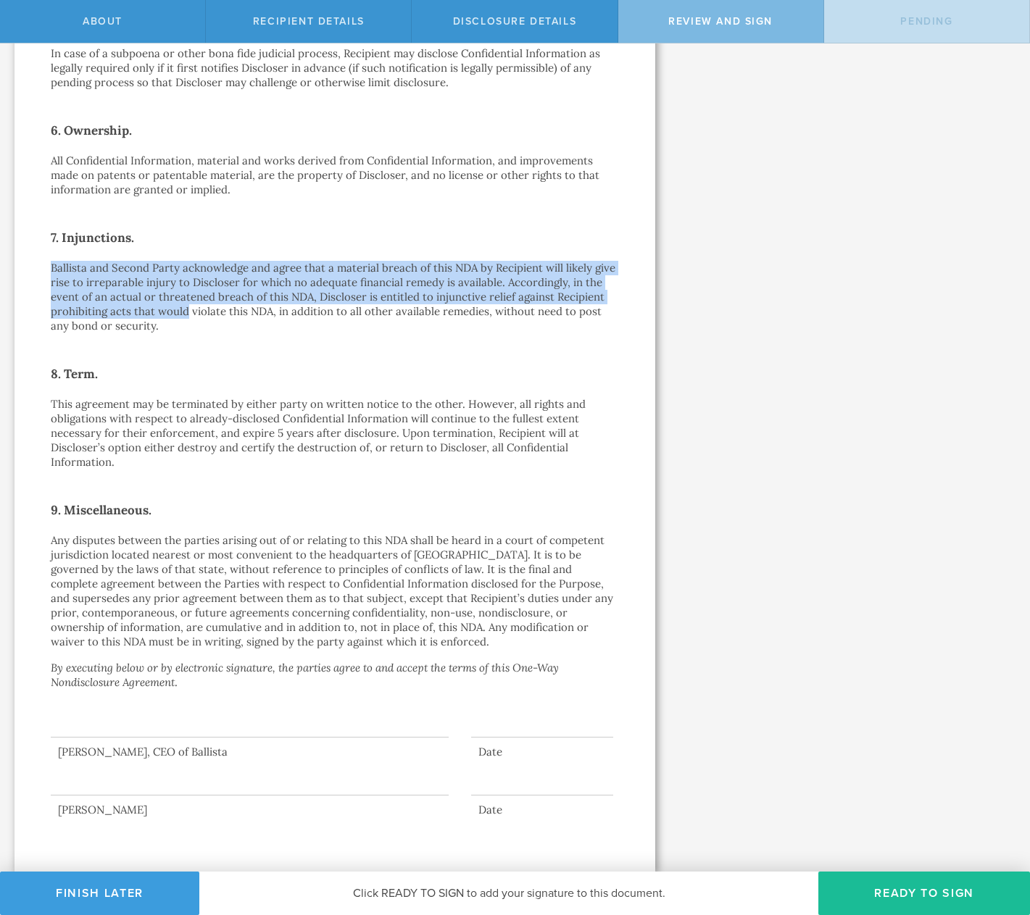
drag, startPoint x: 236, startPoint y: 316, endPoint x: 40, endPoint y: 254, distance: 205.8
click at [38, 251] on div "One-Way Nondisclosure Agreement This One-Way Nondisclosure Agreement (this “ ND…" at bounding box center [334, 31] width 641 height 1680
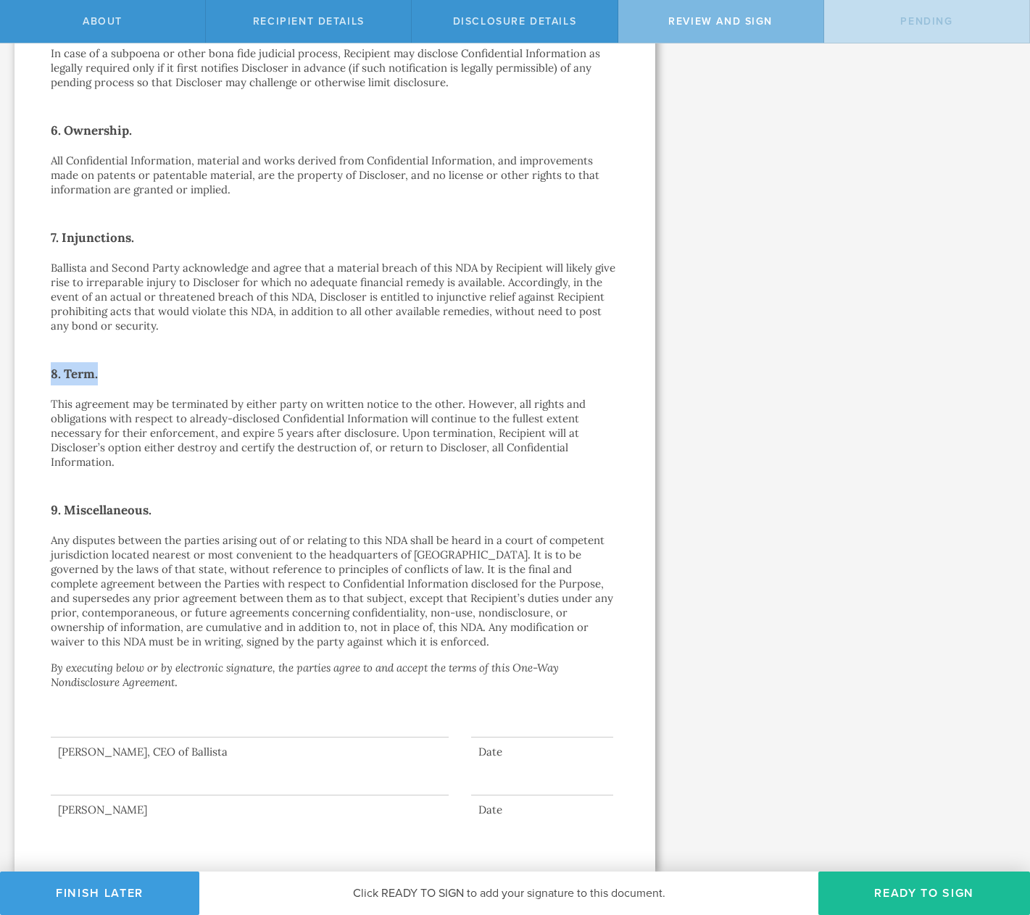
click at [351, 364] on div "One-Way Nondisclosure Agreement This One-Way Nondisclosure Agreement (this “ ND…" at bounding box center [335, 32] width 568 height 1572
drag, startPoint x: 345, startPoint y: 351, endPoint x: 347, endPoint y: 362, distance: 10.4
click at [345, 351] on div "One-Way Nondisclosure Agreement This One-Way Nondisclosure Agreement (this “ ND…" at bounding box center [335, 32] width 568 height 1572
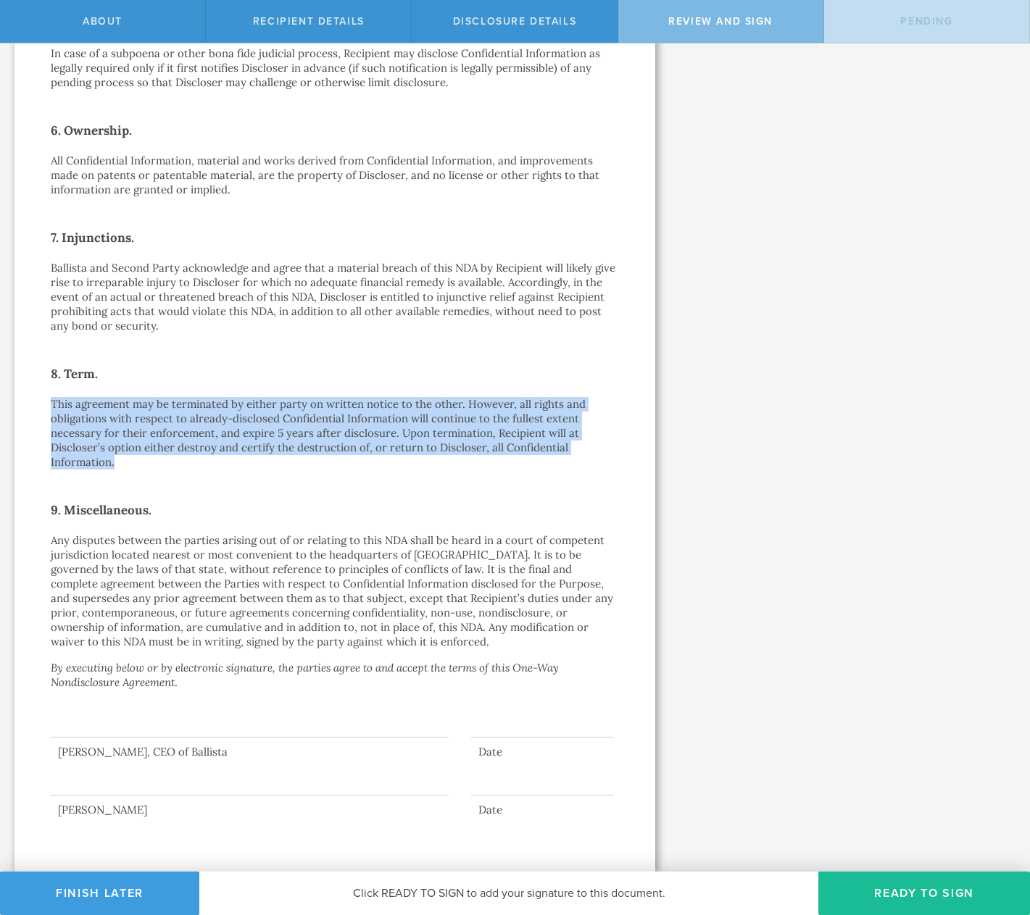
click at [27, 399] on div "One-Way Nondisclosure Agreement This One-Way Nondisclosure Agreement (this “ ND…" at bounding box center [334, 31] width 641 height 1680
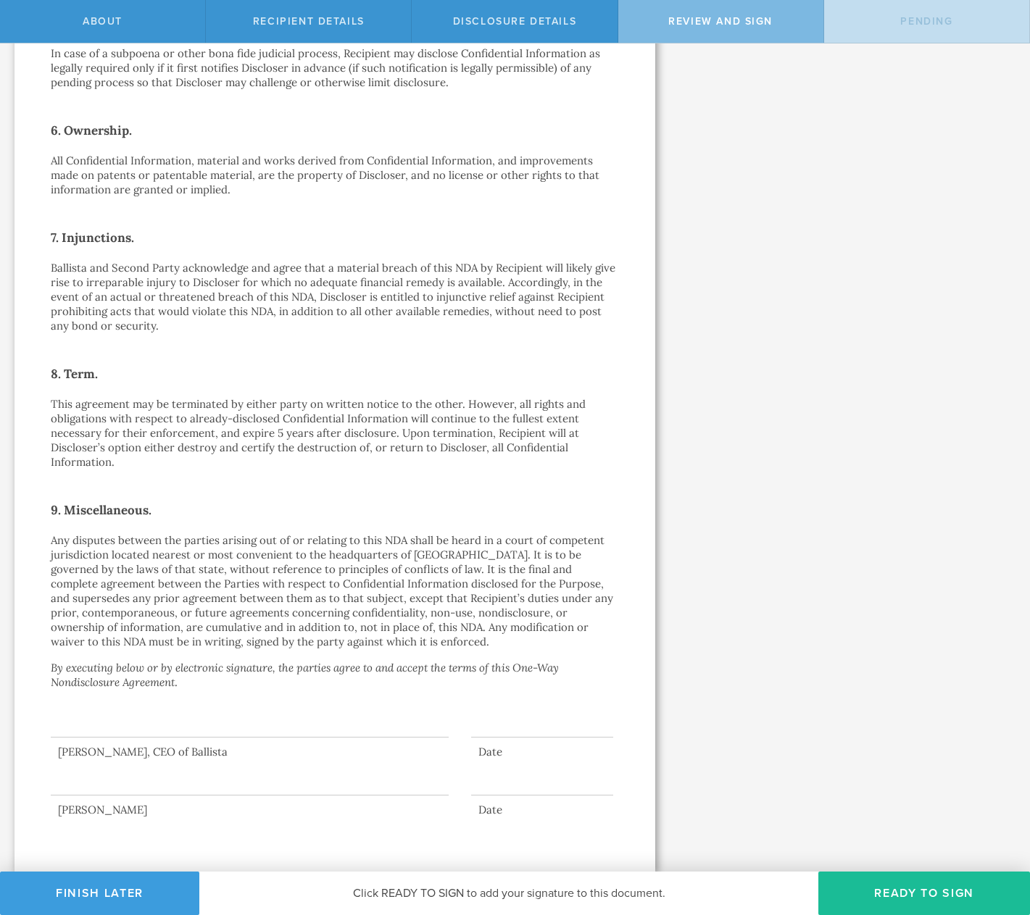
click at [242, 468] on p "This agreement may be terminated by either party on written notice to the other…" at bounding box center [335, 433] width 568 height 72
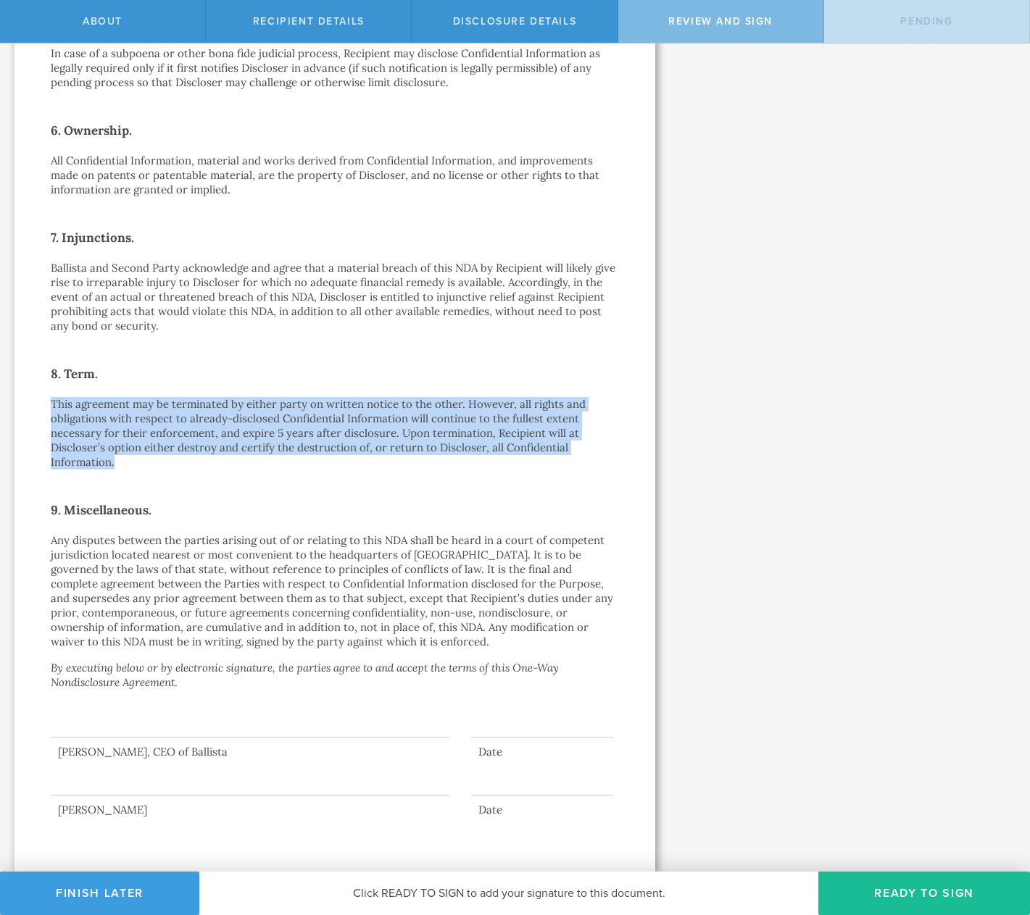
click at [51, 390] on div "One-Way Nondisclosure Agreement This One-Way Nondisclosure Agreement (this “ ND…" at bounding box center [335, 32] width 568 height 1572
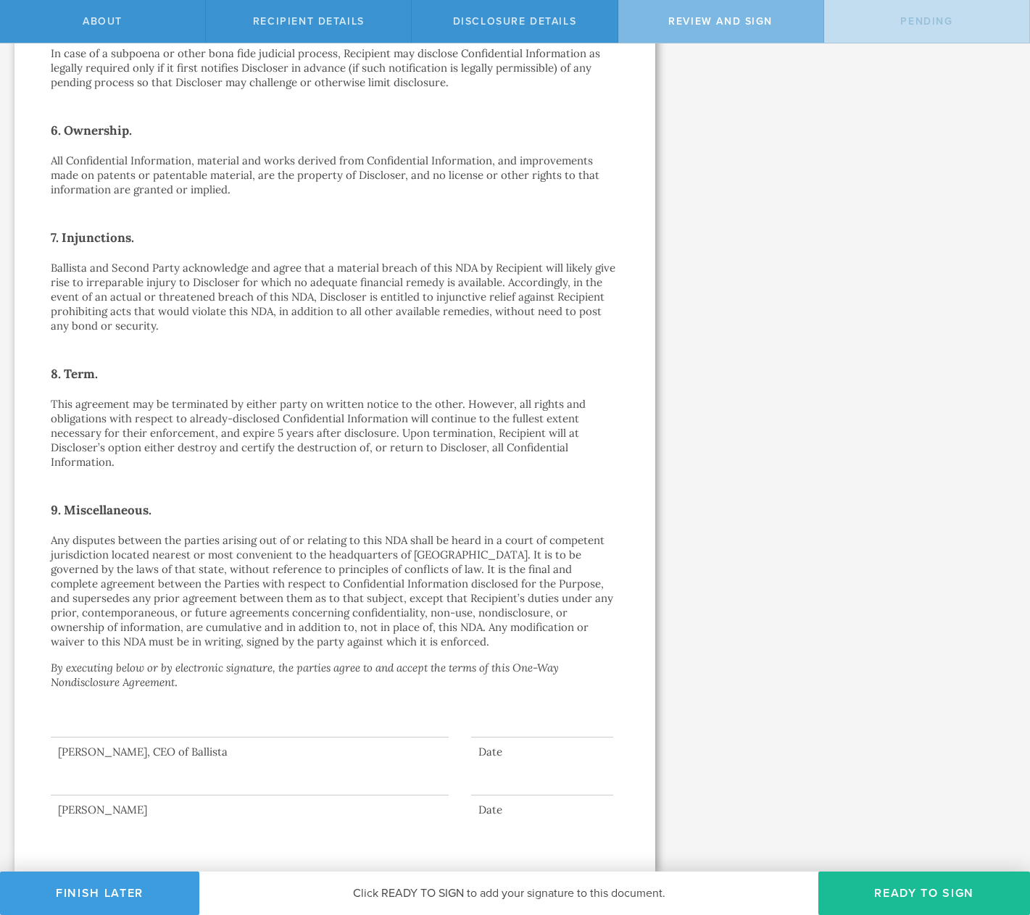
click at [228, 466] on p "This agreement may be terminated by either party on written notice to the other…" at bounding box center [335, 433] width 568 height 72
click at [449, 606] on p "Any disputes between the parties arising out of or relating to this NDA shall b…" at bounding box center [335, 591] width 568 height 116
click at [426, 535] on p "Any disputes between the parties arising out of or relating to this NDA shall b…" at bounding box center [335, 591] width 568 height 116
click at [440, 666] on icon "By executing below or by electronic signature, the parties agree to and accept …" at bounding box center [305, 675] width 508 height 28
click at [395, 637] on p "Any disputes between the parties arising out of or relating to this NDA shall b…" at bounding box center [335, 591] width 568 height 116
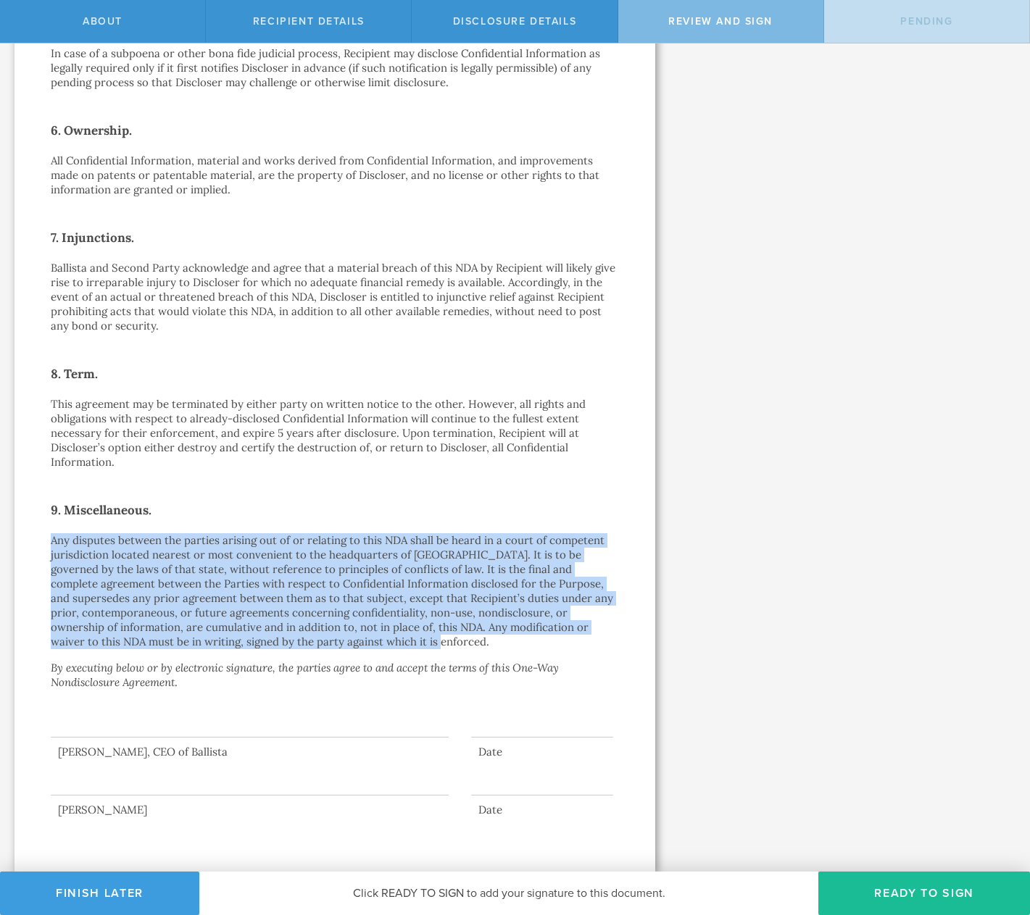
drag, startPoint x: 400, startPoint y: 643, endPoint x: 35, endPoint y: 530, distance: 382.5
click at [35, 530] on div "One-Way Nondisclosure Agreement This One-Way Nondisclosure Agreement (this “ ND…" at bounding box center [334, 31] width 641 height 1680
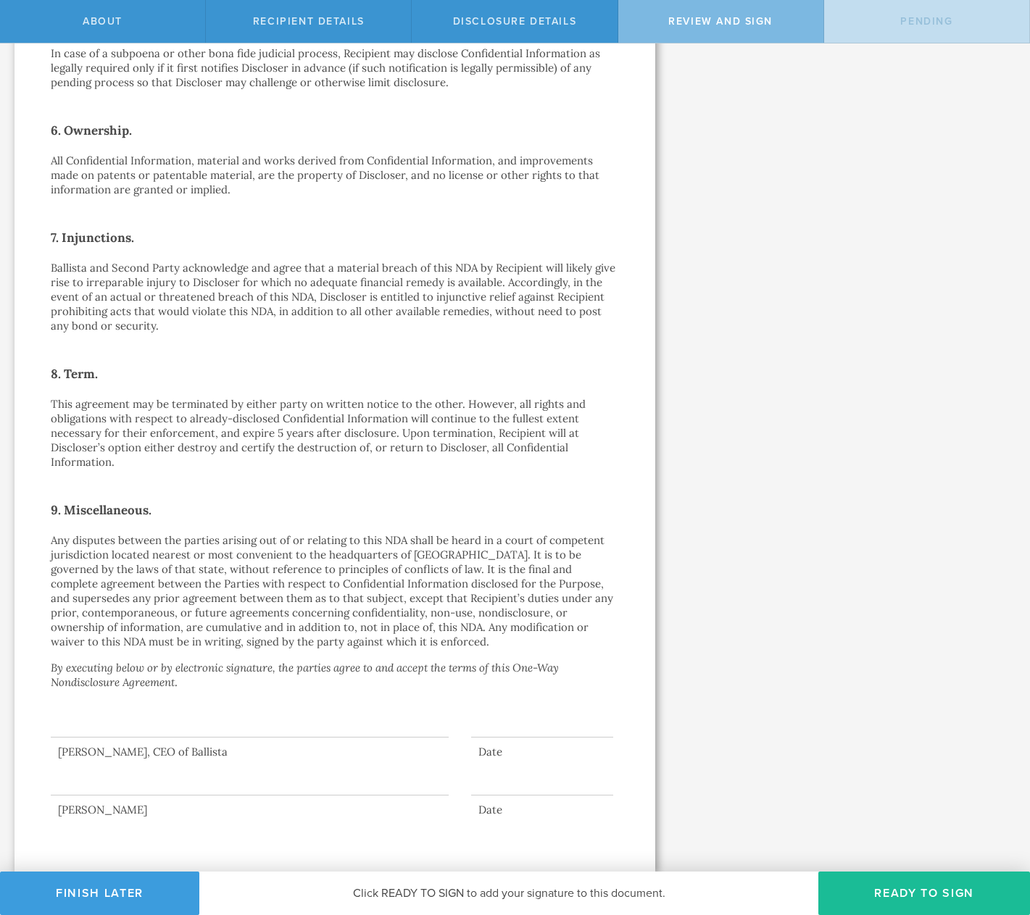
click at [35, 531] on div "One-Way Nondisclosure Agreement This One-Way Nondisclosure Agreement (this “ ND…" at bounding box center [334, 31] width 641 height 1680
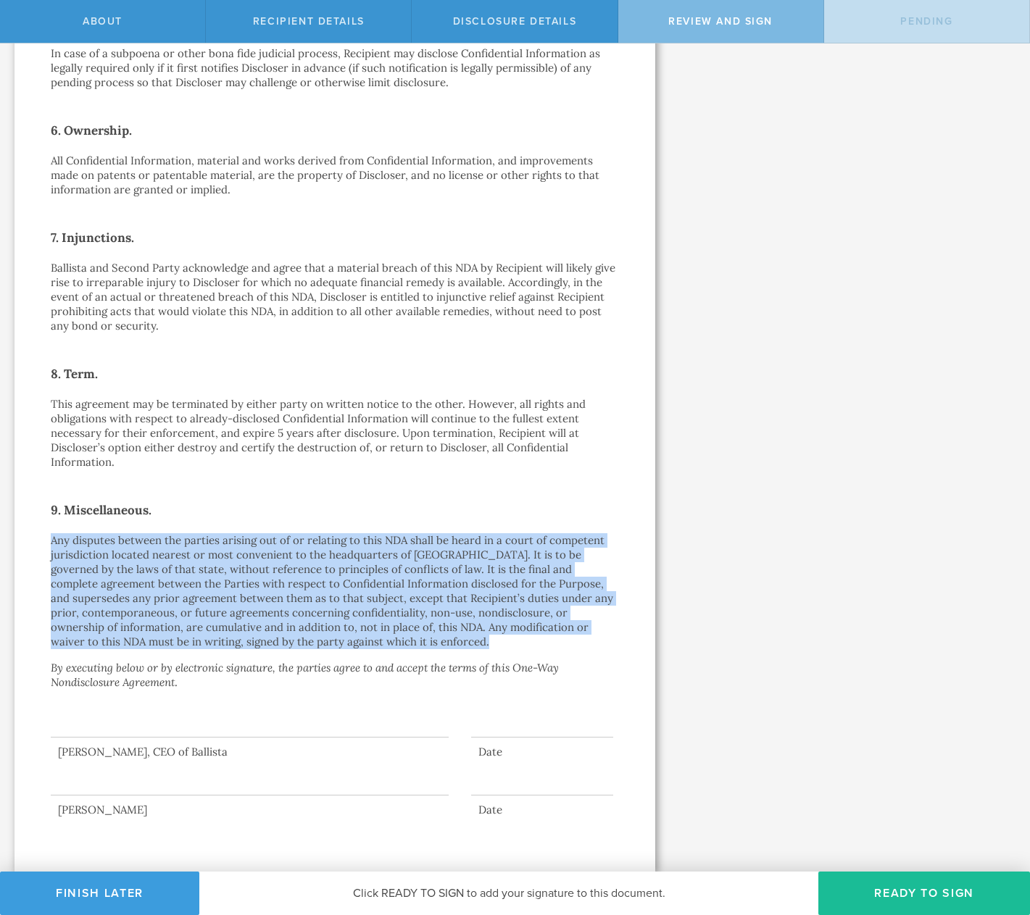
drag, startPoint x: 136, startPoint y: 578, endPoint x: 354, endPoint y: 646, distance: 228.0
click at [355, 647] on div "One-Way Nondisclosure Agreement This One-Way Nondisclosure Agreement (this “ ND…" at bounding box center [334, 31] width 641 height 1680
click at [354, 646] on p "Any disputes between the parties arising out of or relating to this NDA shall b…" at bounding box center [335, 591] width 568 height 116
drag, startPoint x: 360, startPoint y: 649, endPoint x: 30, endPoint y: 528, distance: 351.0
click at [30, 528] on div "One-Way Nondisclosure Agreement This One-Way Nondisclosure Agreement (this “ ND…" at bounding box center [334, 31] width 641 height 1680
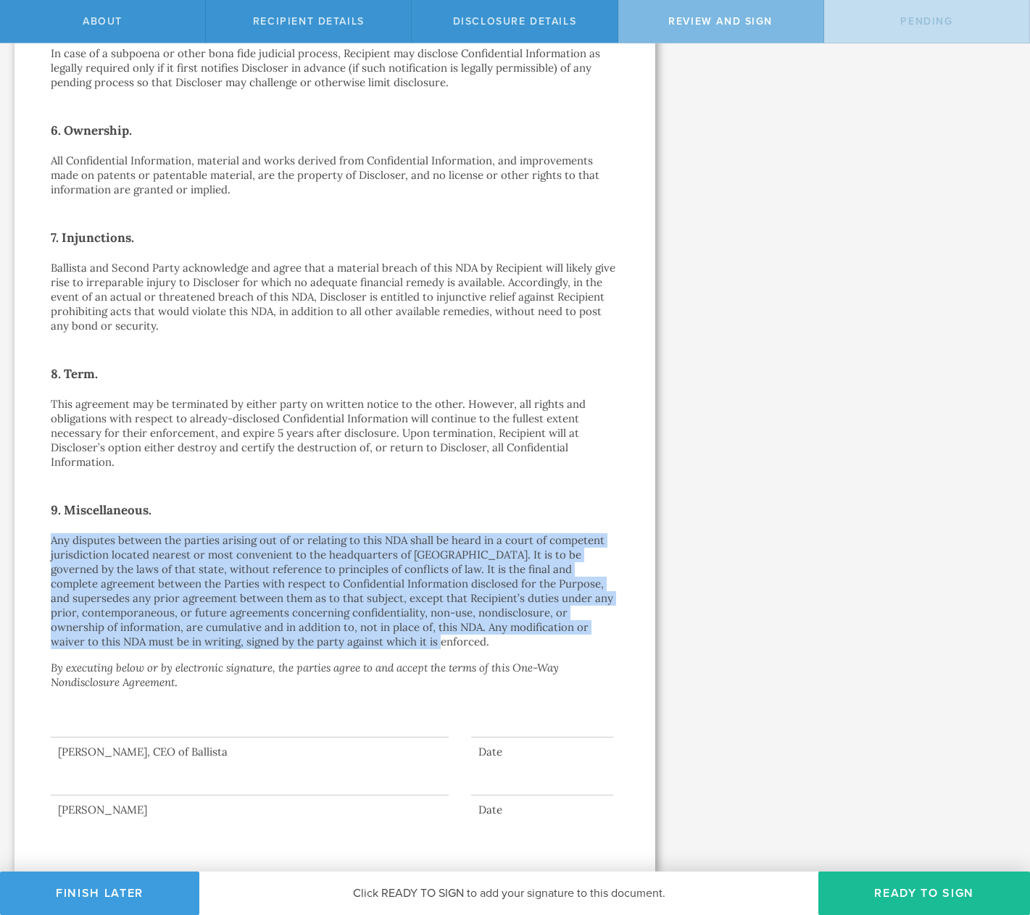
click at [511, 648] on p "Any disputes between the parties arising out of or relating to this NDA shall b…" at bounding box center [335, 591] width 568 height 116
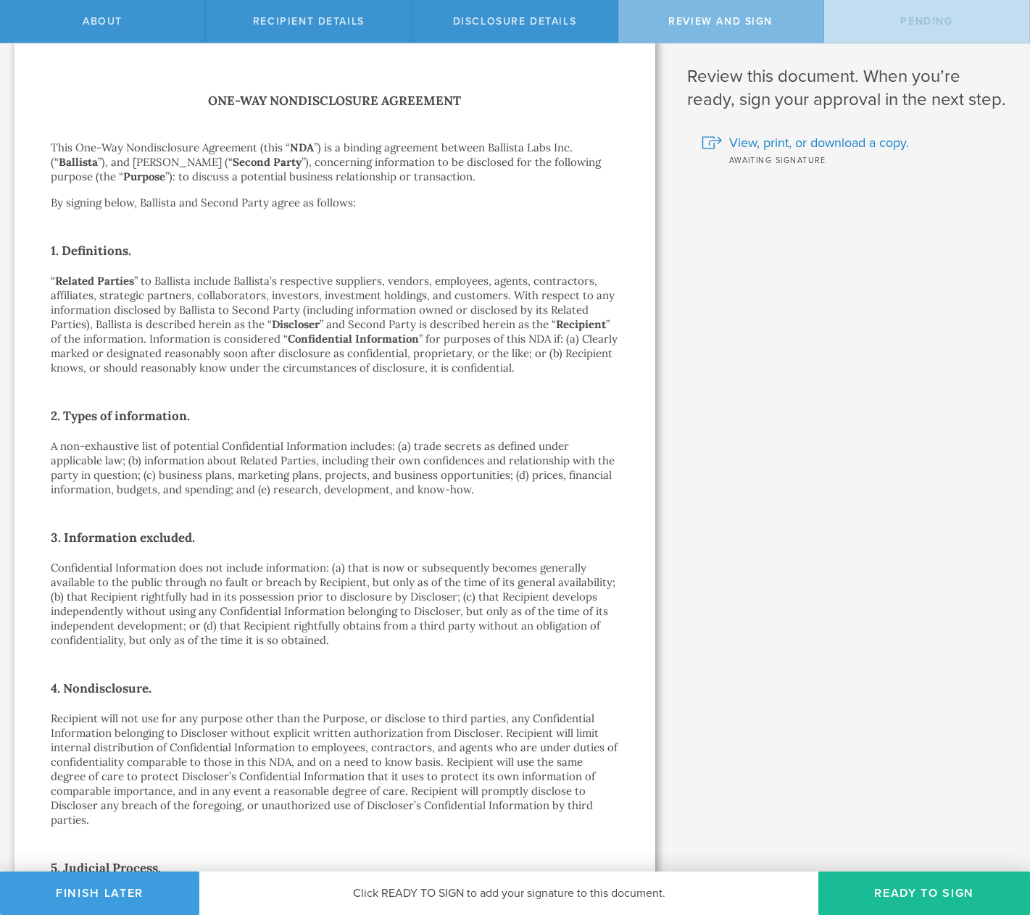
scroll to position [25, 0]
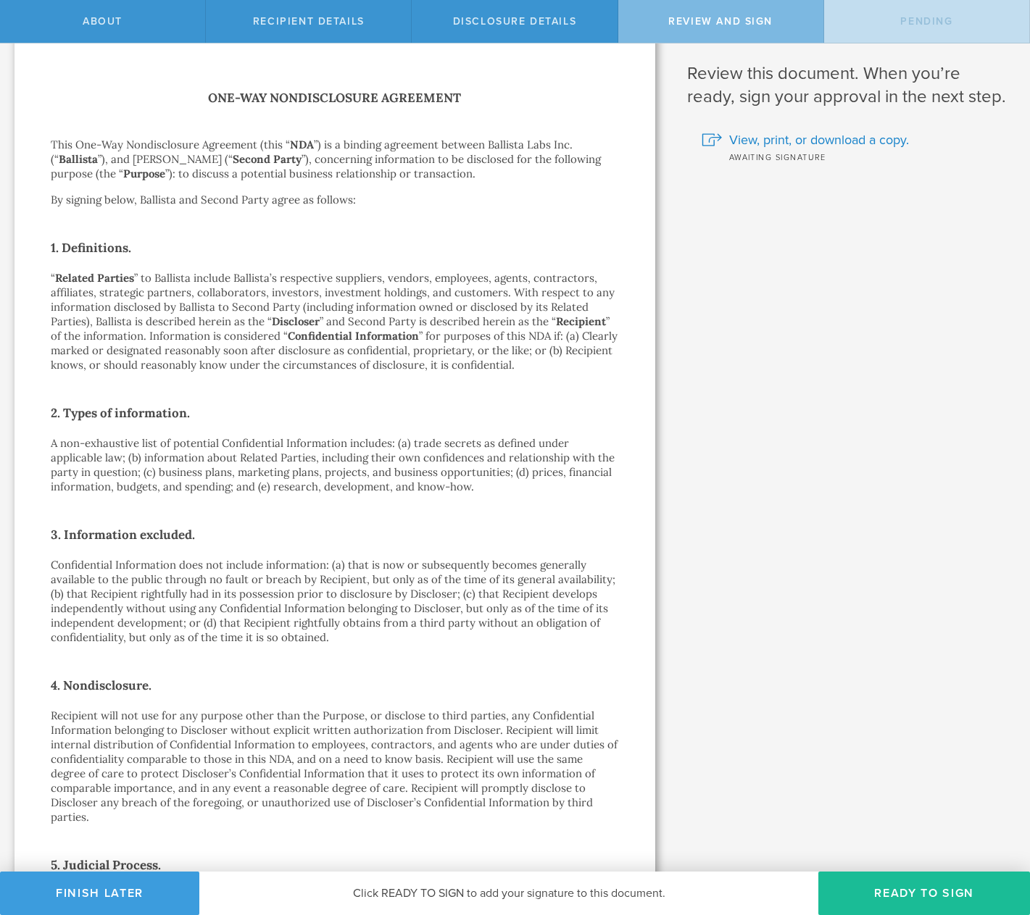
click at [567, 366] on p "“ Related Parties ” to Ballista include Ballista’s respective suppliers, vendor…" at bounding box center [335, 321] width 568 height 101
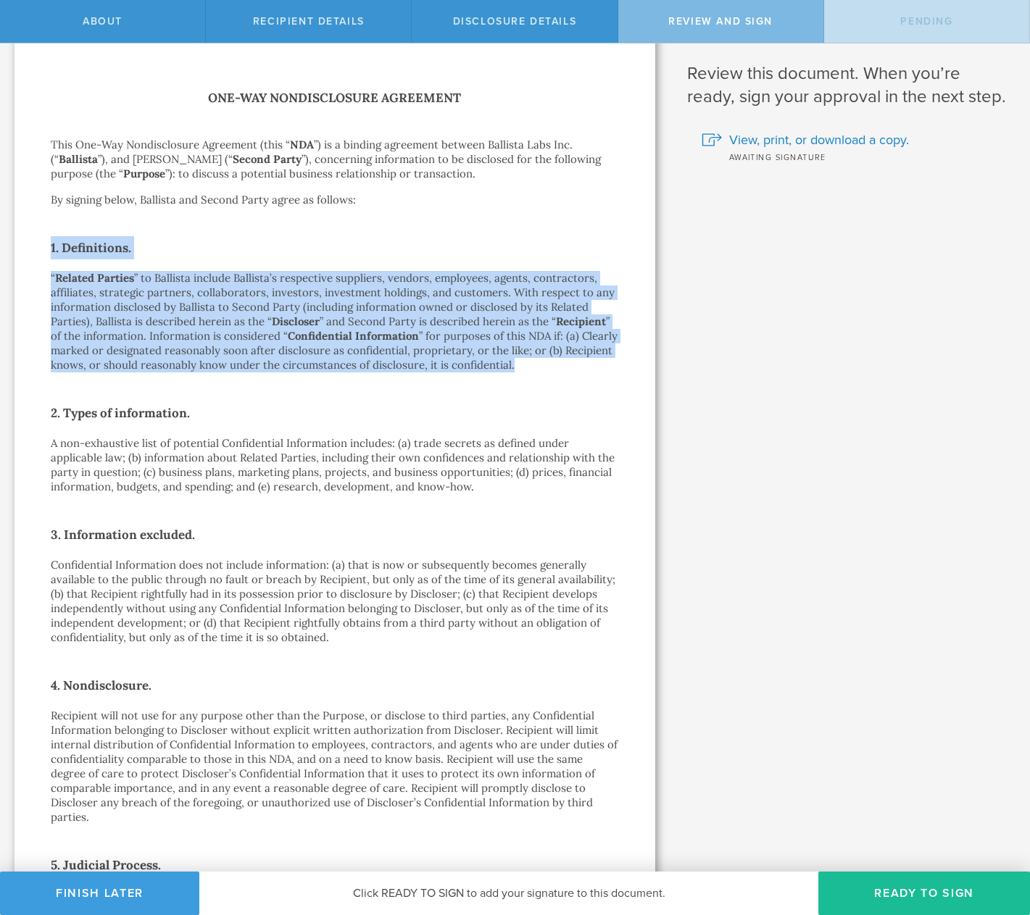
drag, startPoint x: 586, startPoint y: 365, endPoint x: 48, endPoint y: 246, distance: 551.5
click at [48, 246] on div "One-Way Nondisclosure Agreement This One-Way Nondisclosure Agreement (this “ ND…" at bounding box center [334, 873] width 641 height 1680
click at [297, 329] on strong "Confidential Information" at bounding box center [353, 336] width 131 height 14
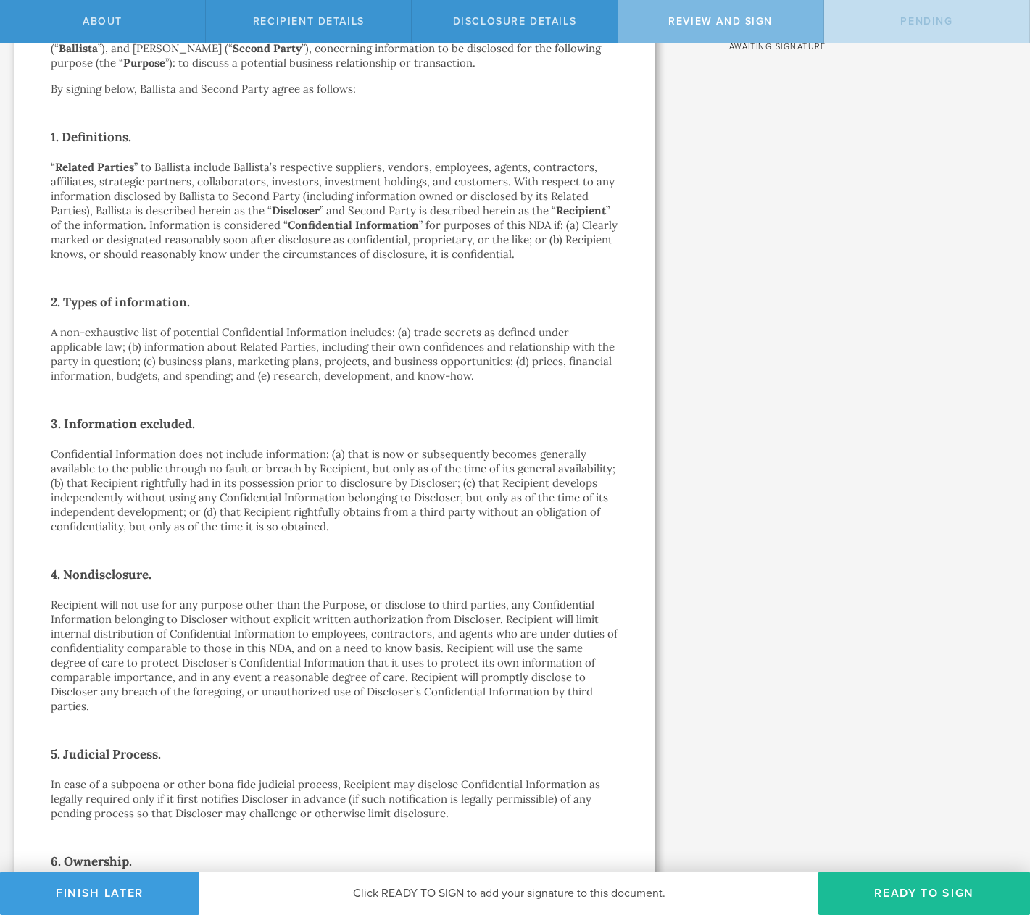
scroll to position [138, 0]
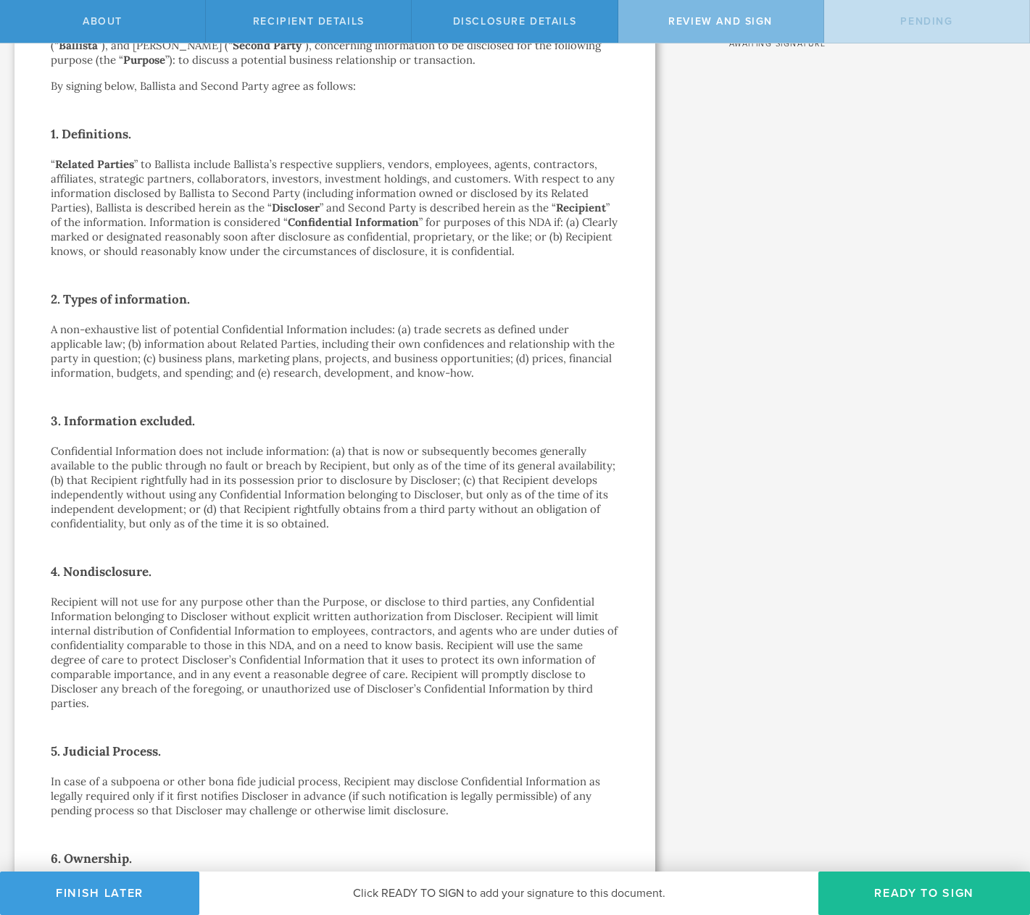
click at [285, 475] on p "Confidential Information does not include information: (a) that is now or subse…" at bounding box center [335, 487] width 568 height 87
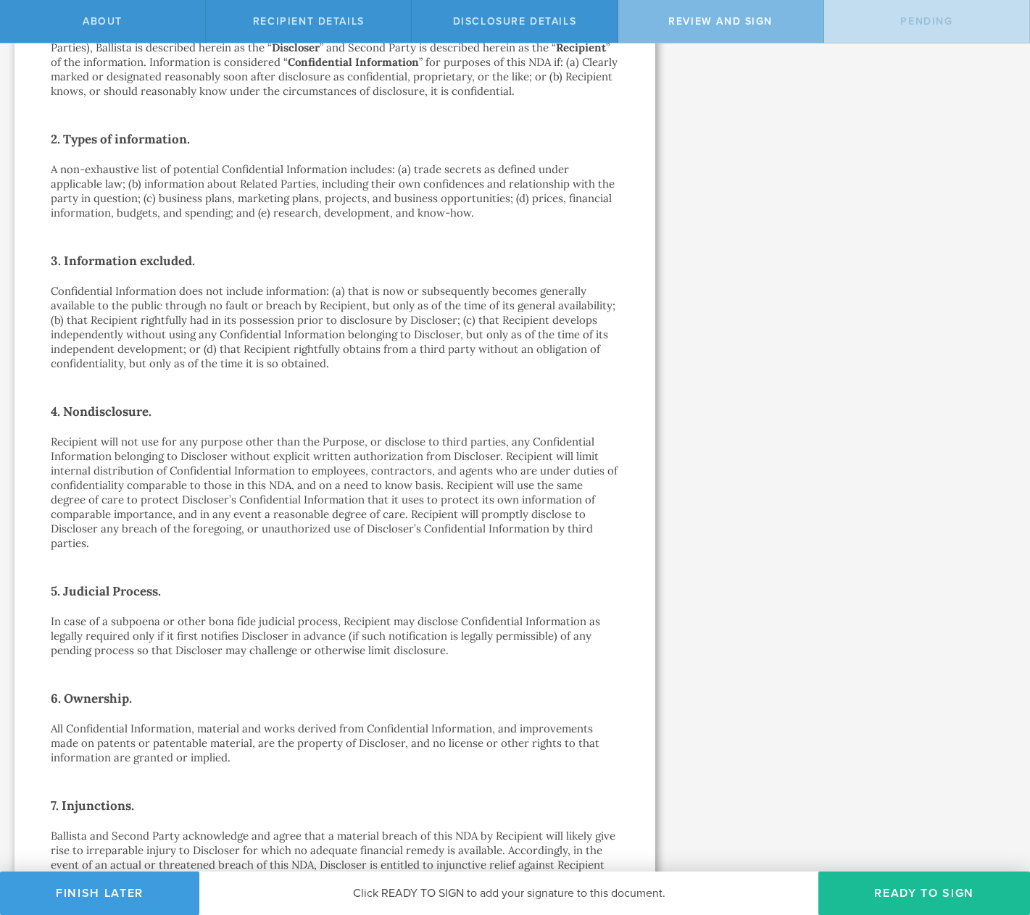
scroll to position [343, 0]
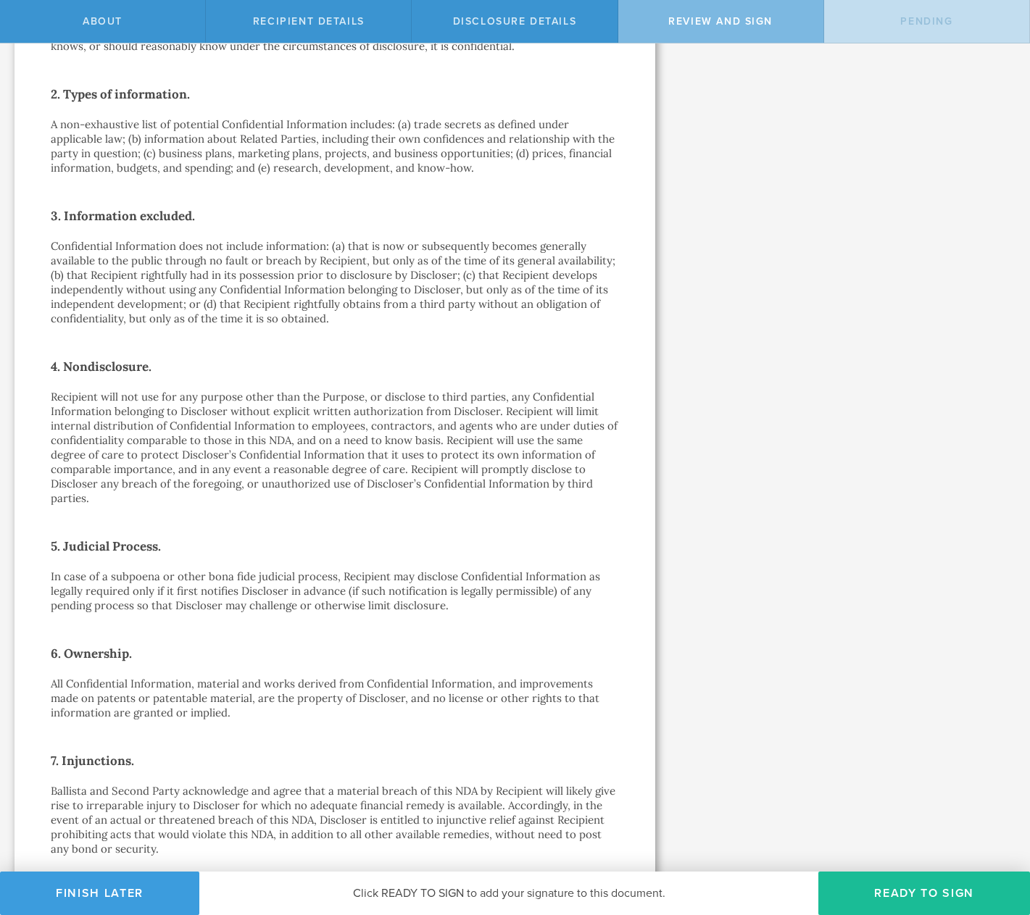
drag, startPoint x: 383, startPoint y: 329, endPoint x: 327, endPoint y: 314, distance: 57.8
click at [328, 314] on div "One-Way Nondisclosure Agreement This One-Way Nondisclosure Agreement (this “ ND…" at bounding box center [335, 555] width 568 height 1572
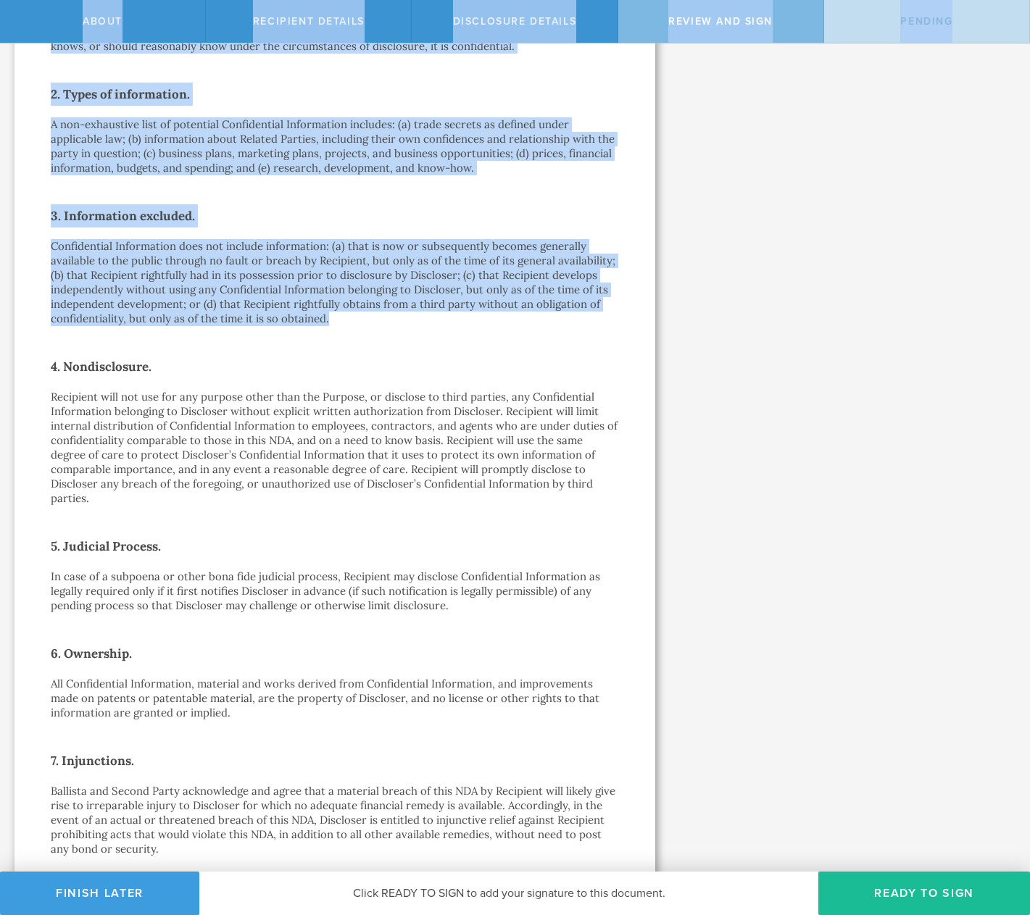
drag, startPoint x: 393, startPoint y: 320, endPoint x: 81, endPoint y: 250, distance: 319.3
click at [0, 233] on html "About Recipient details Disclosure details Review and sign Pending Let’s walk y…" at bounding box center [515, 457] width 1030 height 915
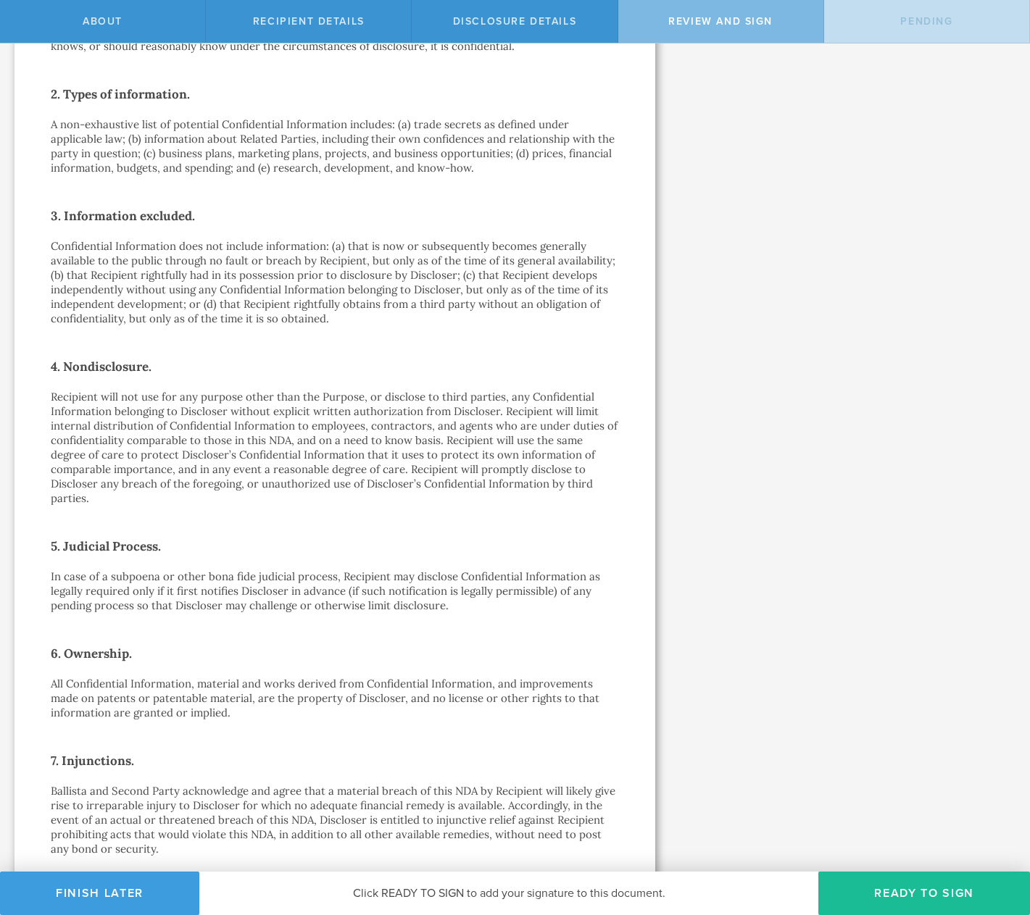
click at [375, 287] on p "Confidential Information does not include information: (a) that is now or subse…" at bounding box center [335, 282] width 568 height 87
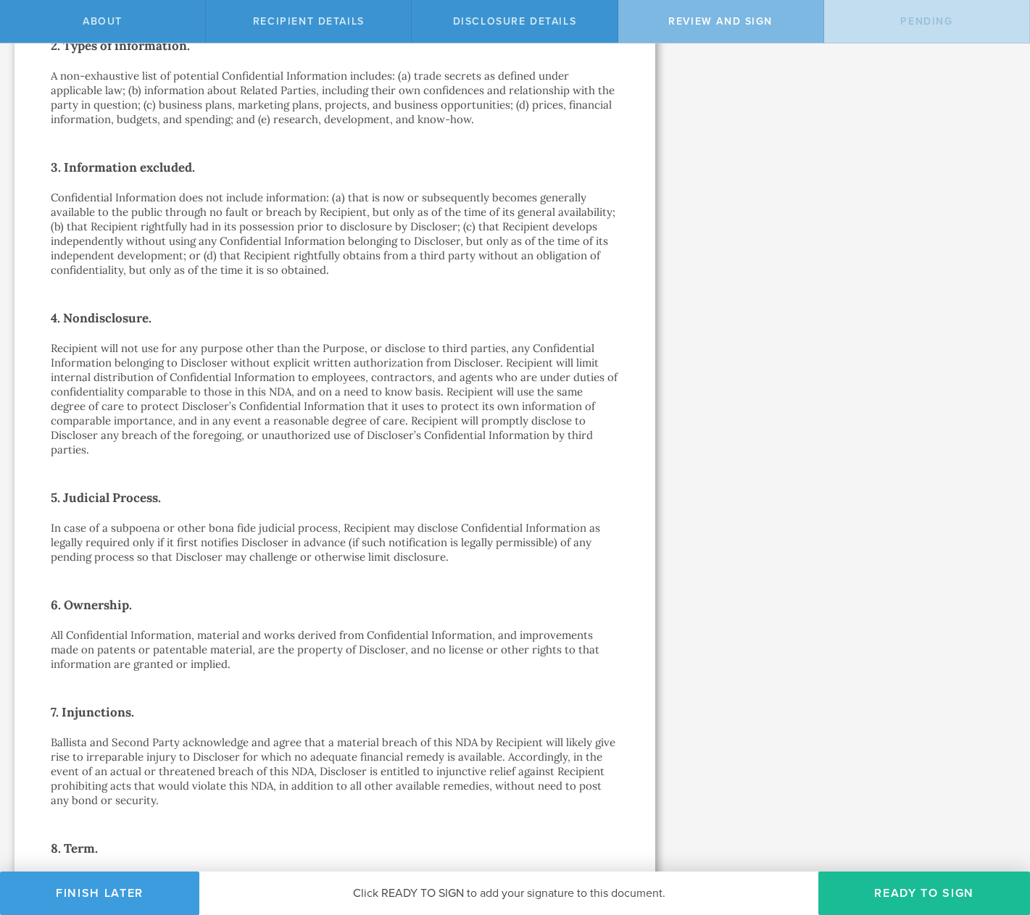
scroll to position [411, 0]
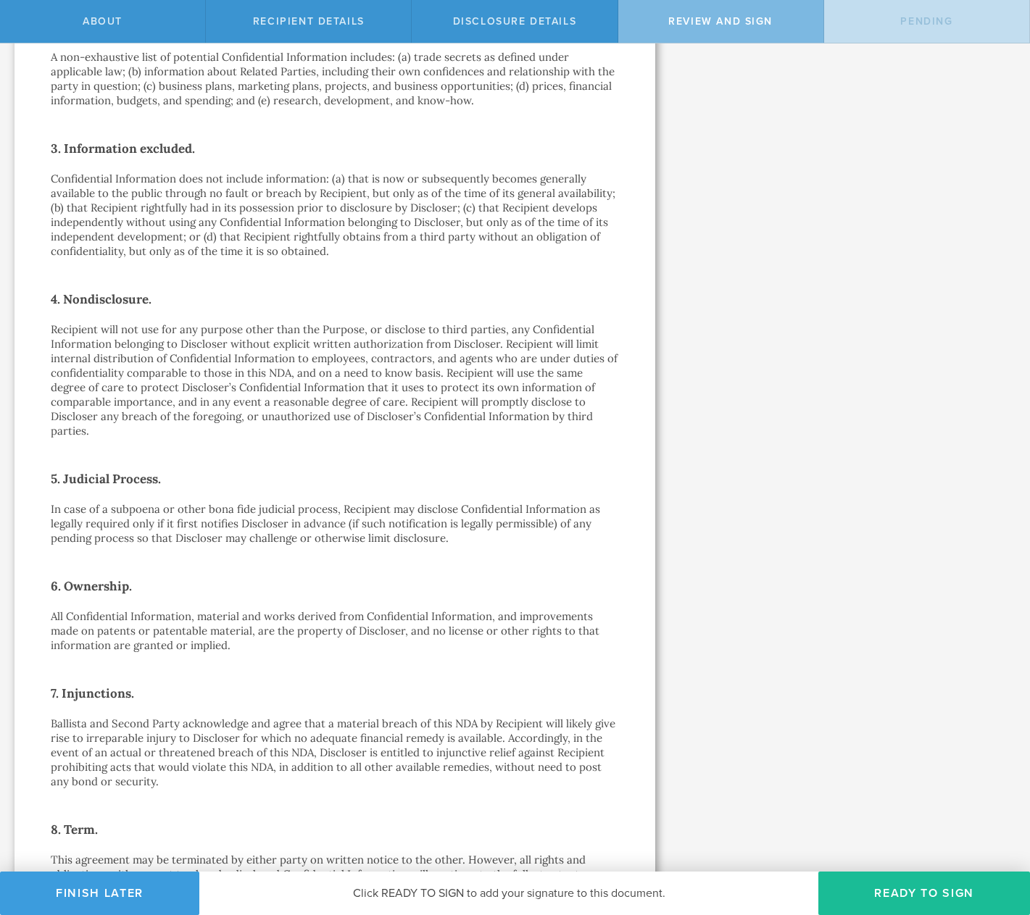
click at [150, 425] on p "Recipient will not use for any purpose other than the Purpose, or disclose to t…" at bounding box center [335, 380] width 568 height 116
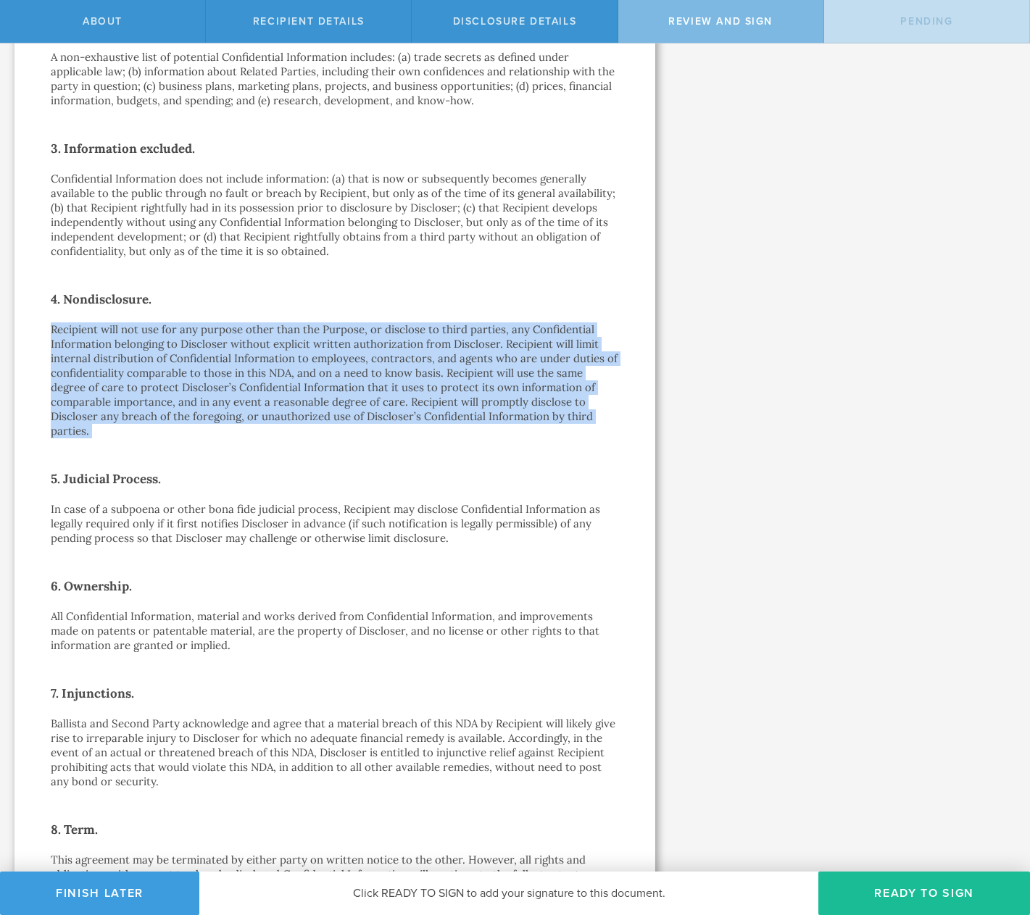
drag, startPoint x: 168, startPoint y: 433, endPoint x: 42, endPoint y: 324, distance: 166.5
click at [41, 324] on div "One-Way Nondisclosure Agreement This One-Way Nondisclosure Agreement (this “ ND…" at bounding box center [334, 487] width 641 height 1680
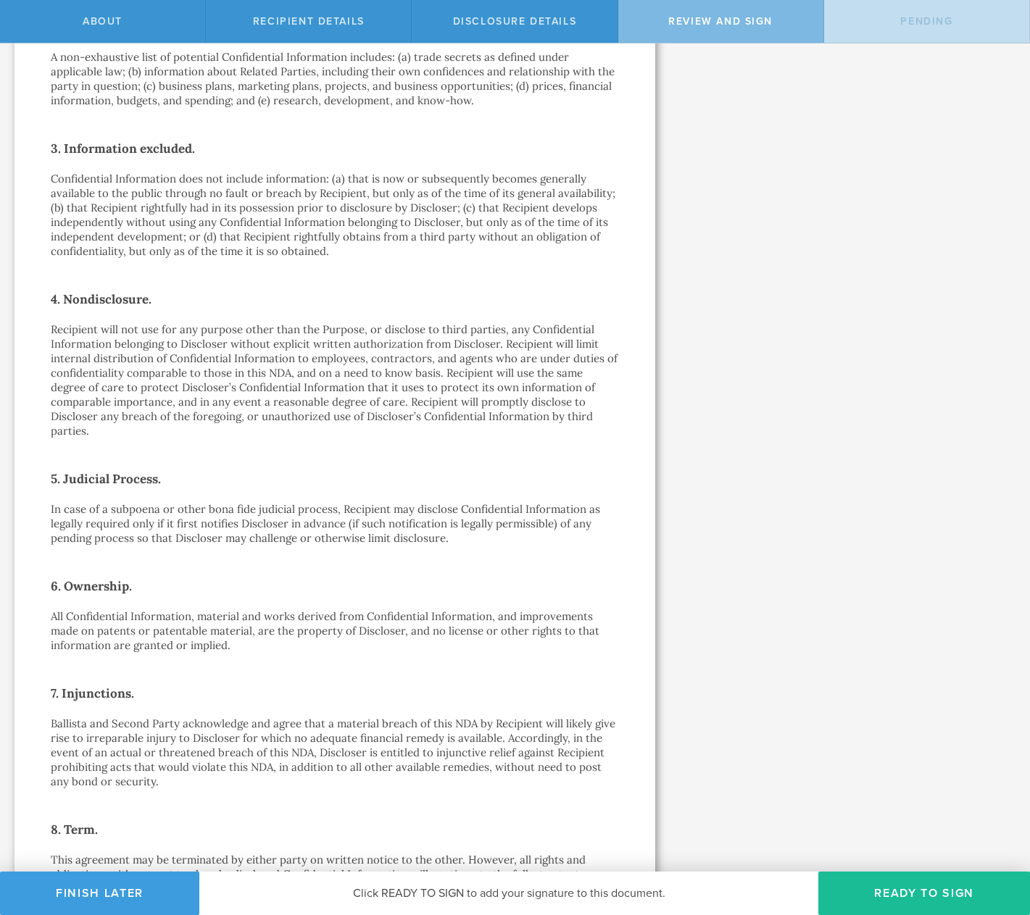
click at [42, 325] on div "One-Way Nondisclosure Agreement This One-Way Nondisclosure Agreement (this “ ND…" at bounding box center [334, 487] width 641 height 1680
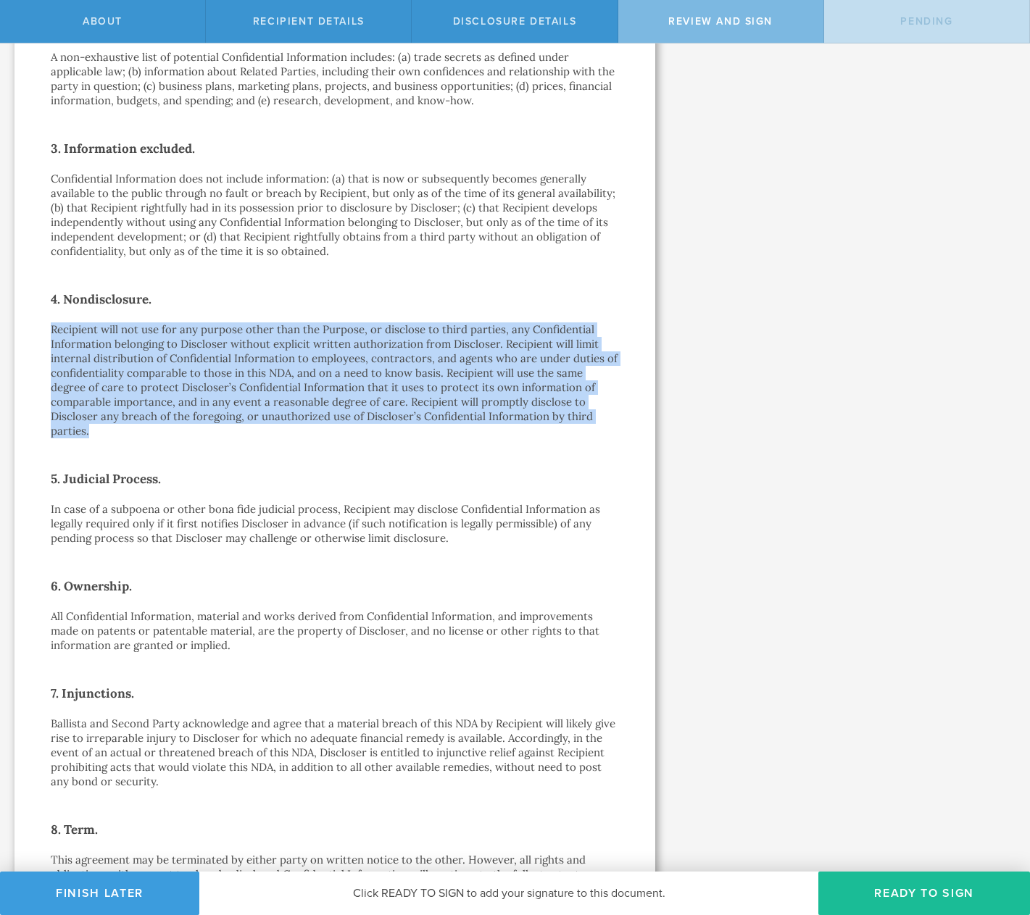
drag, startPoint x: 45, startPoint y: 330, endPoint x: 146, endPoint y: 433, distance: 145.0
click at [146, 433] on div "One-Way Nondisclosure Agreement This One-Way Nondisclosure Agreement (this “ ND…" at bounding box center [334, 487] width 641 height 1680
click at [146, 433] on p "Recipient will not use for any purpose other than the Purpose, or disclose to t…" at bounding box center [335, 380] width 568 height 116
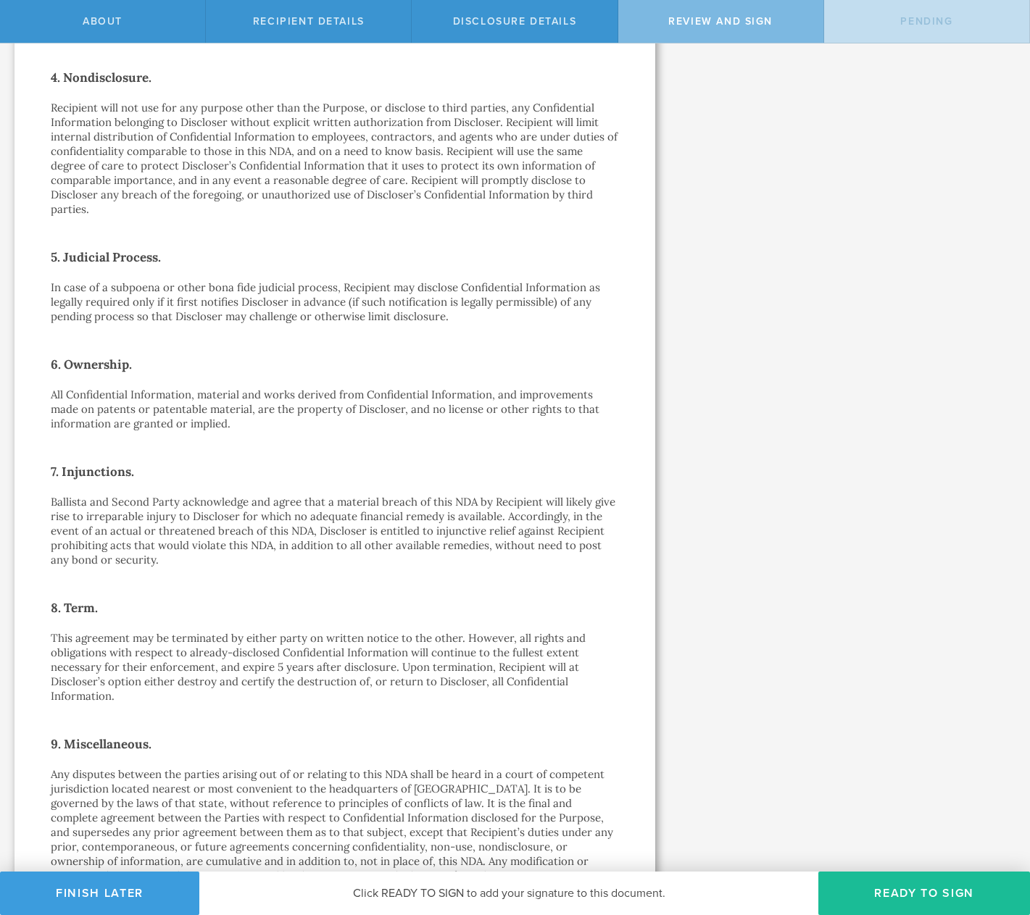
scroll to position [867, 0]
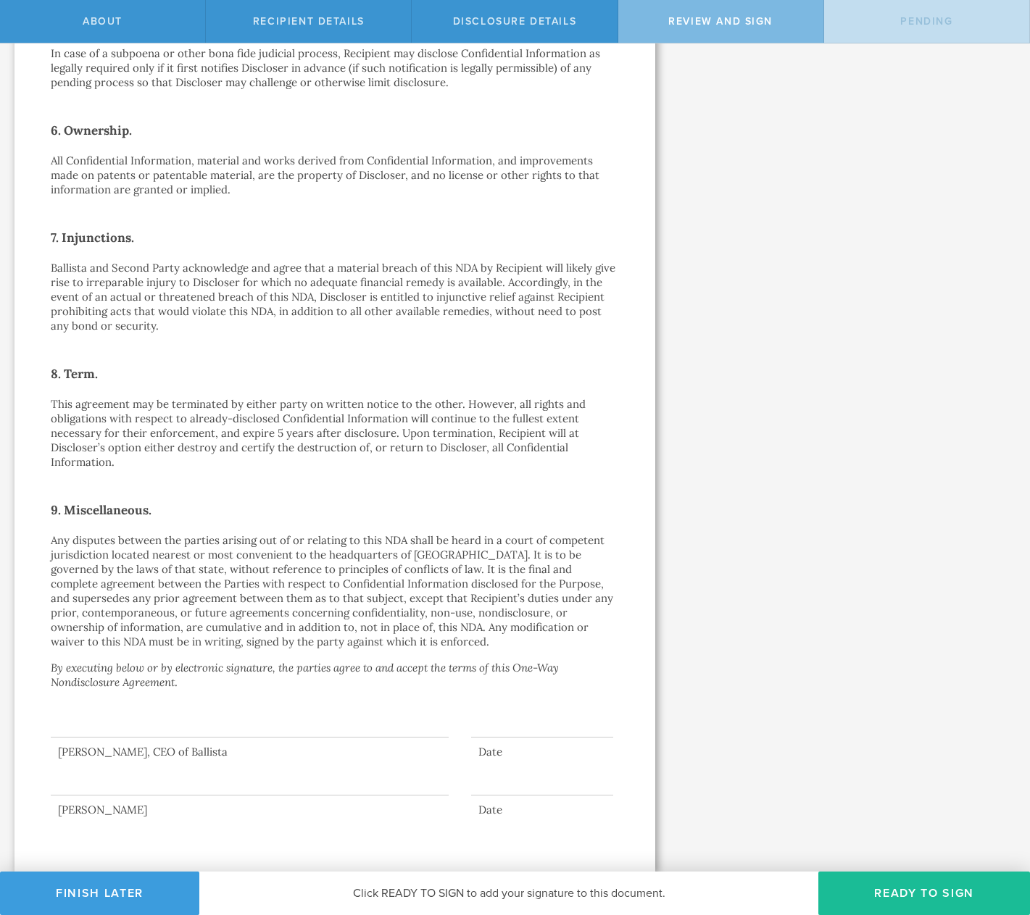
click at [380, 641] on p "Any disputes between the parties arising out of or relating to this NDA shall b…" at bounding box center [335, 591] width 568 height 116
drag, startPoint x: 379, startPoint y: 645, endPoint x: 219, endPoint y: 567, distance: 177.9
click at [278, 601] on p "Any disputes between the parties arising out of or relating to this NDA shall b…" at bounding box center [335, 591] width 568 height 116
click at [305, 579] on p "Any disputes between the parties arising out of or relating to this NDA shall b…" at bounding box center [335, 591] width 568 height 116
click at [318, 515] on h2 "9. Miscellaneous." at bounding box center [335, 510] width 568 height 23
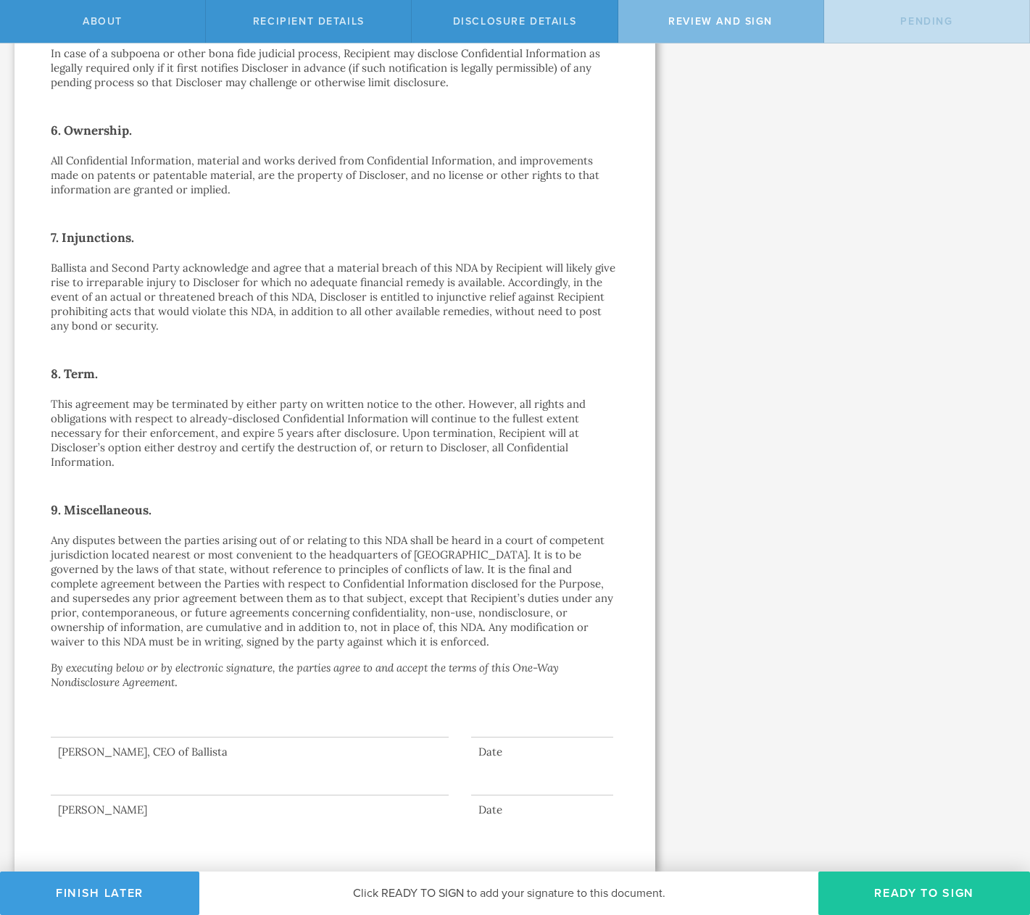
click at [927, 901] on button "Ready to Sign" at bounding box center [924, 893] width 212 height 43
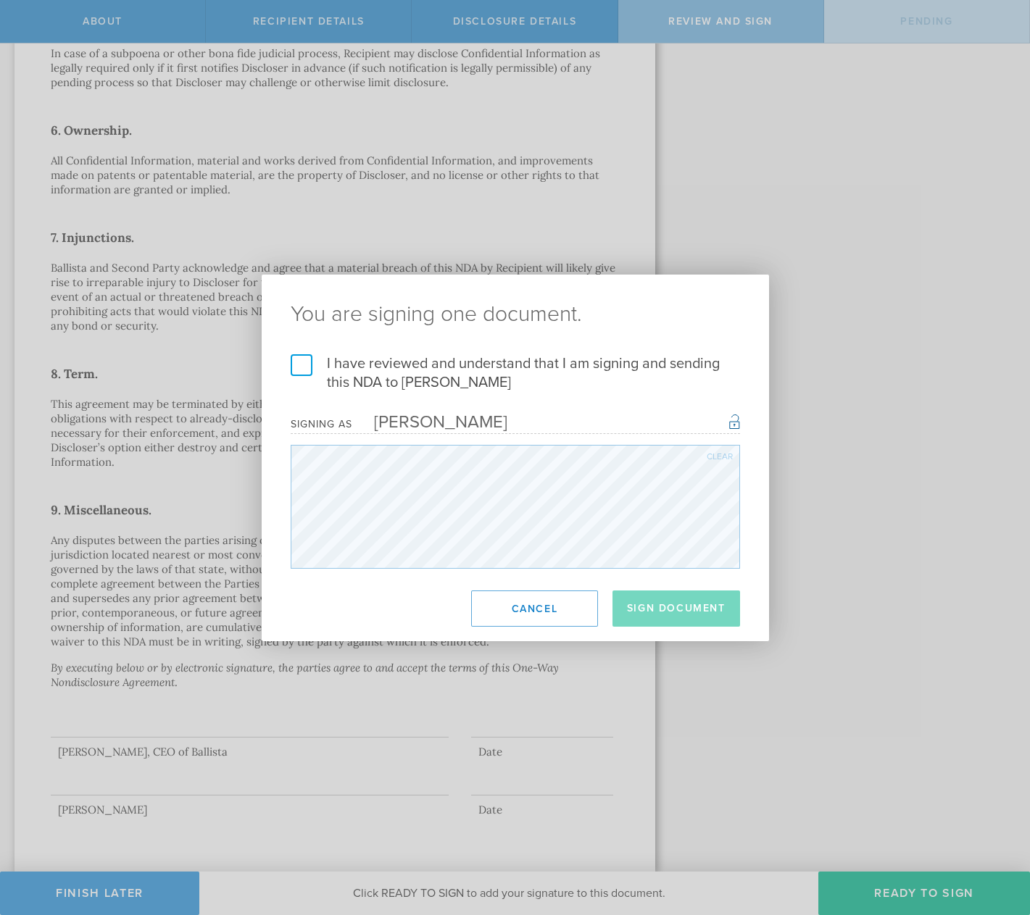
click at [301, 368] on label "I have reviewed and understand that I am signing and sending this NDA to Aaron …" at bounding box center [515, 373] width 449 height 38
click at [0, 0] on input "I have reviewed and understand that I am signing and sending this NDA to Aaron …" at bounding box center [0, 0] width 0 height 0
click at [675, 611] on button "Sign Document" at bounding box center [676, 609] width 128 height 36
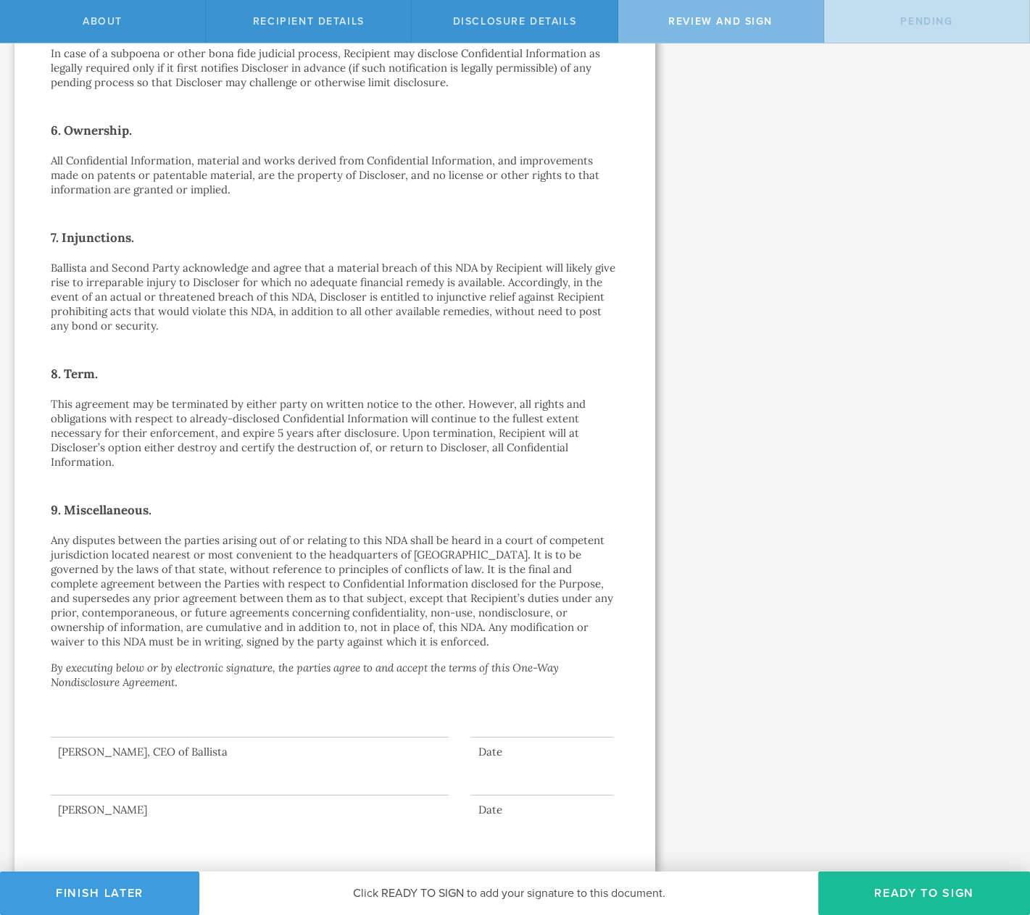
scroll to position [0, 0]
